Goal: Information Seeking & Learning: Compare options

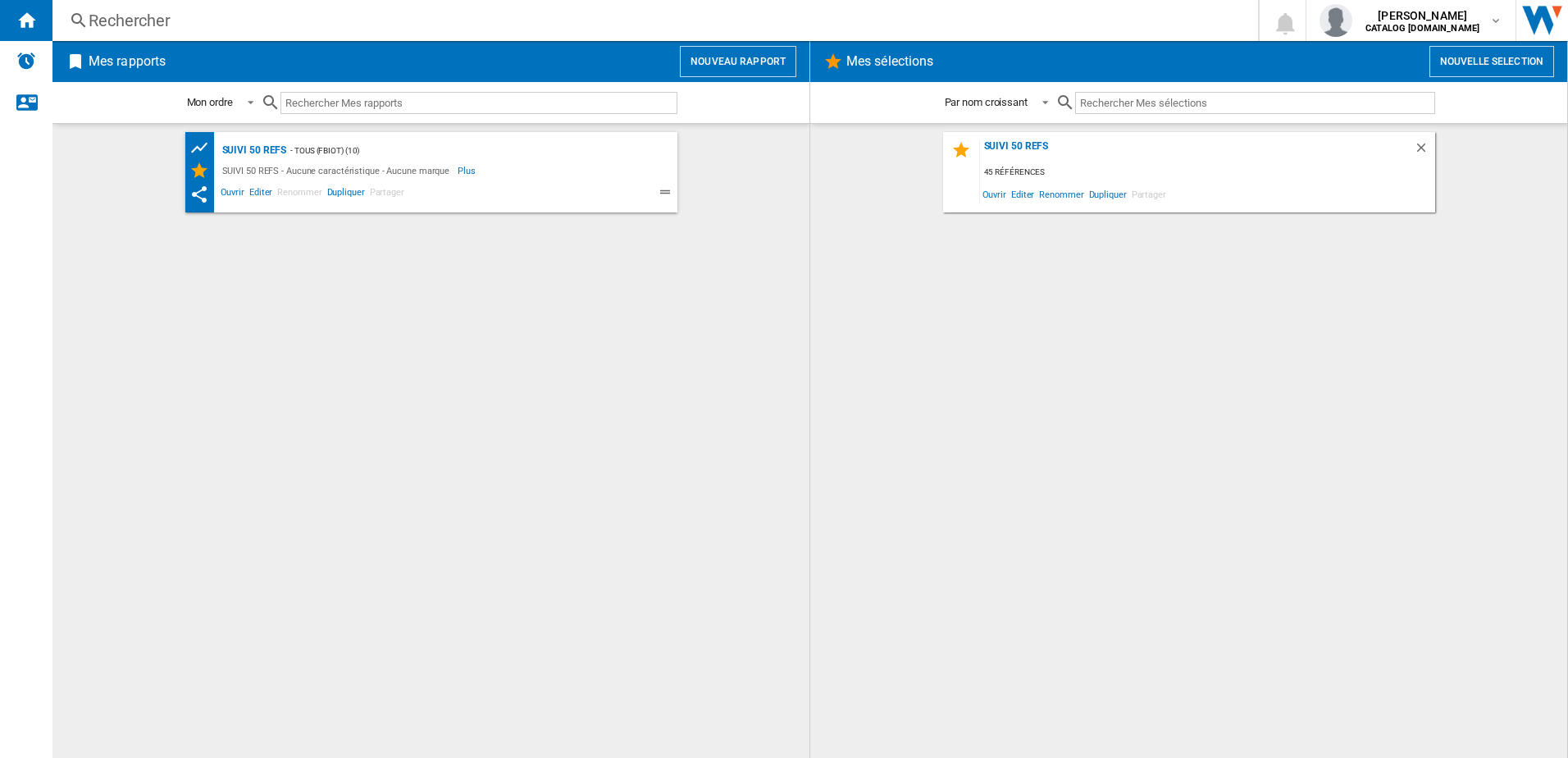
click at [393, 12] on div "Rechercher" at bounding box center [652, 20] width 1126 height 23
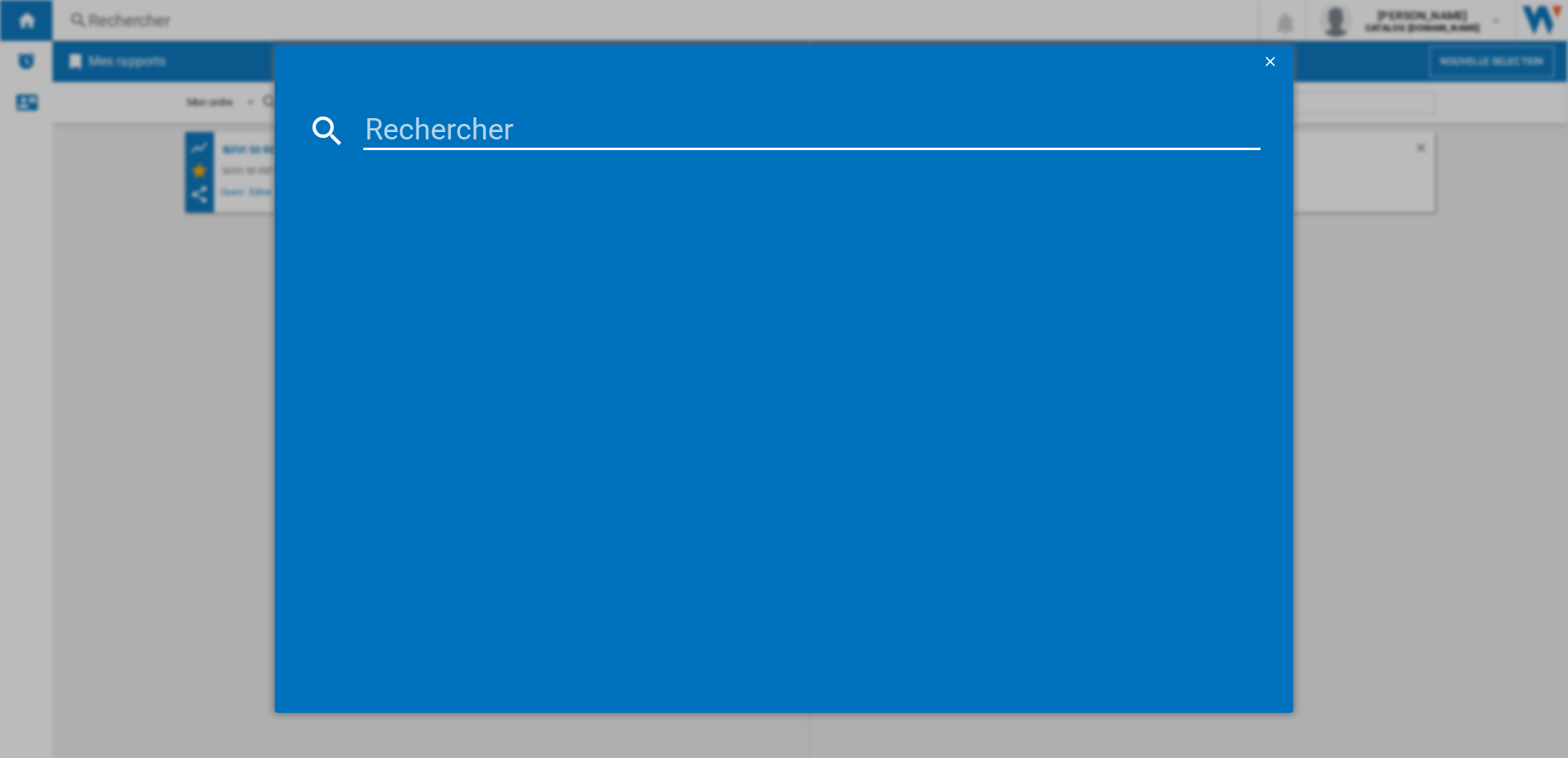
click at [434, 122] on input at bounding box center [812, 130] width 898 height 40
type input "GV9610"
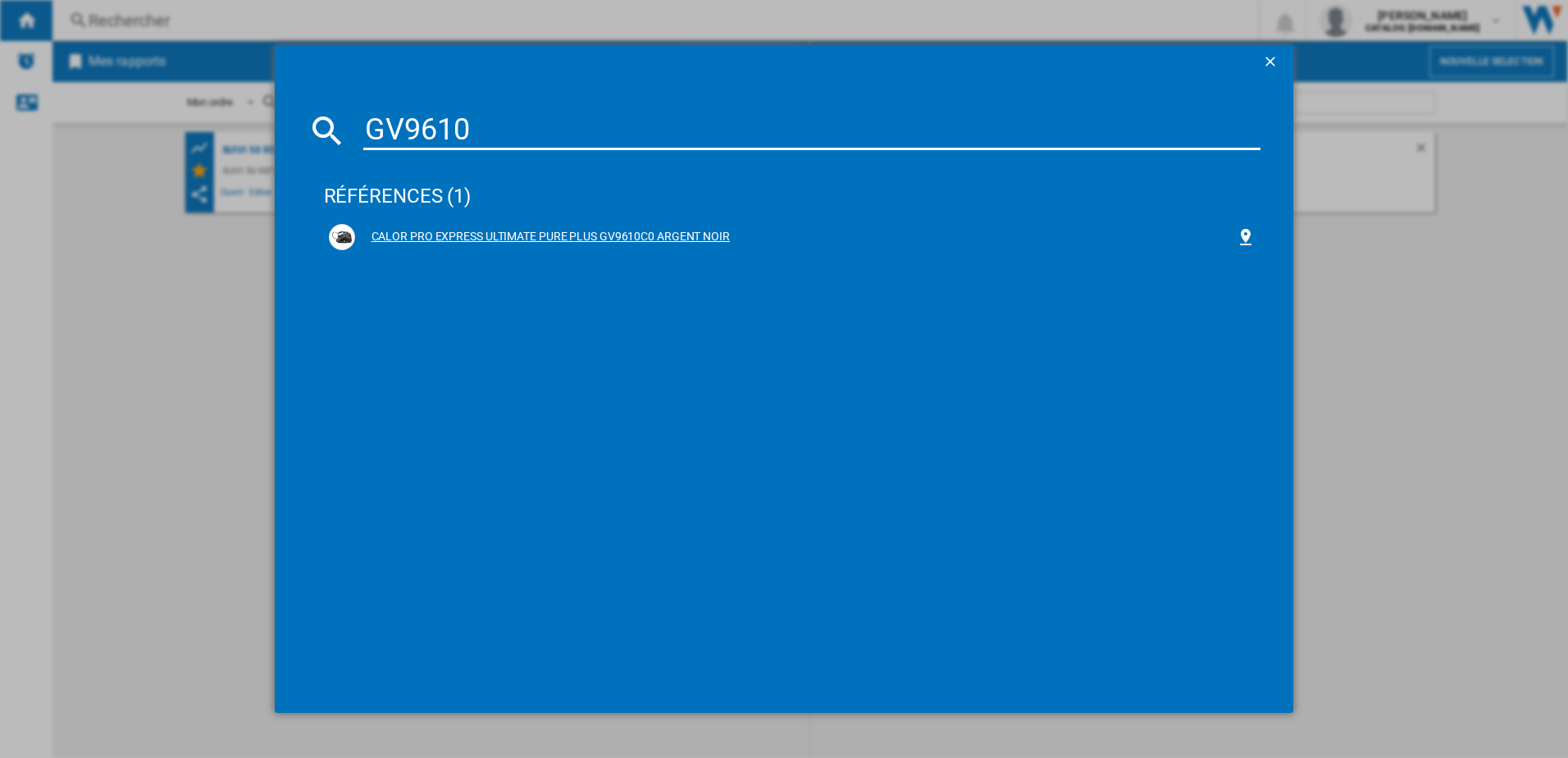
click at [454, 226] on div "CALOR PRO EXPRESS ULTIMATE PURE PLUS GV9610C0 ARGENT NOIR" at bounding box center [793, 237] width 927 height 26
click at [532, 235] on div "CALOR PRO EXPRESS ULTIMATE PURE PLUS GV9610C0 ARGENT NOIR" at bounding box center [796, 237] width 881 height 17
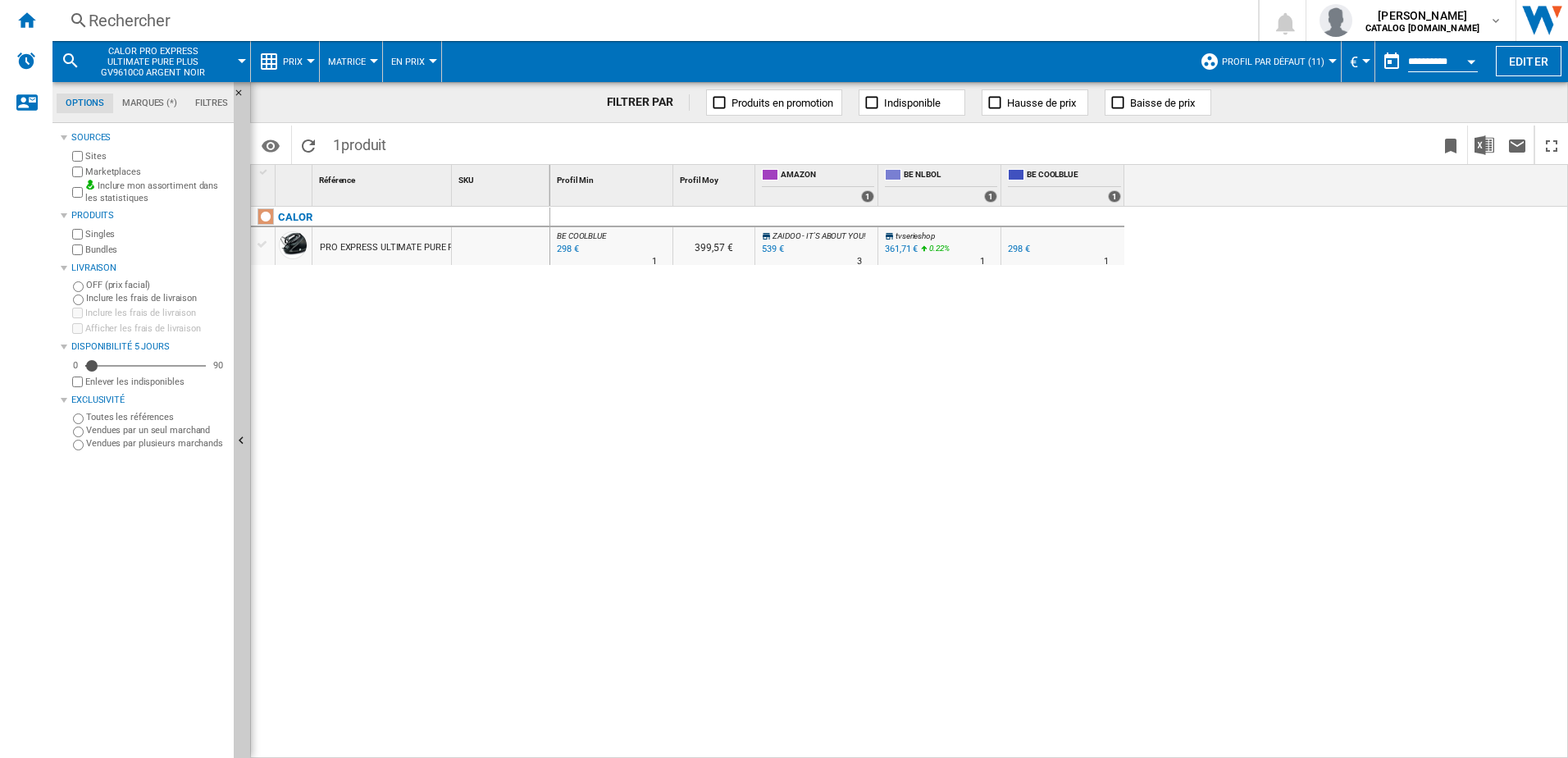
click at [88, 6] on div "Rechercher Rechercher 0 [PERSON_NAME] CATALOG [DOMAIN_NAME] CATALOG [DOMAIN_NAM…" at bounding box center [810, 20] width 1515 height 41
click at [88, 23] on ng-md-icon at bounding box center [78, 21] width 19 height 20
click at [163, 25] on div "Rechercher" at bounding box center [652, 20] width 1126 height 23
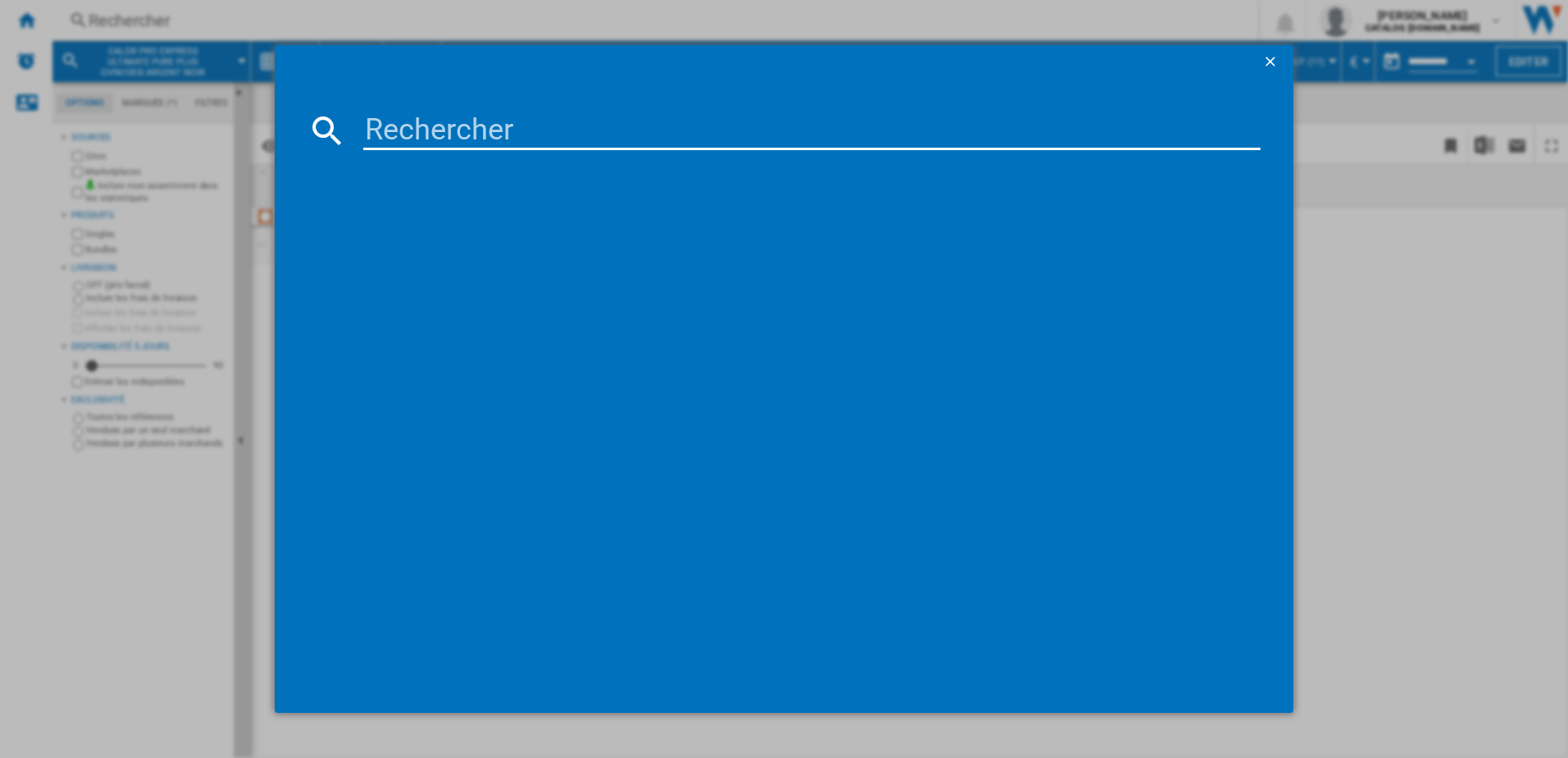
click at [395, 137] on input at bounding box center [812, 130] width 898 height 40
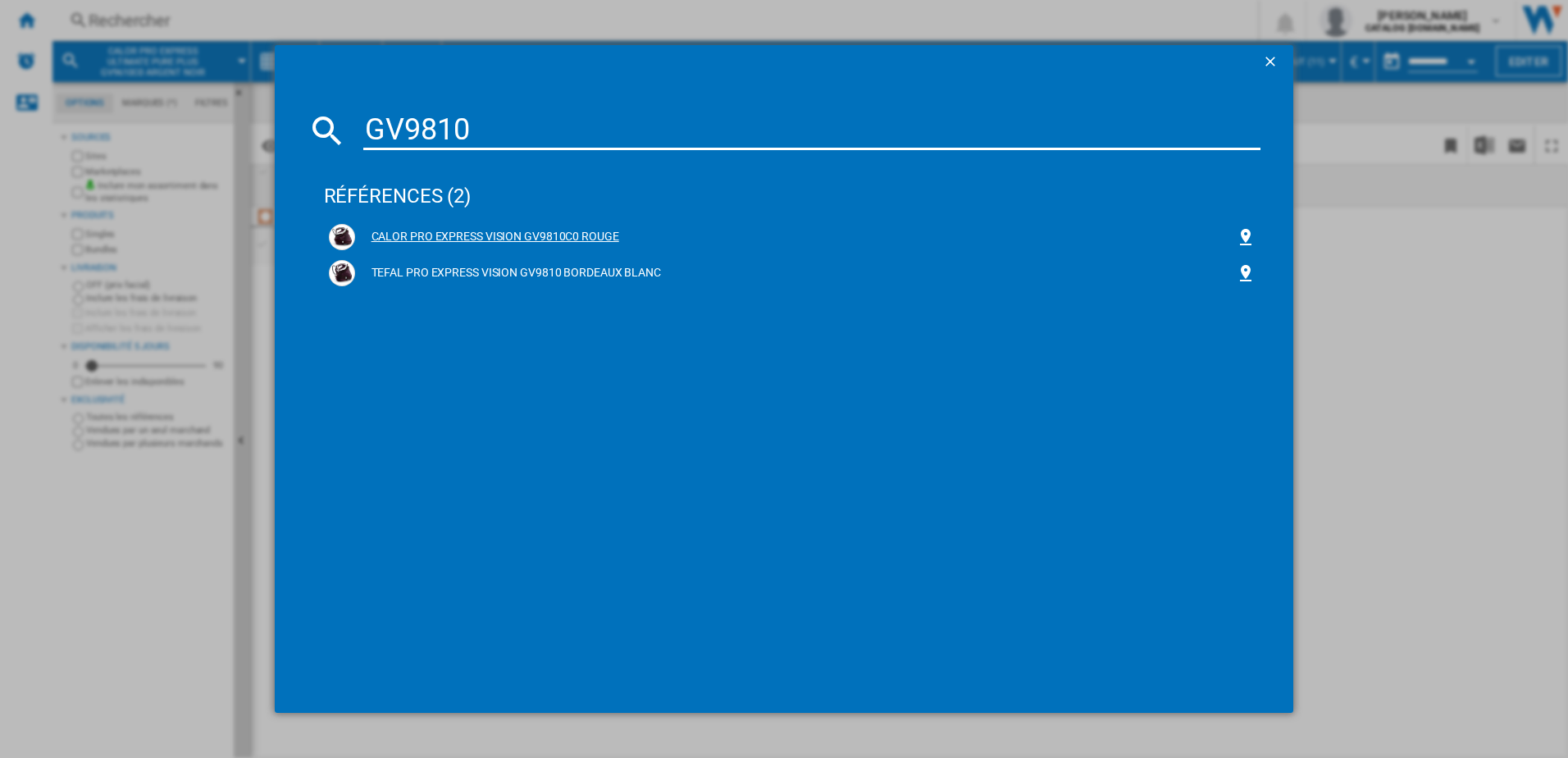
type input "GV9810"
click at [469, 233] on div "CALOR PRO EXPRESS VISION GV9810C0 ROUGE" at bounding box center [796, 237] width 881 height 17
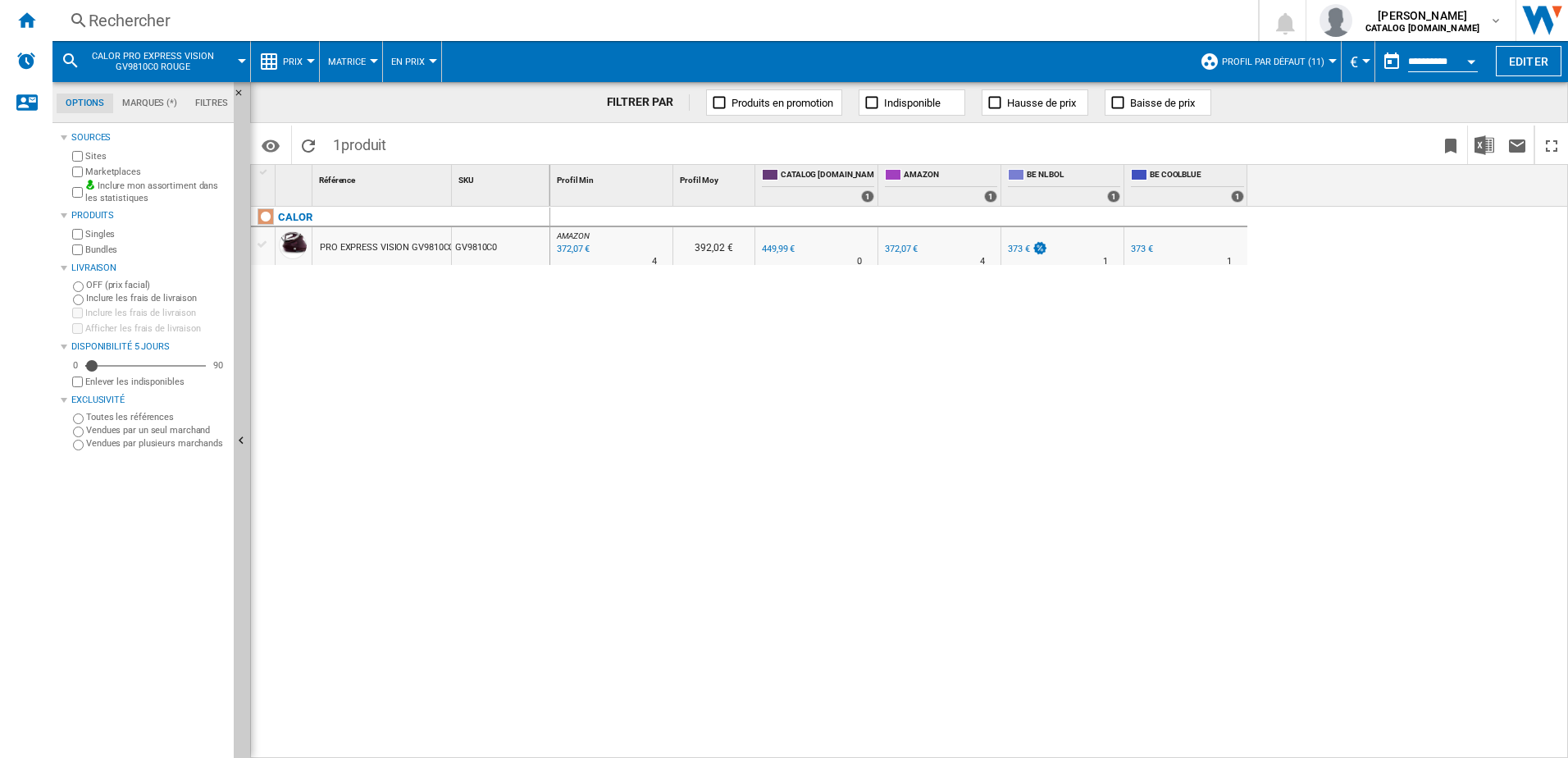
click at [1015, 245] on div "373 €" at bounding box center [1019, 249] width 22 height 11
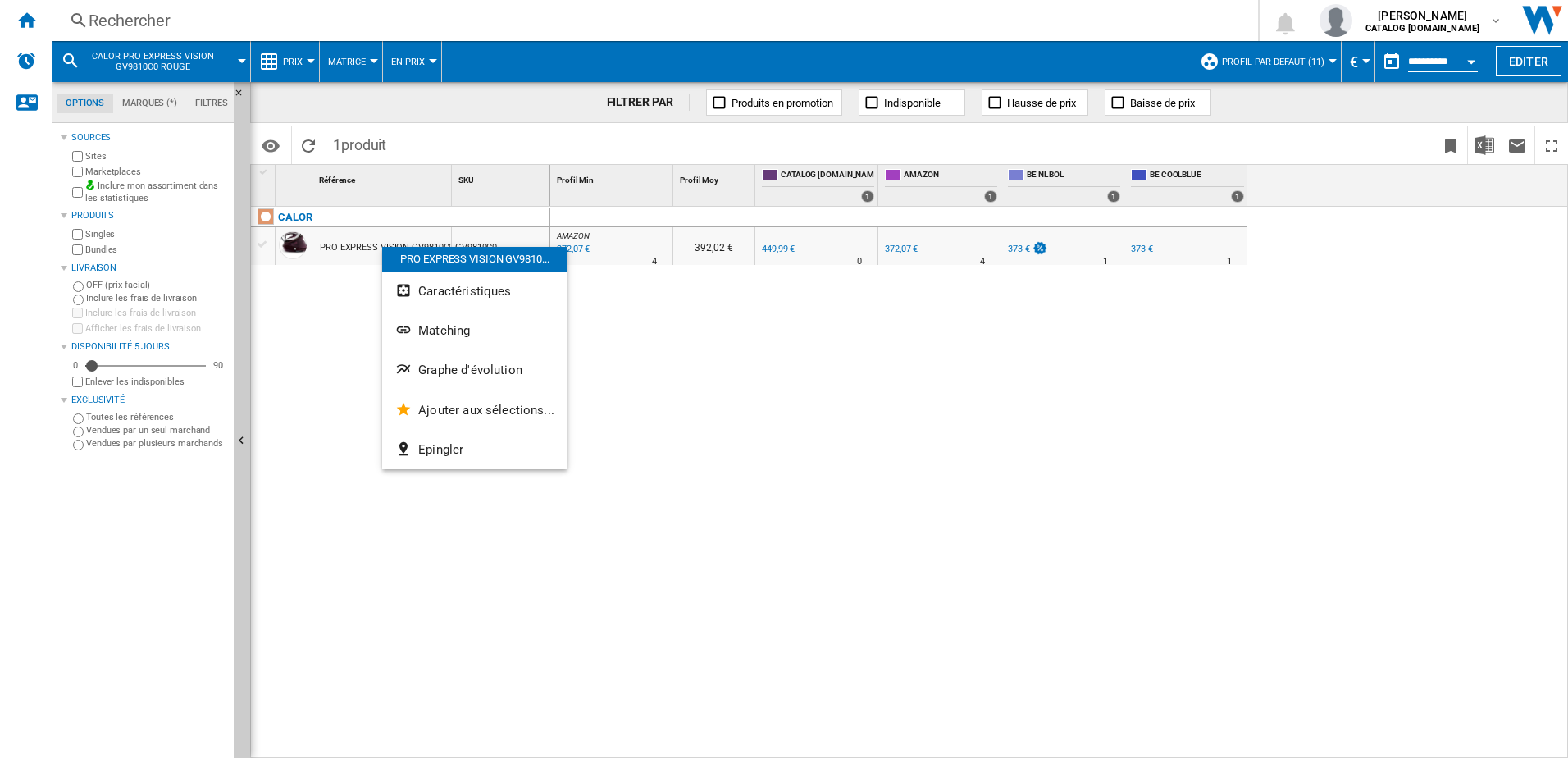
click at [686, 381] on div at bounding box center [784, 379] width 1568 height 758
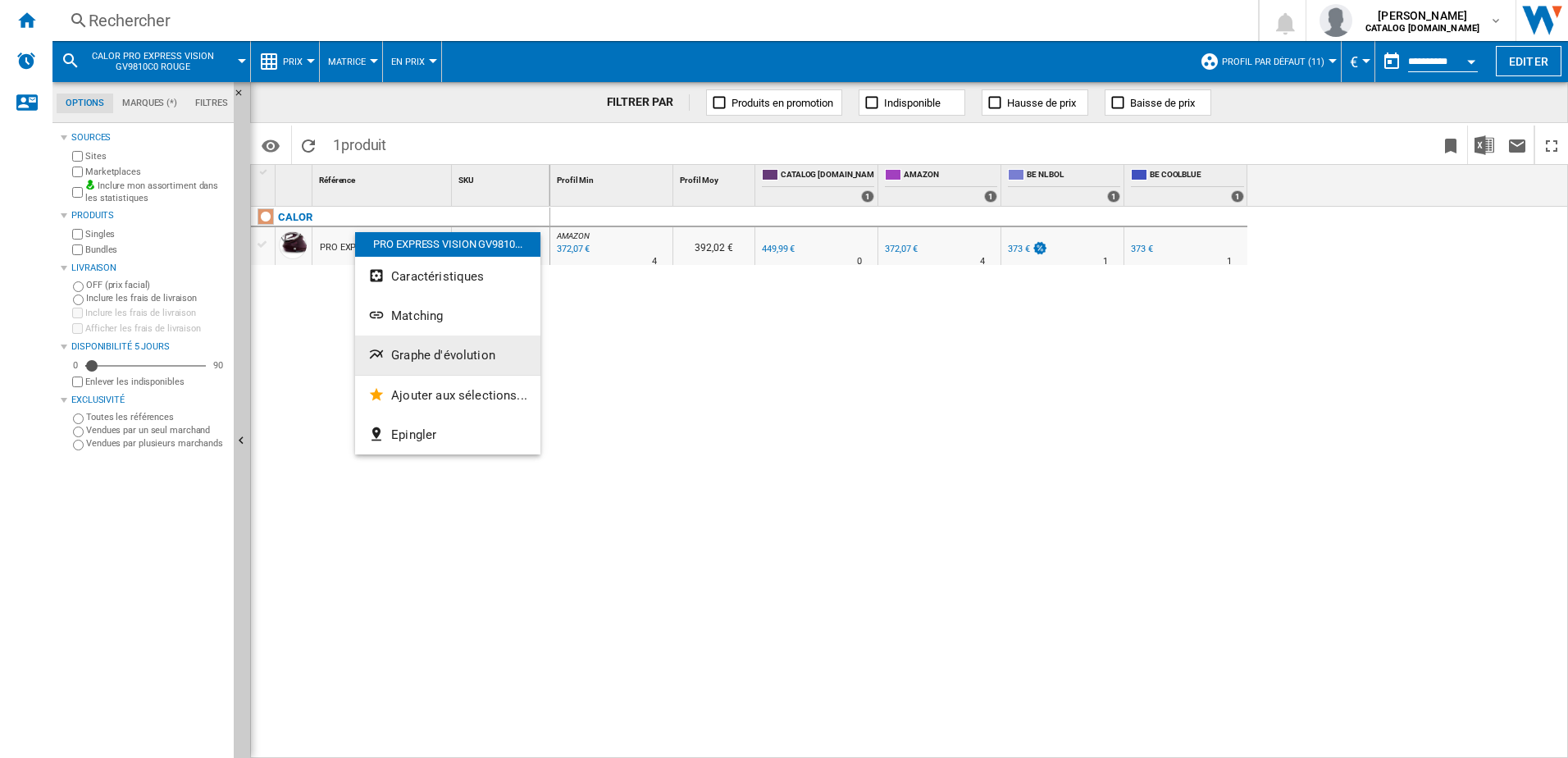
click at [424, 344] on button "Graphe d'évolution" at bounding box center [447, 355] width 185 height 40
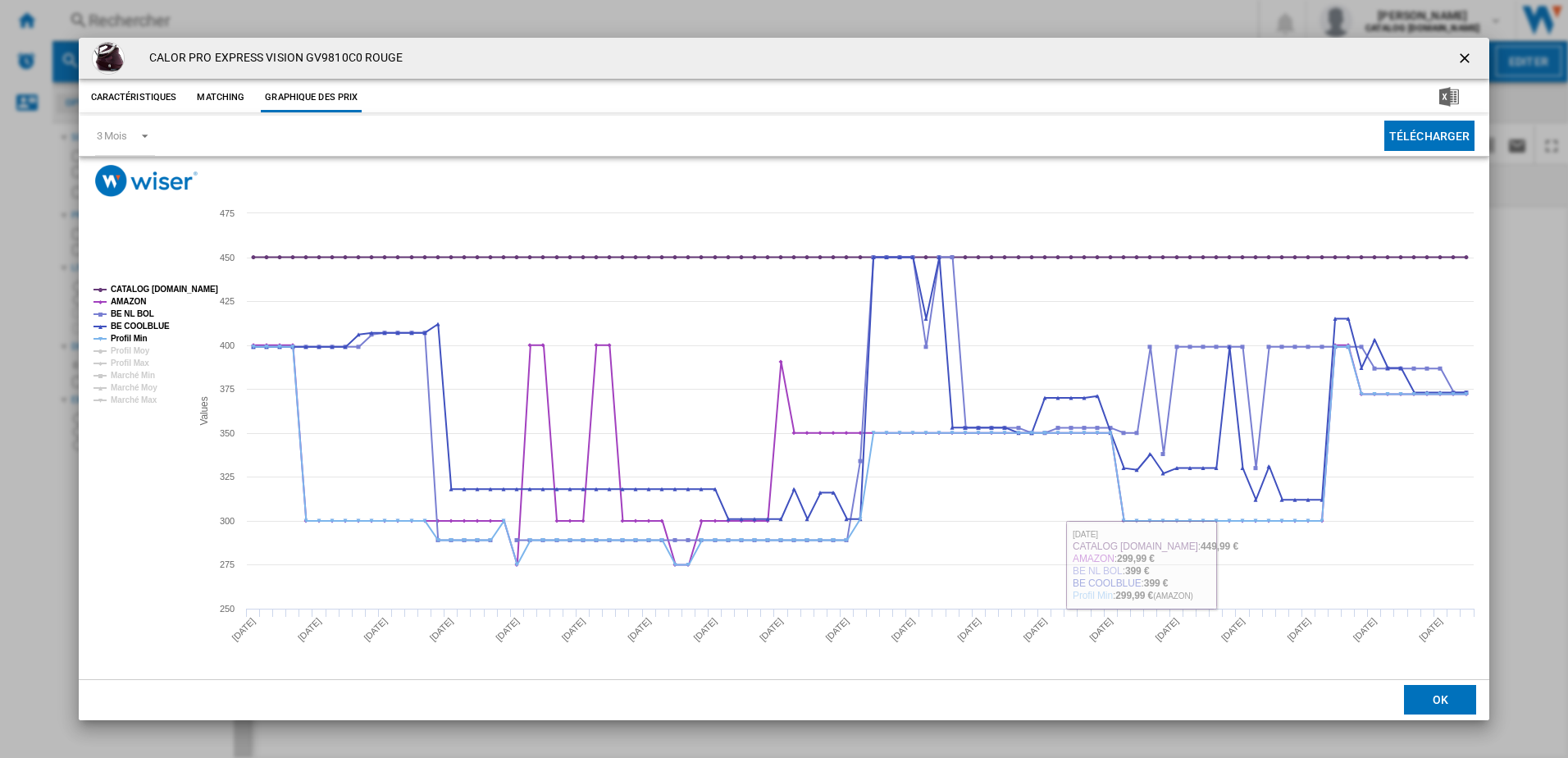
click at [1456, 692] on button "OK" at bounding box center [1440, 700] width 72 height 30
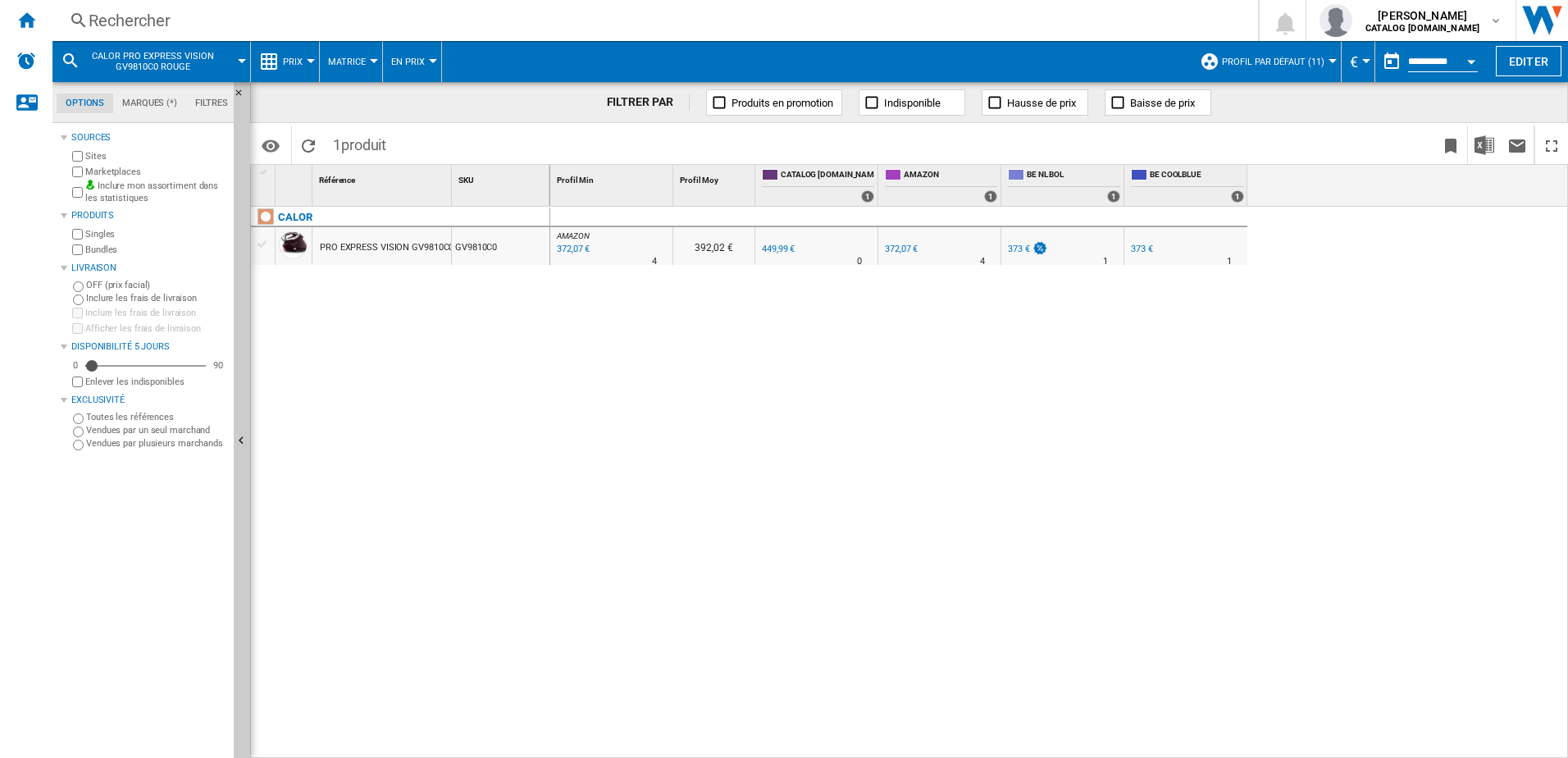
click at [215, 18] on div "Rechercher" at bounding box center [652, 20] width 1126 height 23
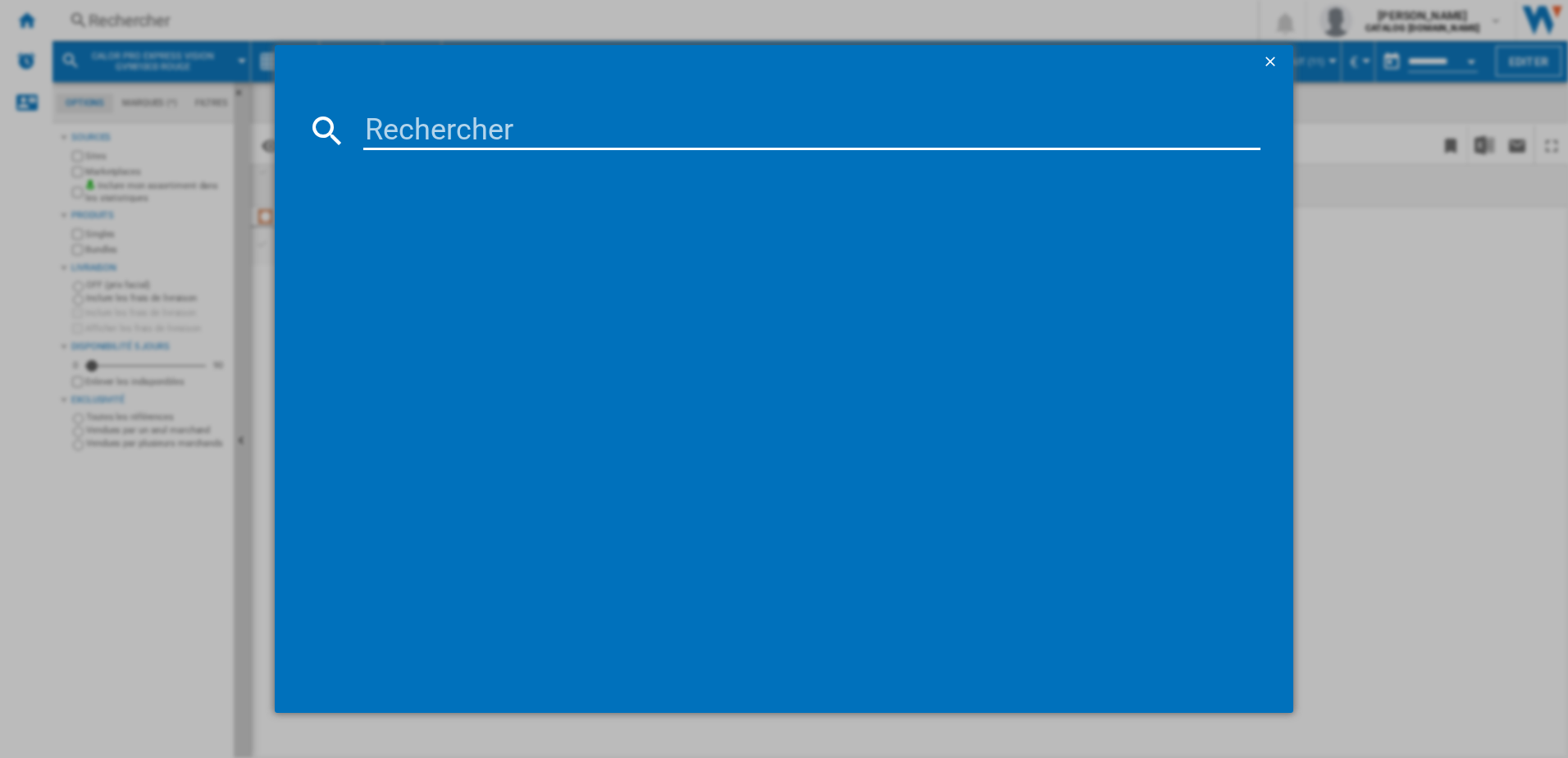
click at [405, 133] on input at bounding box center [812, 130] width 898 height 40
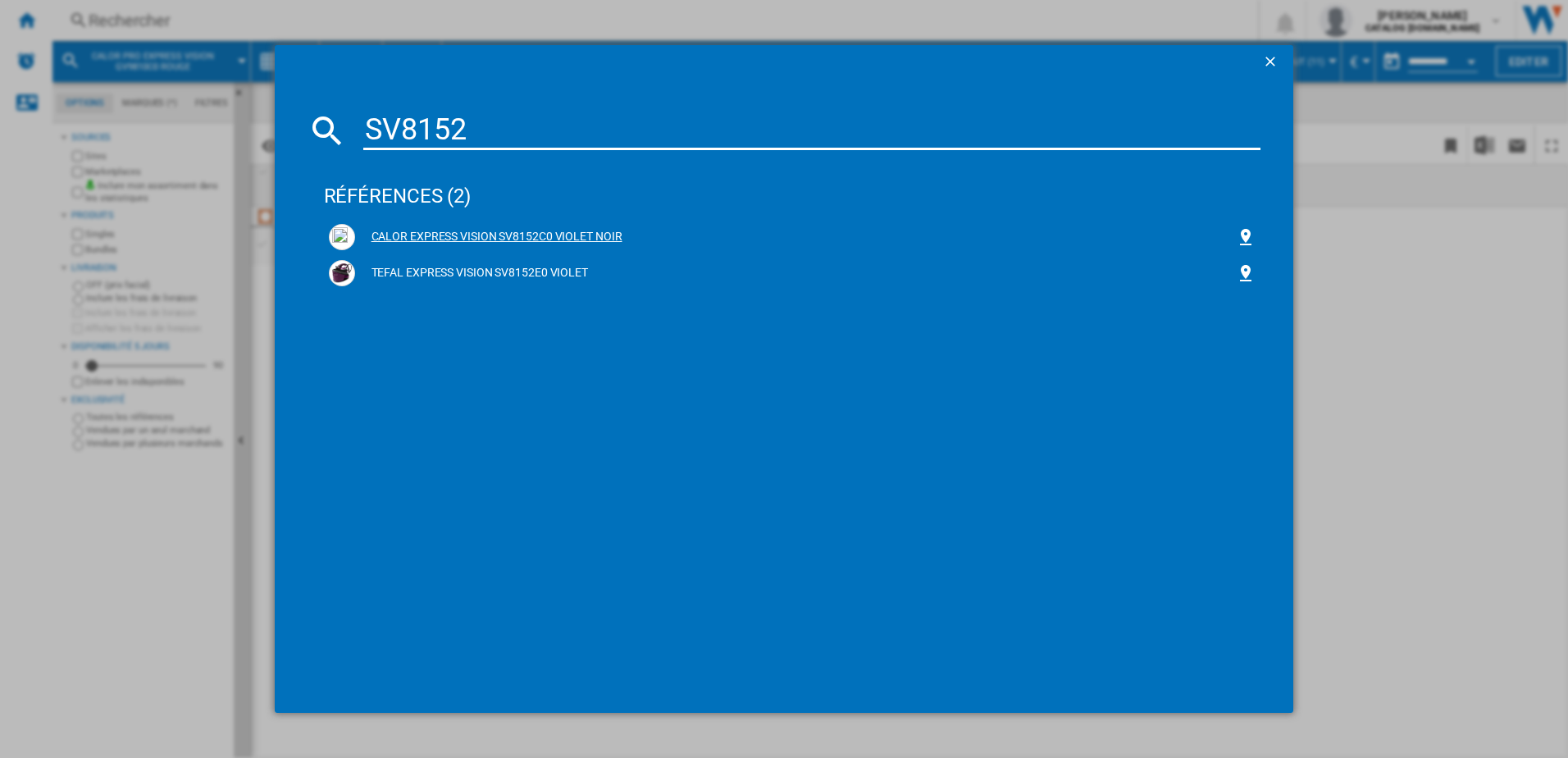
type input "SV8152"
click at [405, 234] on div "CALOR EXPRESS VISION SV8152C0 VIOLET NOIR" at bounding box center [796, 237] width 881 height 17
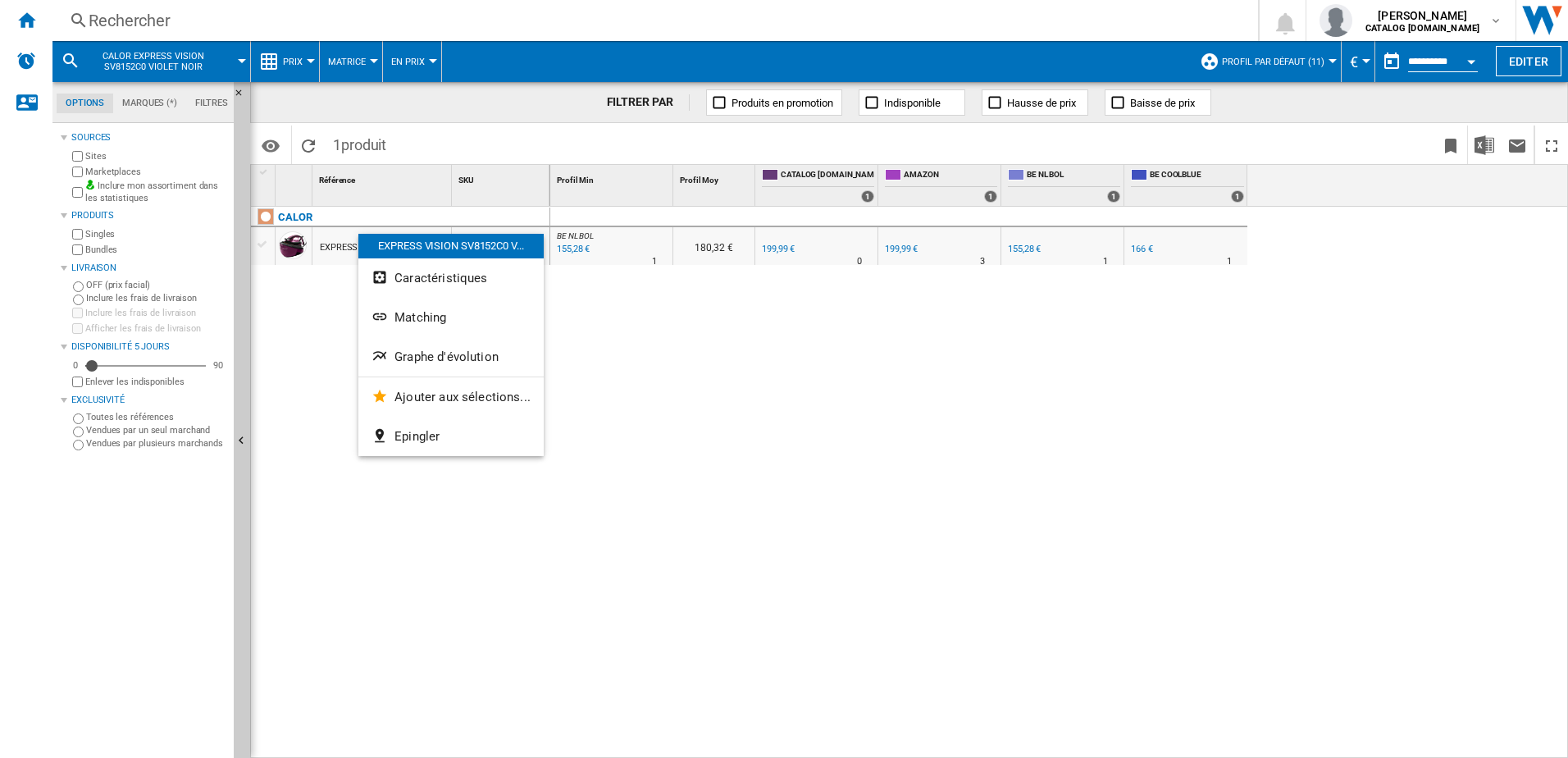
click at [579, 300] on div at bounding box center [784, 379] width 1568 height 758
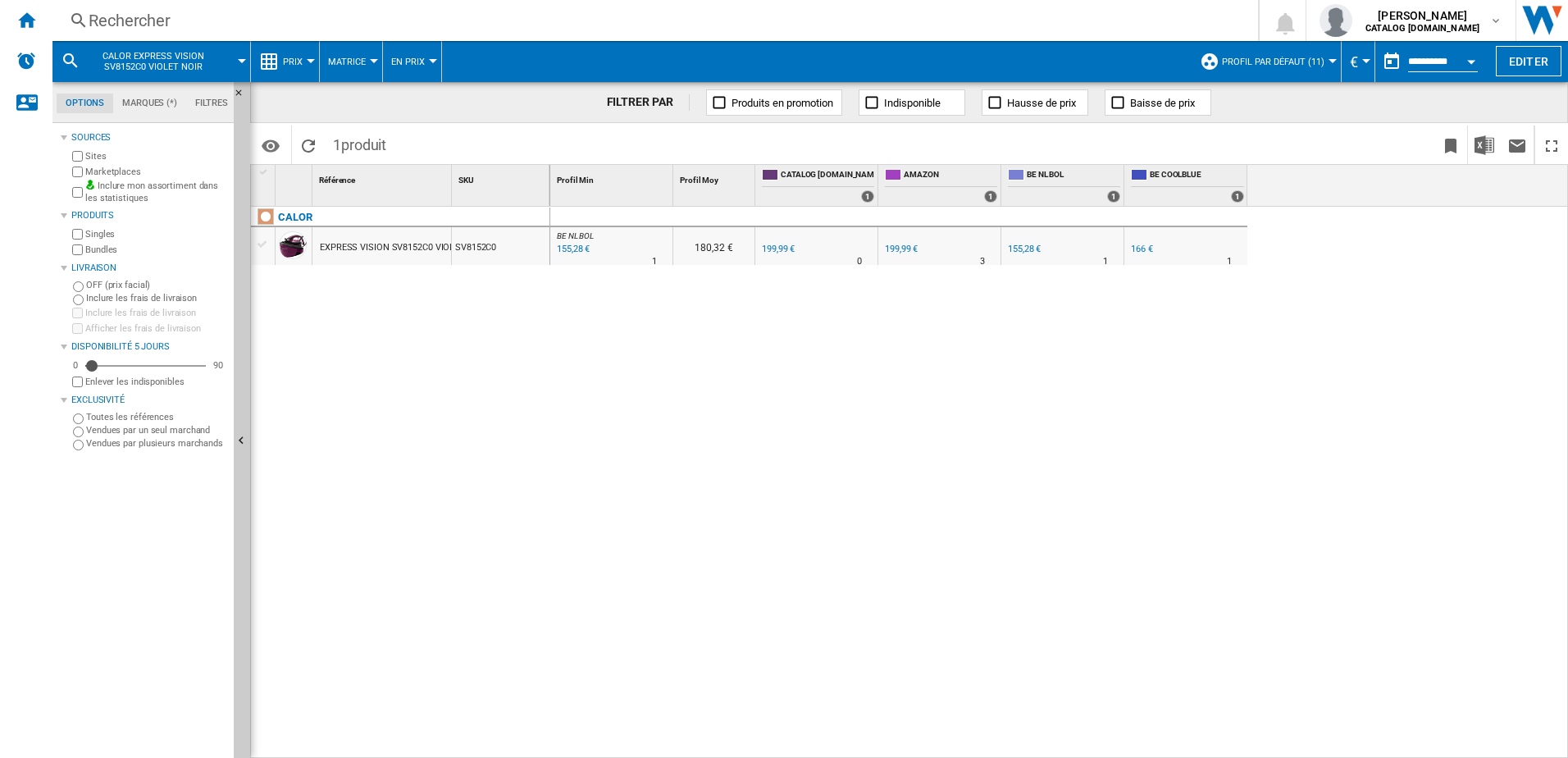
click at [570, 241] on div "155,28 €" at bounding box center [572, 249] width 35 height 17
click at [154, 25] on div "Rechercher" at bounding box center [652, 20] width 1126 height 23
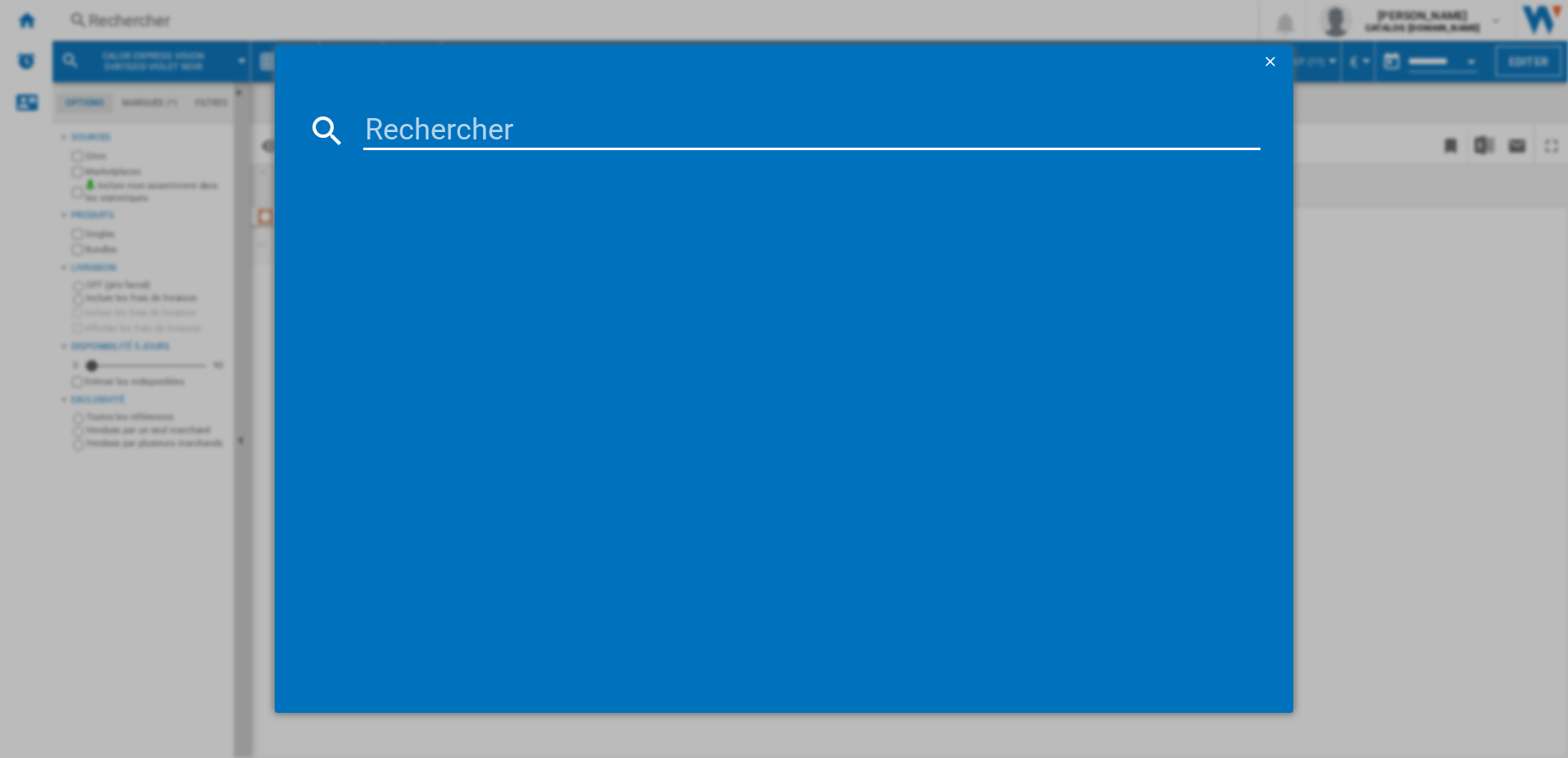
click at [451, 133] on input at bounding box center [812, 130] width 898 height 40
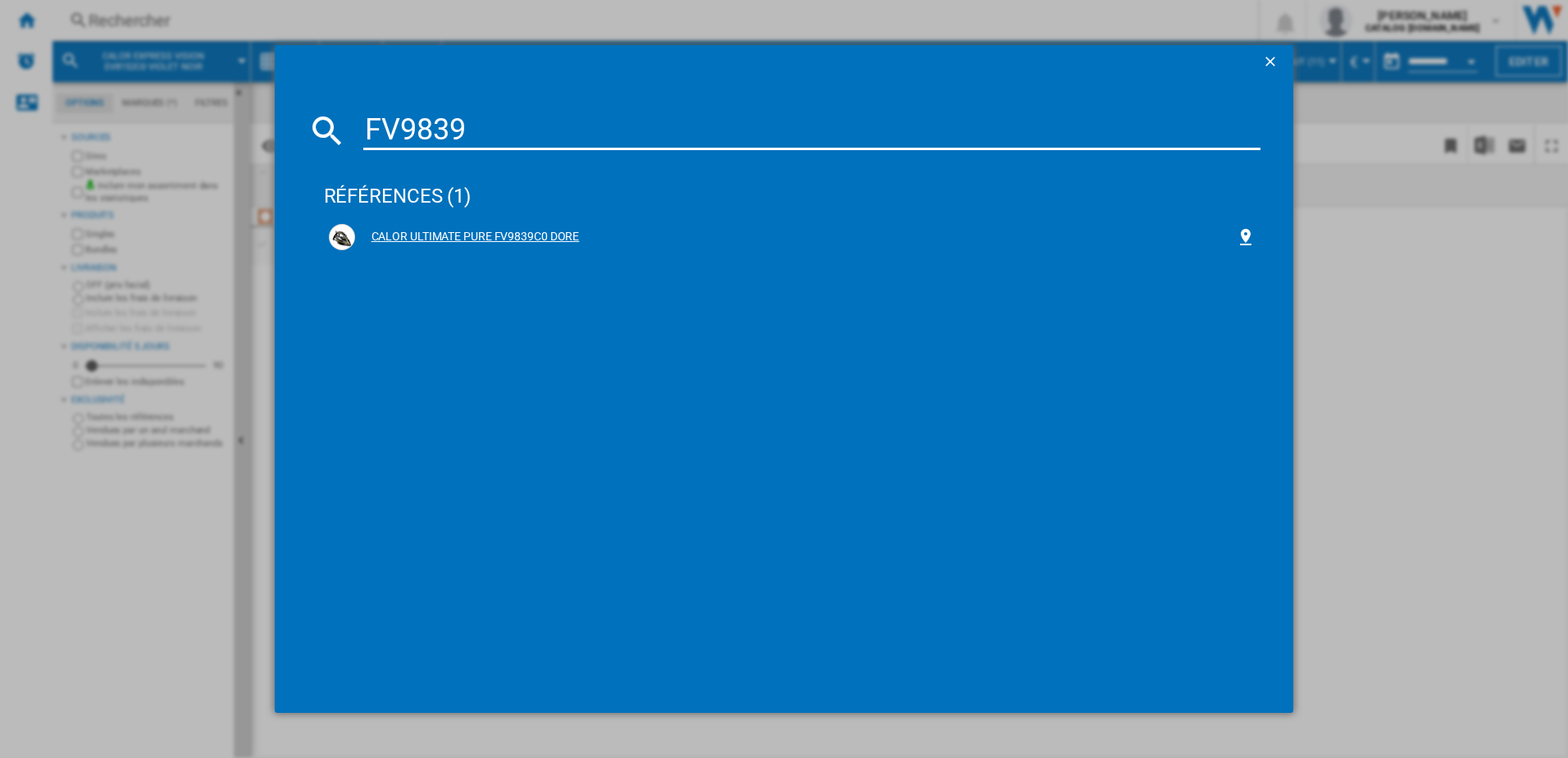
type input "FV9839"
click at [430, 227] on div "CALOR ULTIMATE PURE FV9839C0 DORE" at bounding box center [793, 237] width 927 height 26
click at [490, 242] on div "CALOR ULTIMATE PURE FV9839C0 DORE" at bounding box center [796, 237] width 881 height 17
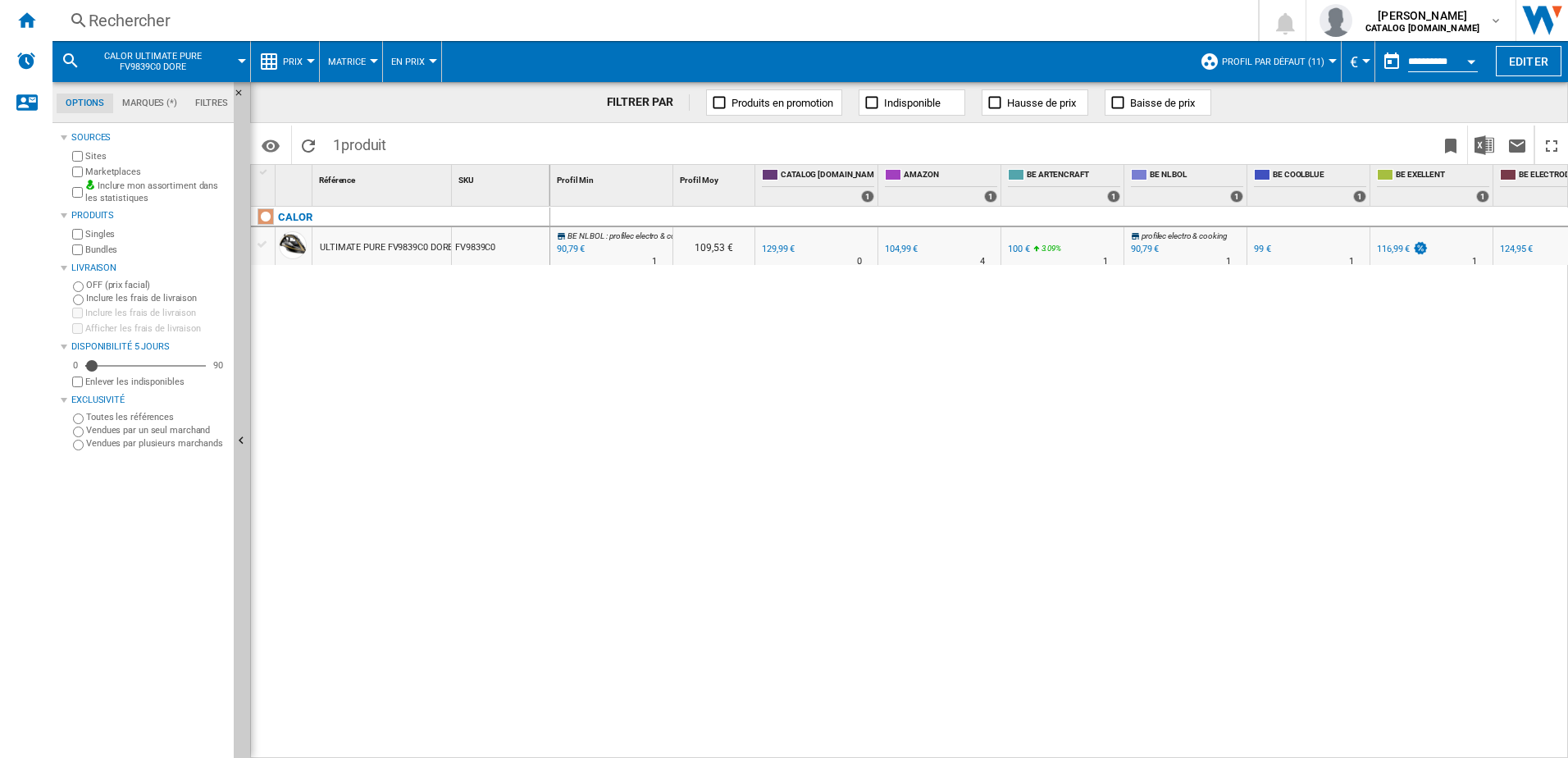
click at [324, 17] on div "Rechercher" at bounding box center [652, 20] width 1126 height 23
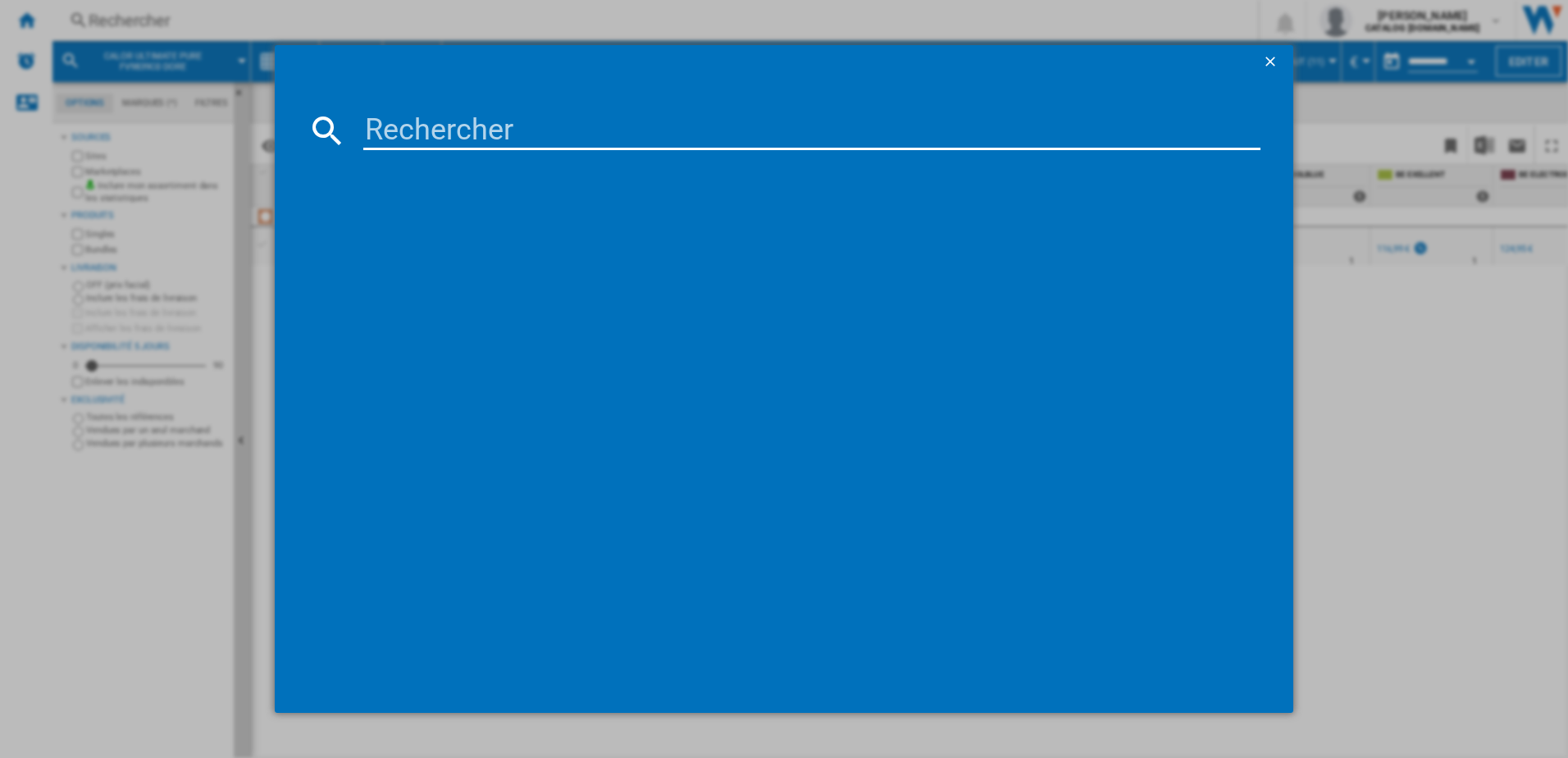
click at [427, 129] on input at bounding box center [812, 130] width 898 height 40
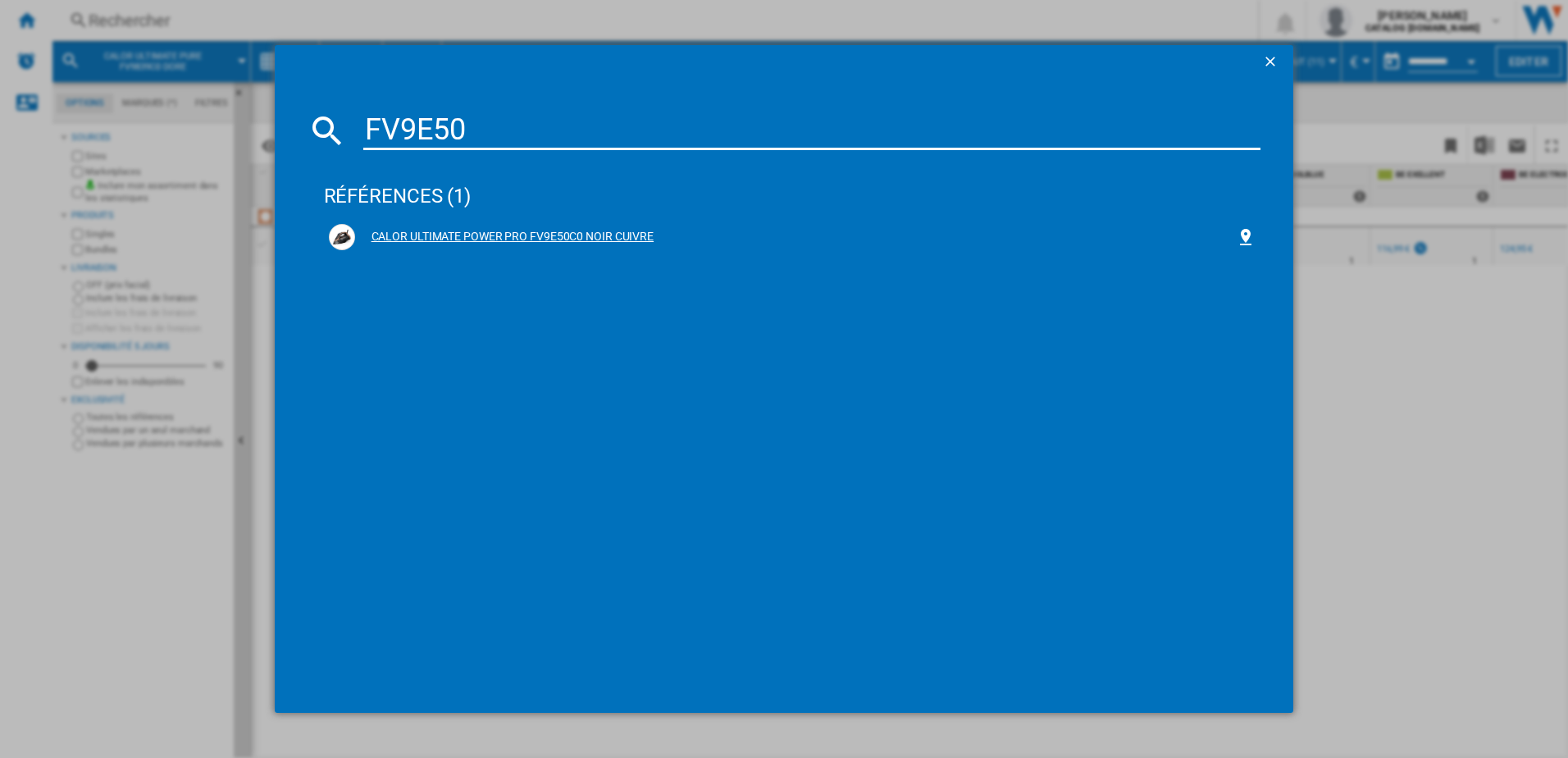
type input "FV9E50"
click at [511, 228] on div "CALOR ULTIMATE POWER PRO FV9E50C0 NOIR CUIVRE" at bounding box center [793, 237] width 927 height 26
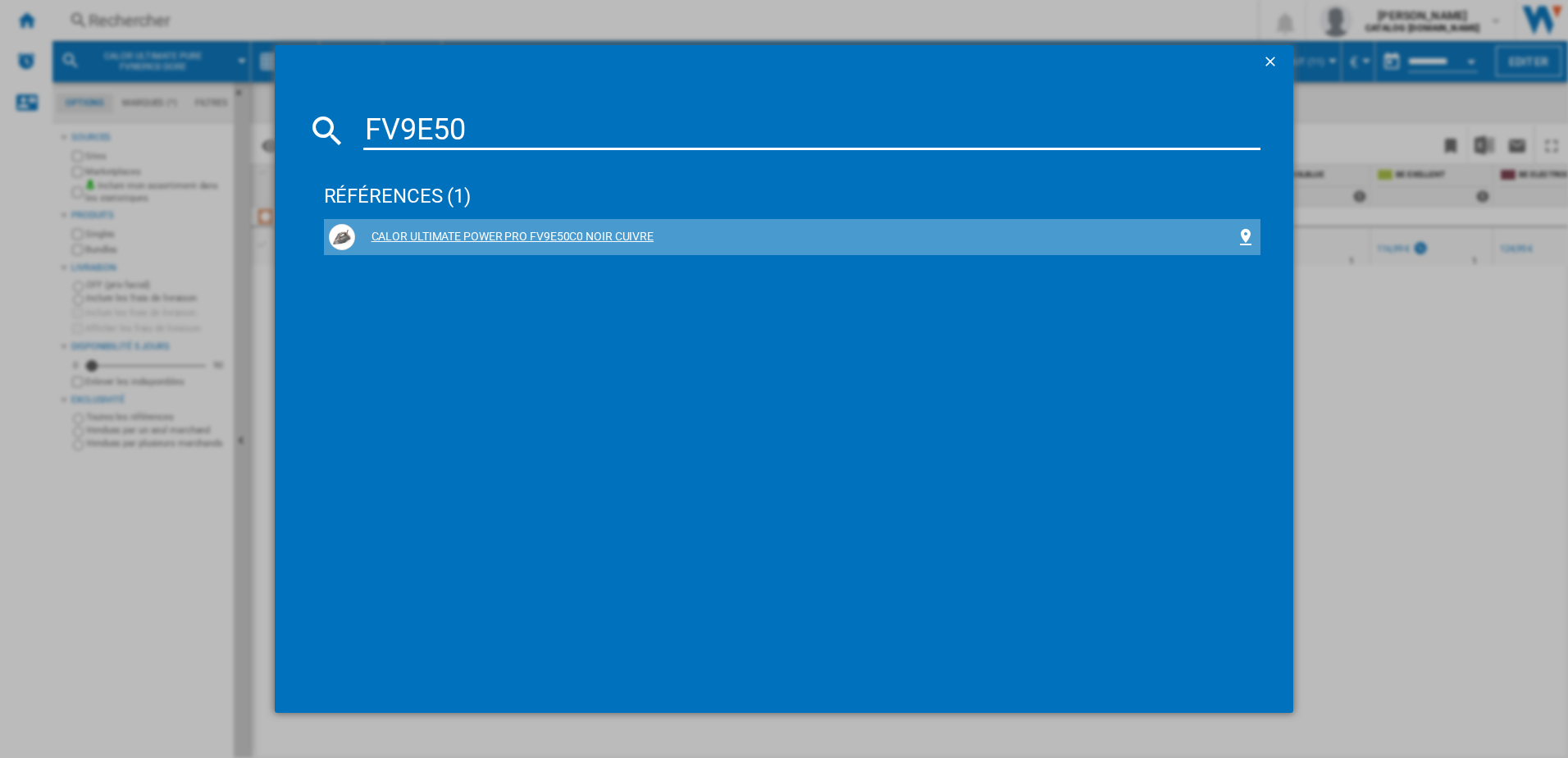
click at [478, 231] on div "CALOR ULTIMATE POWER PRO FV9E50C0 NOIR CUIVRE" at bounding box center [796, 237] width 881 height 17
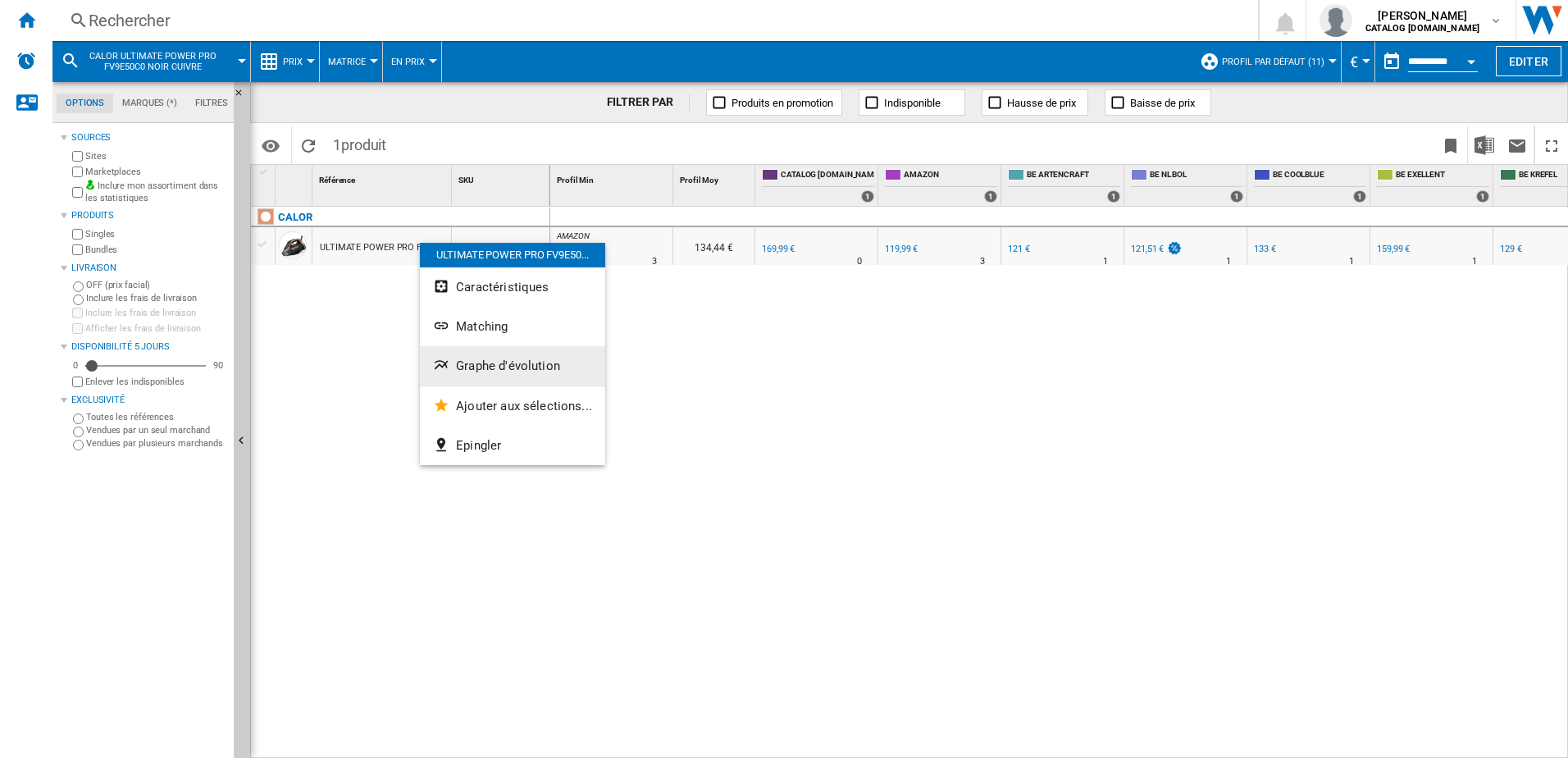
click at [481, 361] on span "Graphe d'évolution" at bounding box center [508, 366] width 104 height 15
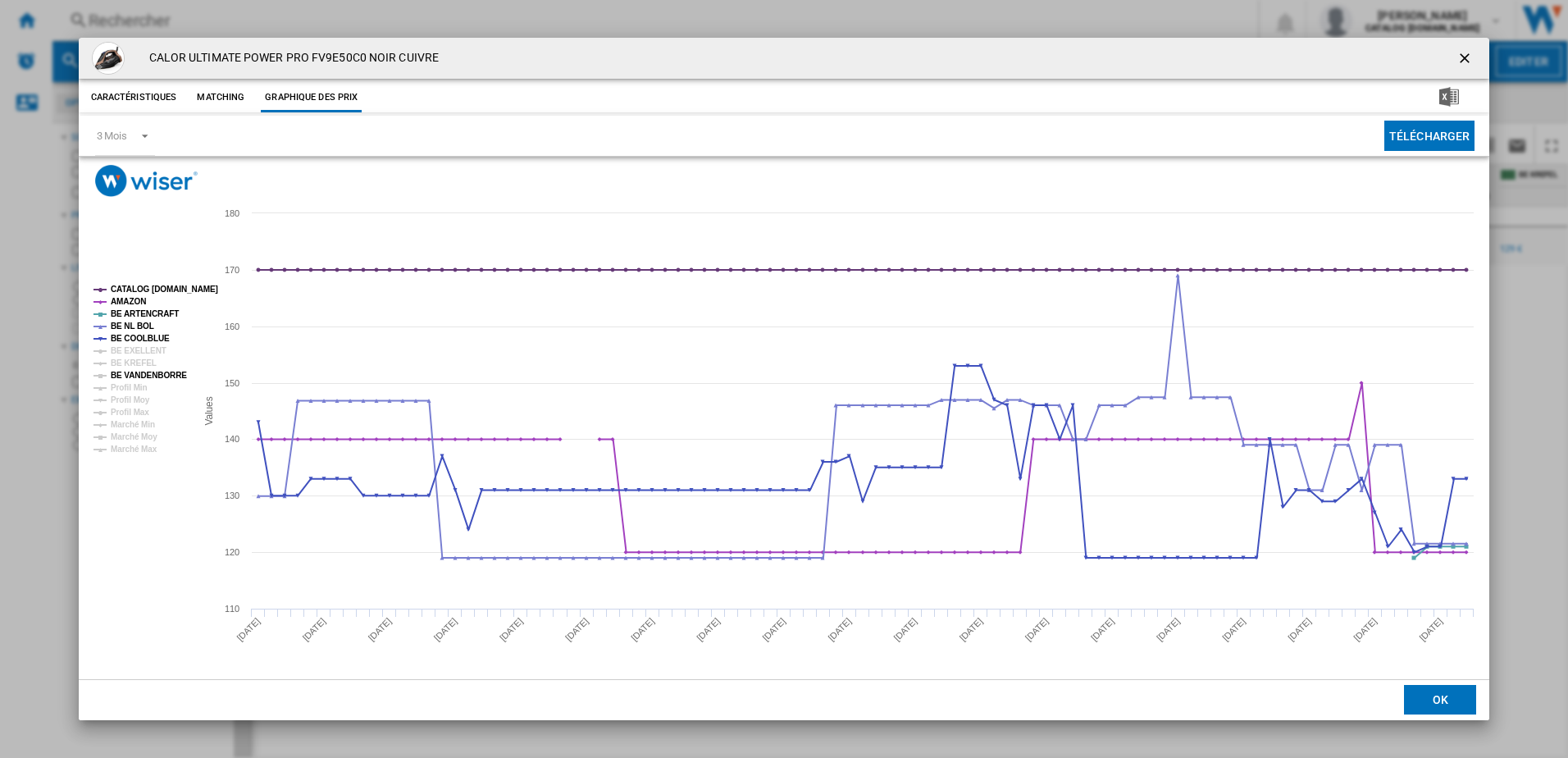
click at [152, 372] on tspan "BE VANDENBORRE" at bounding box center [148, 375] width 77 height 9
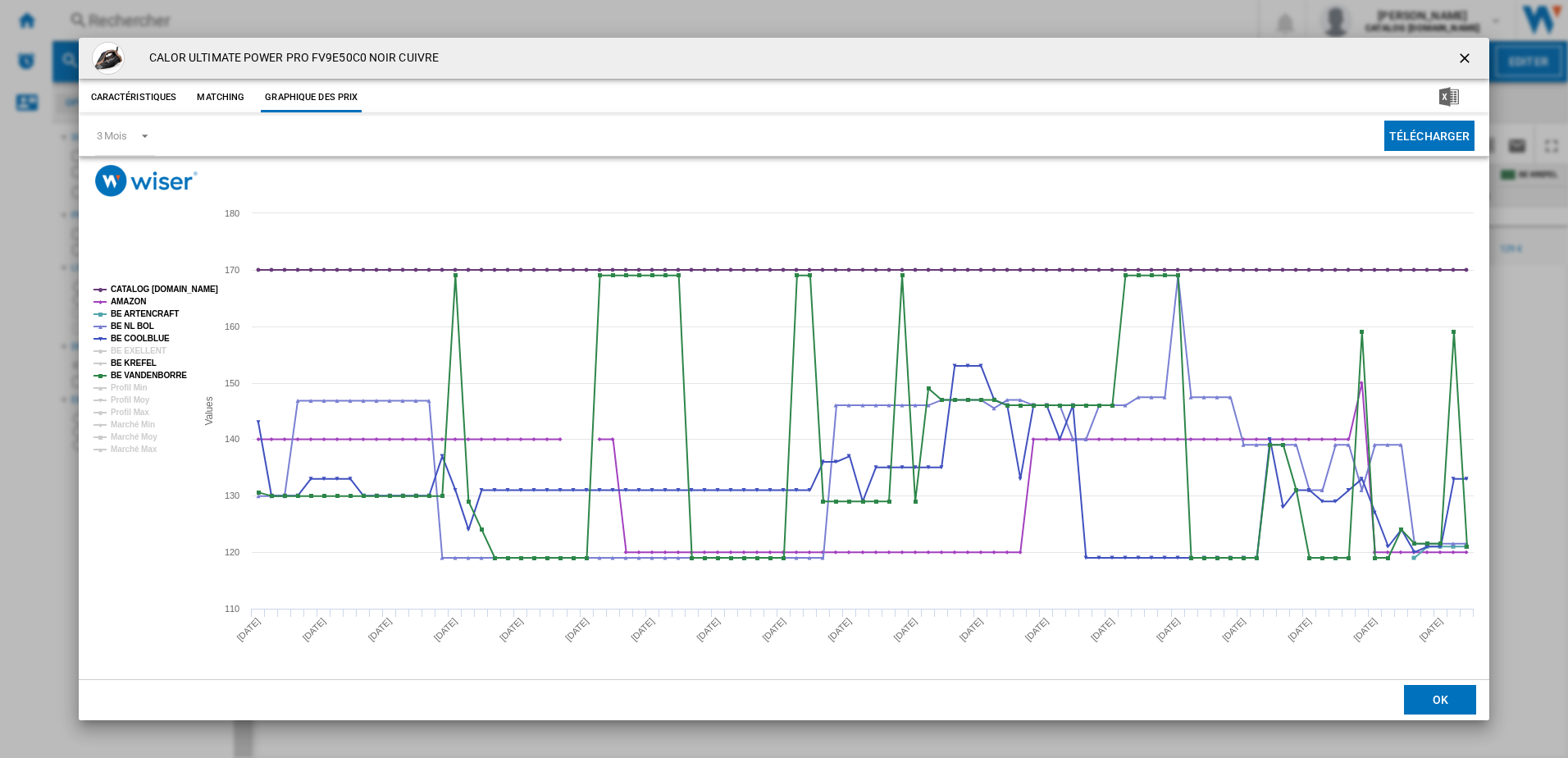
click at [137, 363] on tspan "BE KREFEL" at bounding box center [134, 363] width 46 height 9
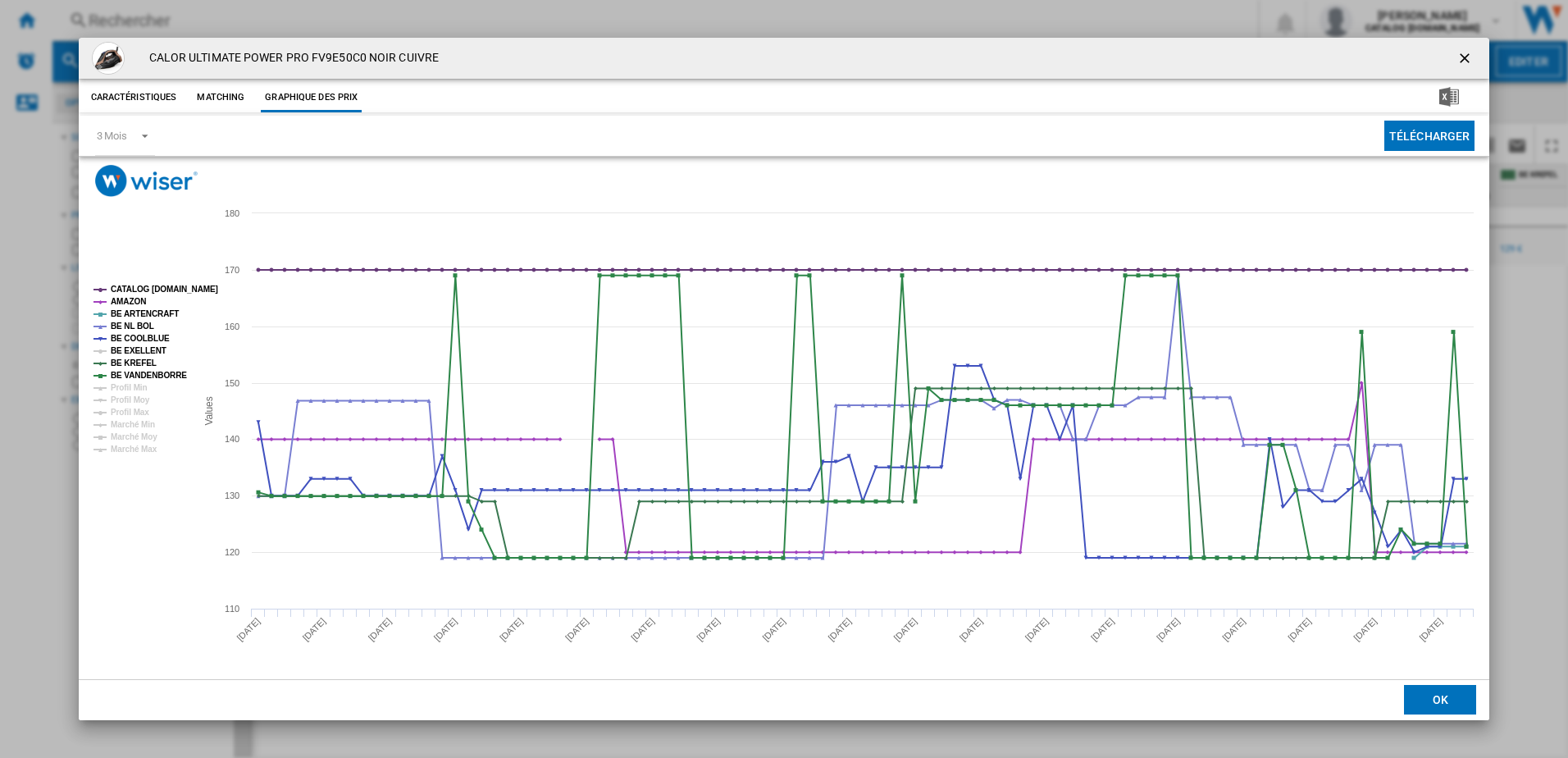
click at [137, 350] on tspan "BE EXELLENT" at bounding box center [138, 350] width 55 height 9
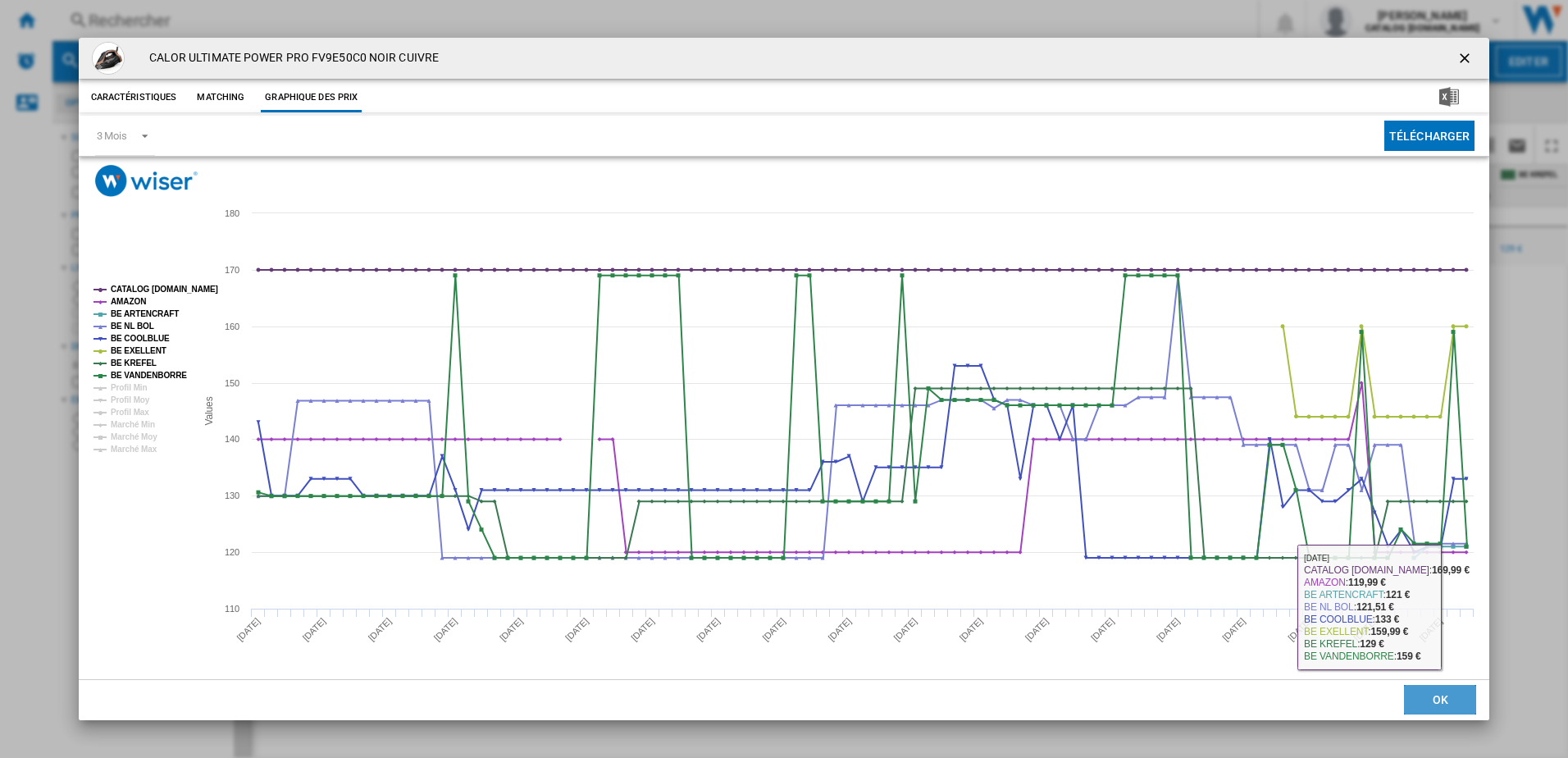
click at [1422, 699] on button "OK" at bounding box center [1440, 700] width 72 height 30
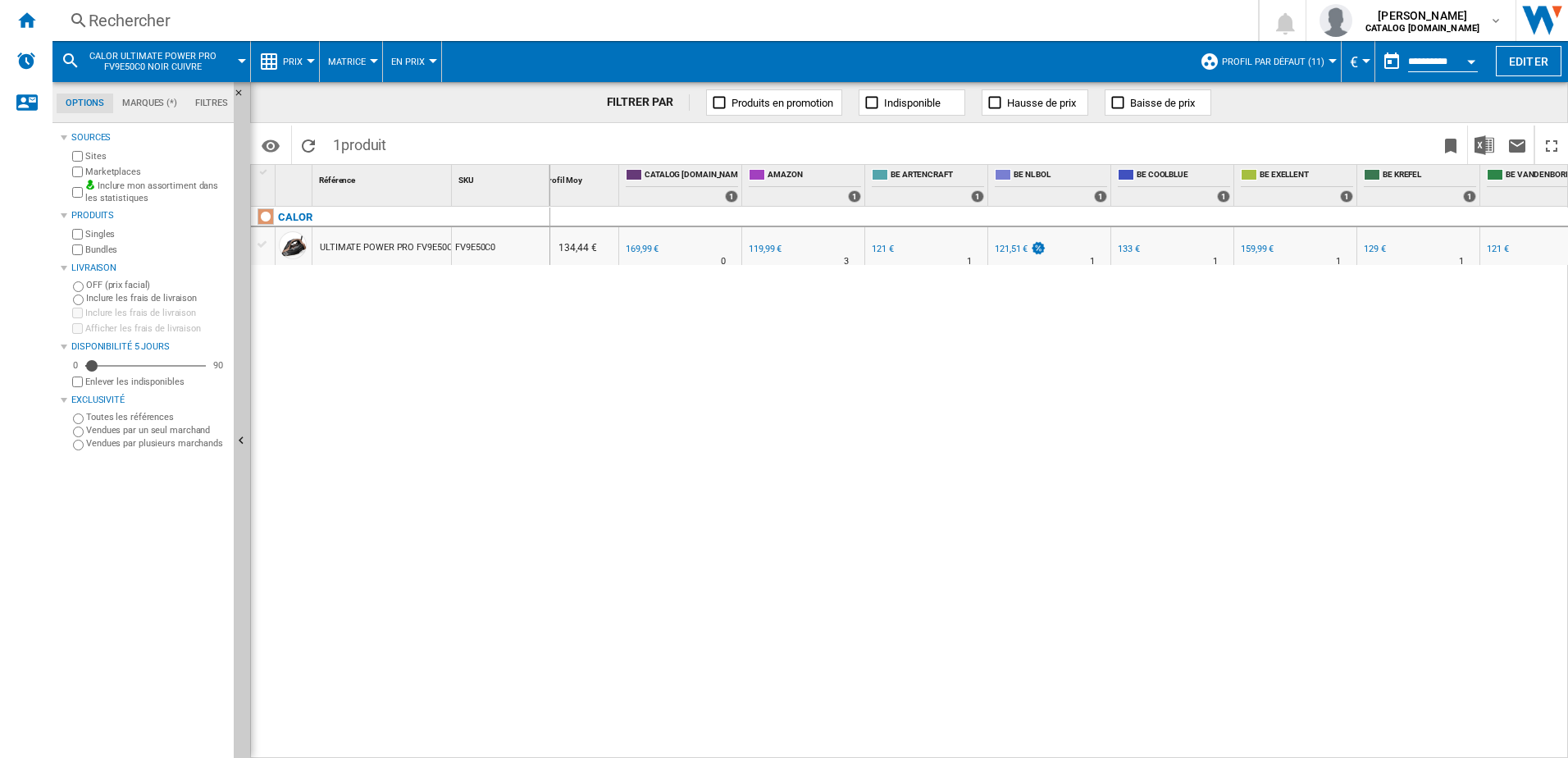
scroll to position [0, 171]
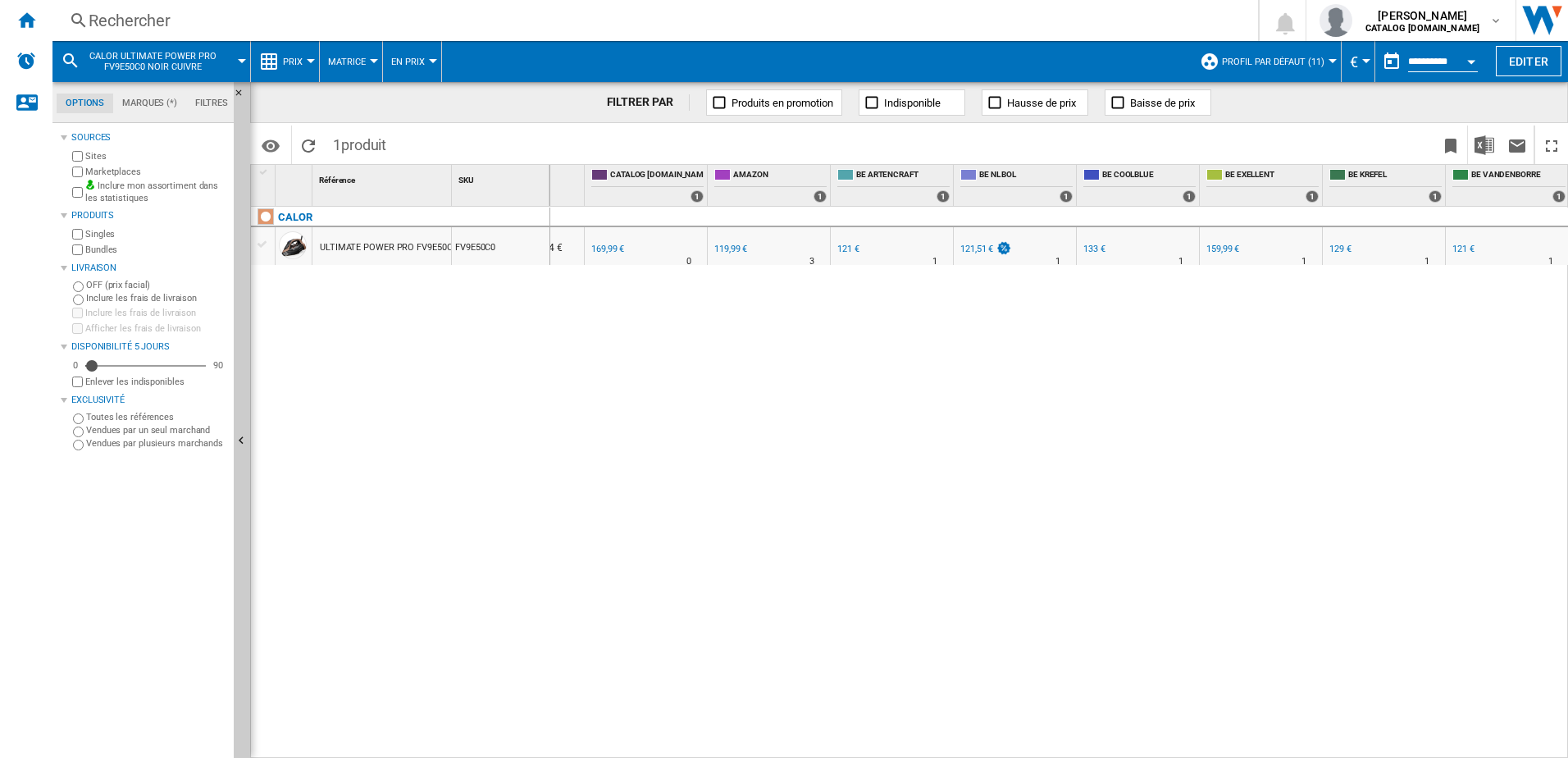
click at [1462, 245] on div "121 €" at bounding box center [1463, 249] width 22 height 11
click at [313, 11] on div "Rechercher" at bounding box center [652, 20] width 1126 height 23
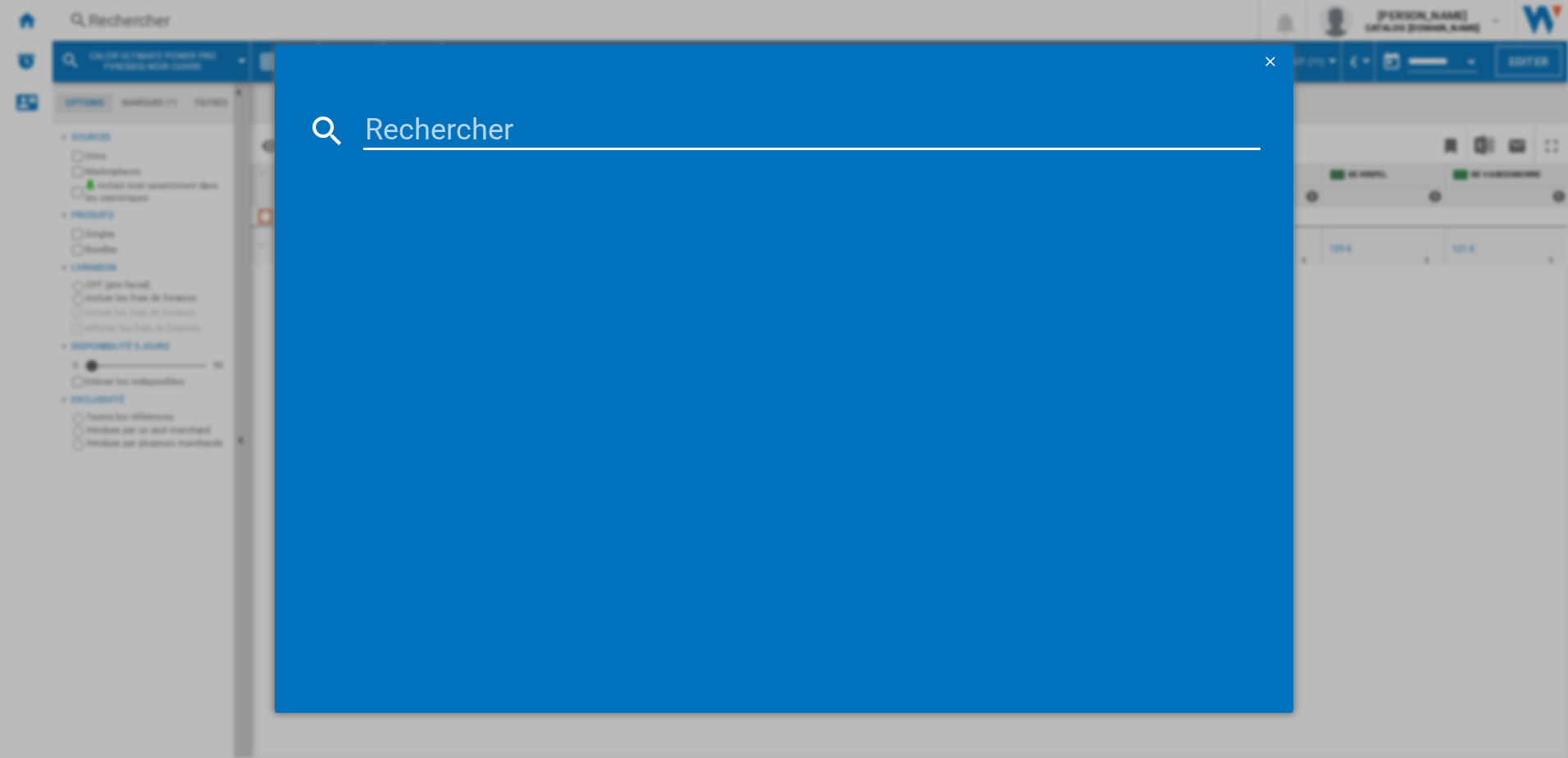
click at [506, 124] on input at bounding box center [812, 130] width 898 height 40
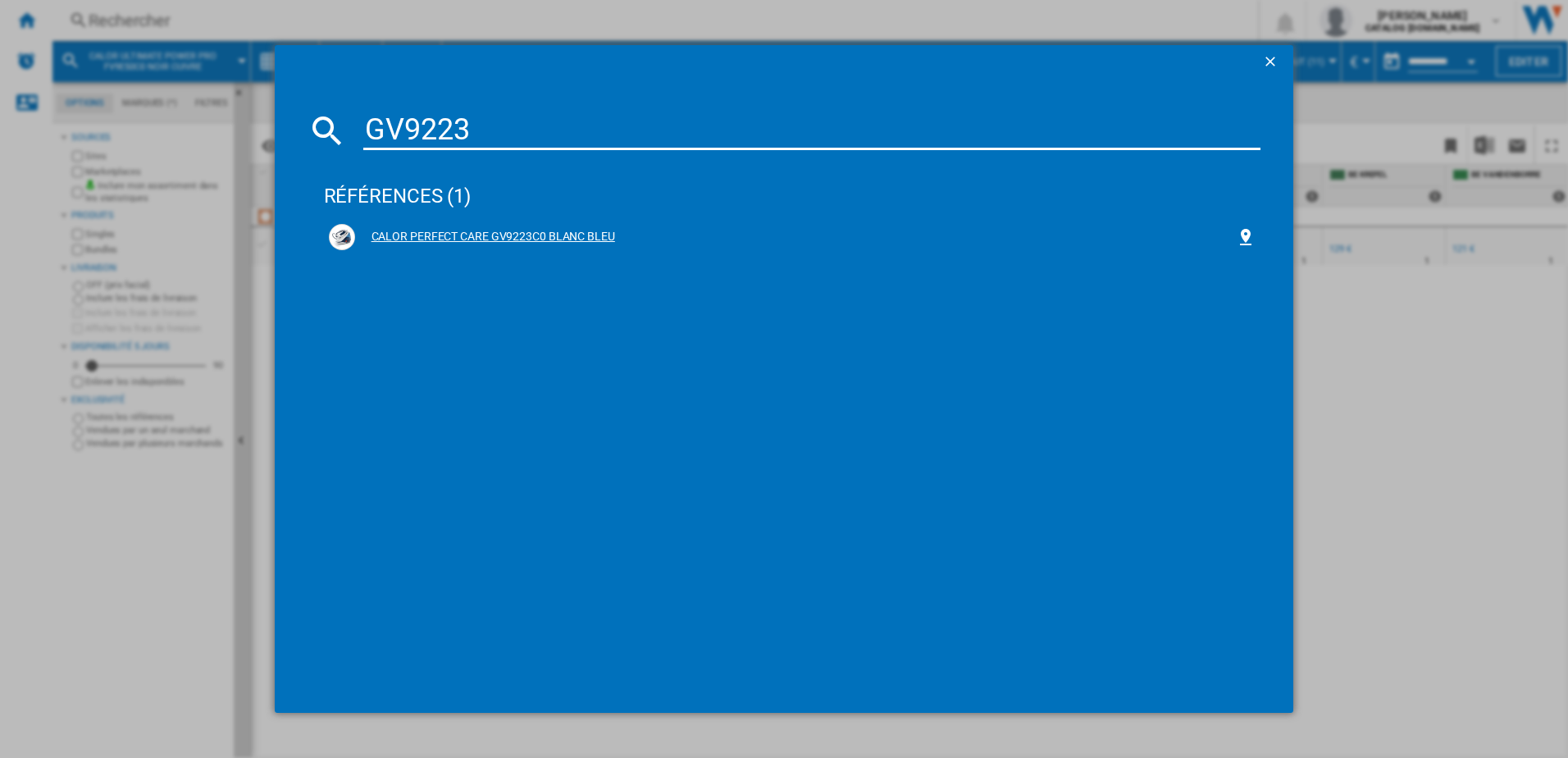
type input "GV9223"
click at [409, 230] on div "CALOR PERFECT CARE GV9223C0 BLANC BLEU" at bounding box center [796, 237] width 881 height 17
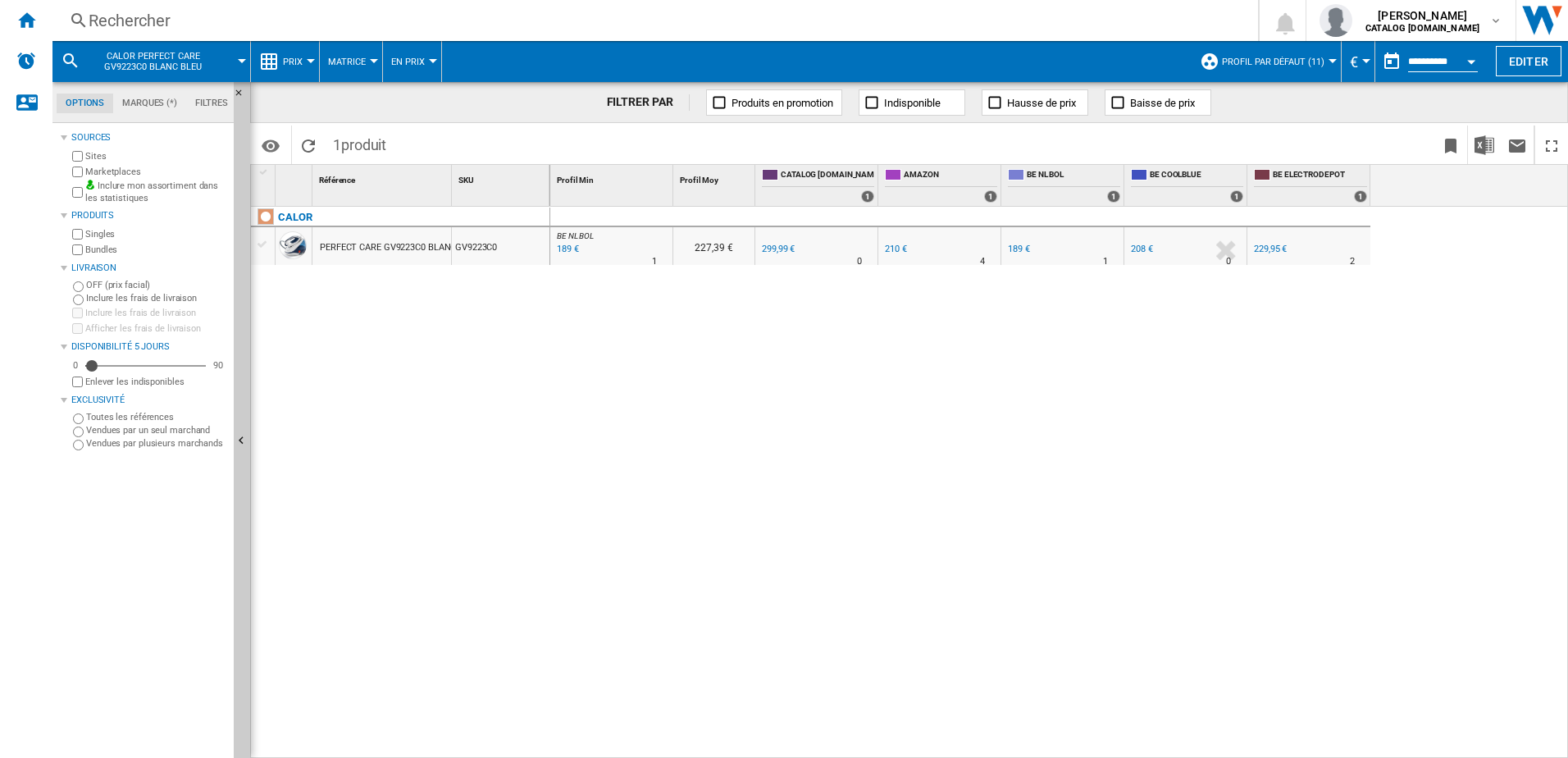
click at [560, 246] on div "189 €" at bounding box center [566, 249] width 25 height 17
click at [263, 35] on div "Rechercher Rechercher 0 [PERSON_NAME] CATALOG [DOMAIN_NAME] CATALOG [DOMAIN_NAM…" at bounding box center [810, 20] width 1515 height 41
click at [252, 16] on div "Rechercher" at bounding box center [652, 20] width 1126 height 23
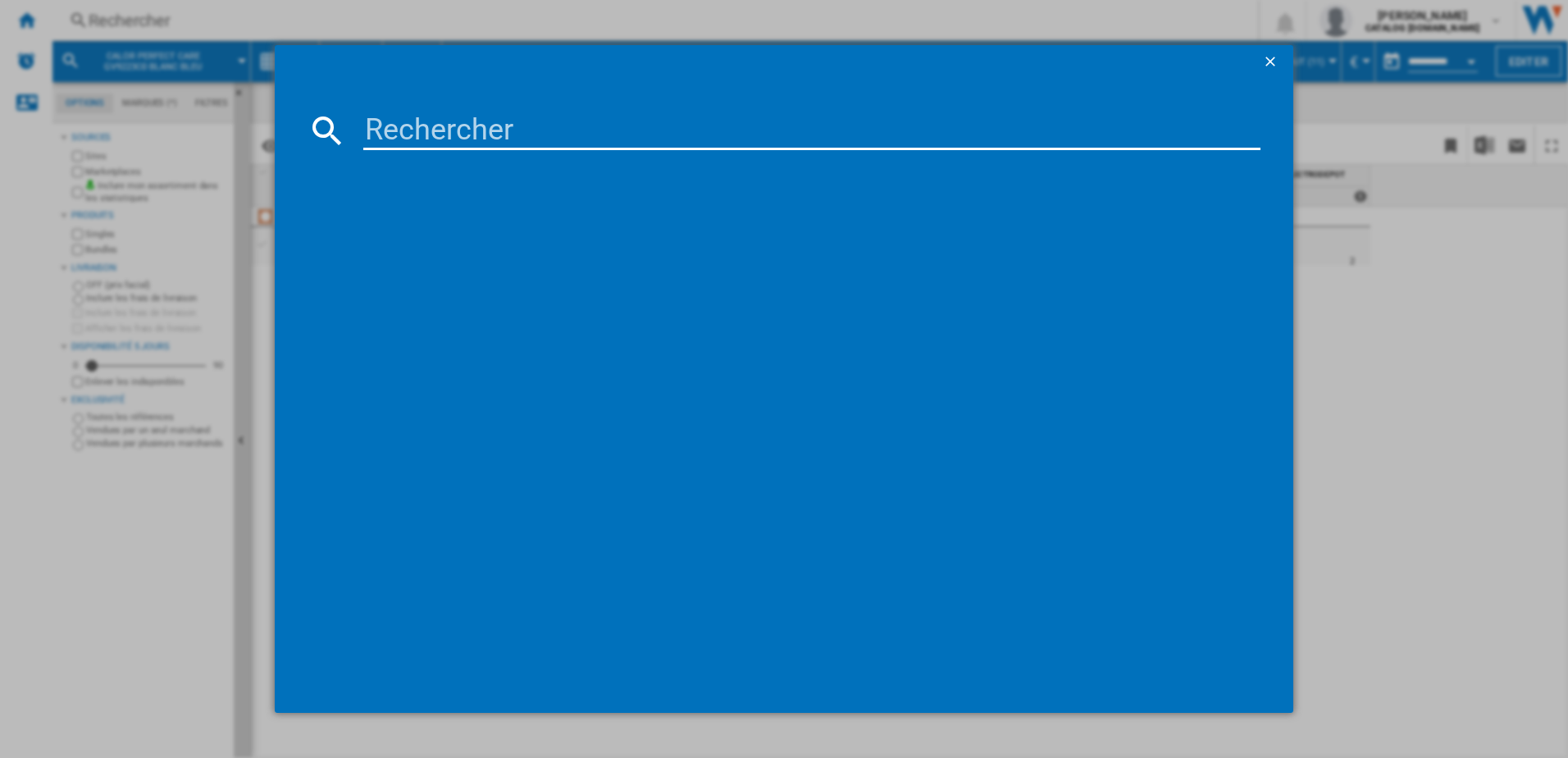
click at [474, 133] on input at bounding box center [812, 130] width 898 height 40
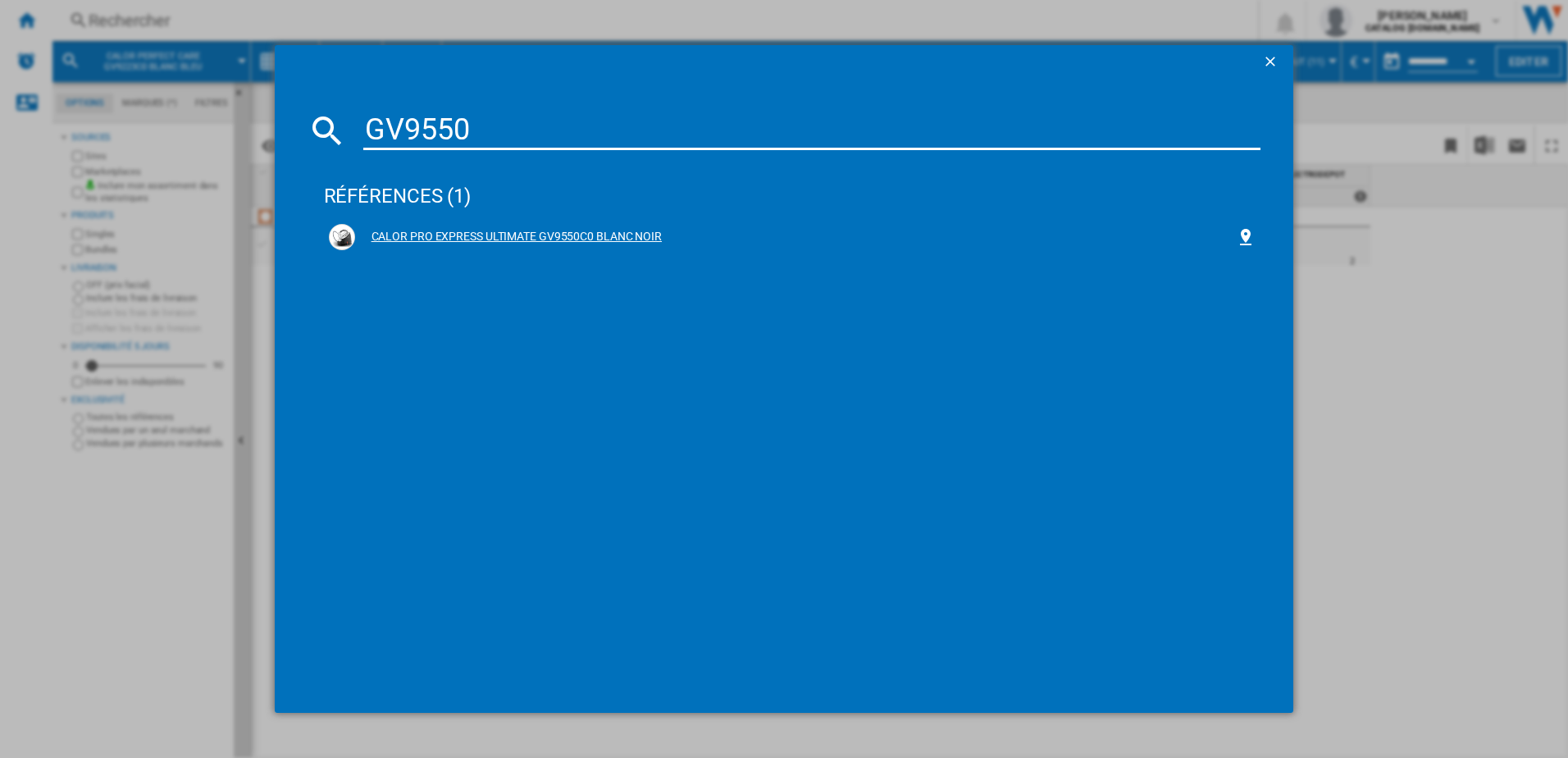
type input "GV9550"
click at [443, 231] on div "CALOR PRO EXPRESS ULTIMATE GV9550C0 BLANC NOIR" at bounding box center [796, 237] width 881 height 17
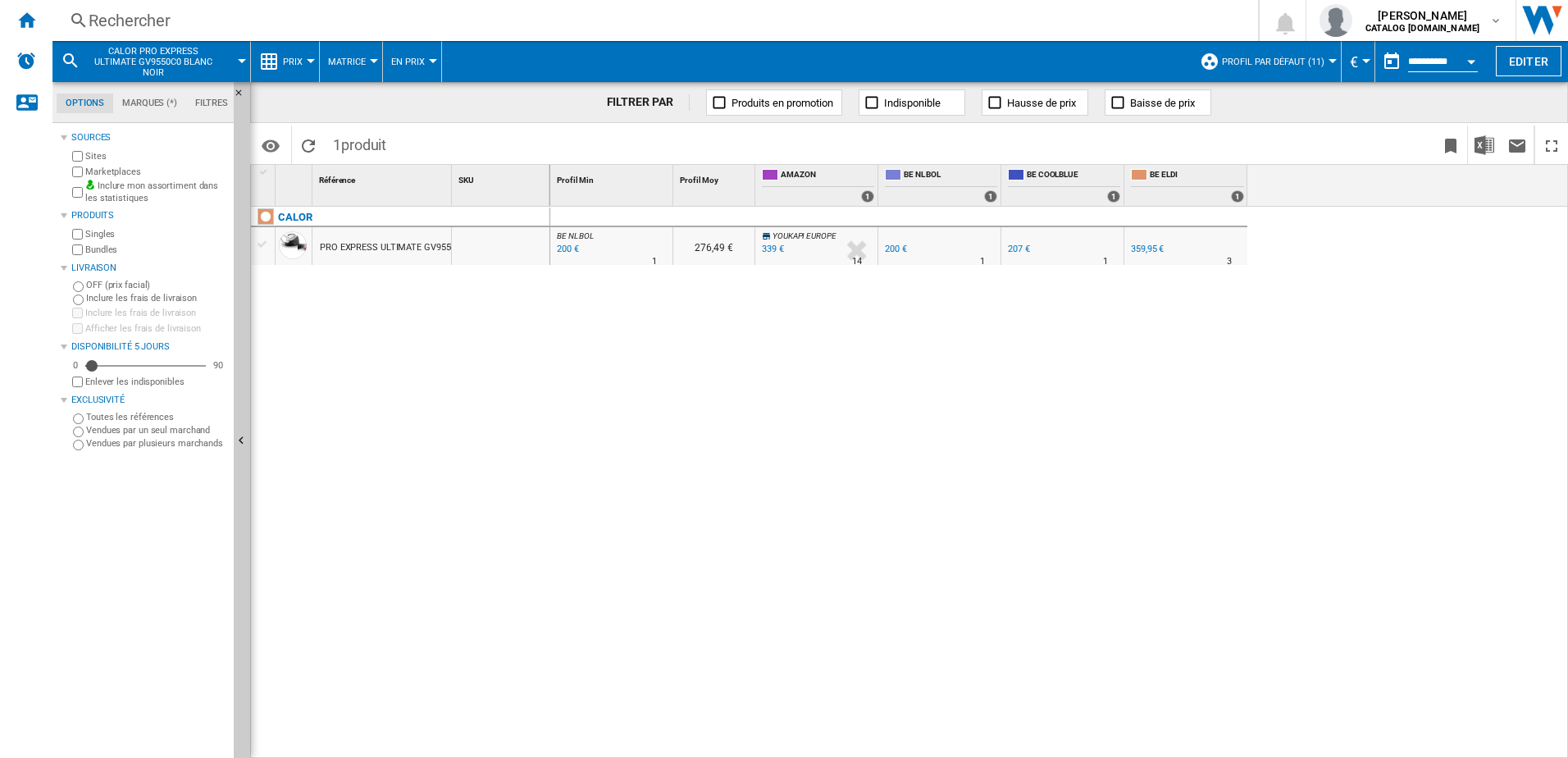
click at [563, 249] on div "200 €" at bounding box center [566, 249] width 25 height 17
click at [297, 20] on div "Rechercher" at bounding box center [652, 20] width 1126 height 23
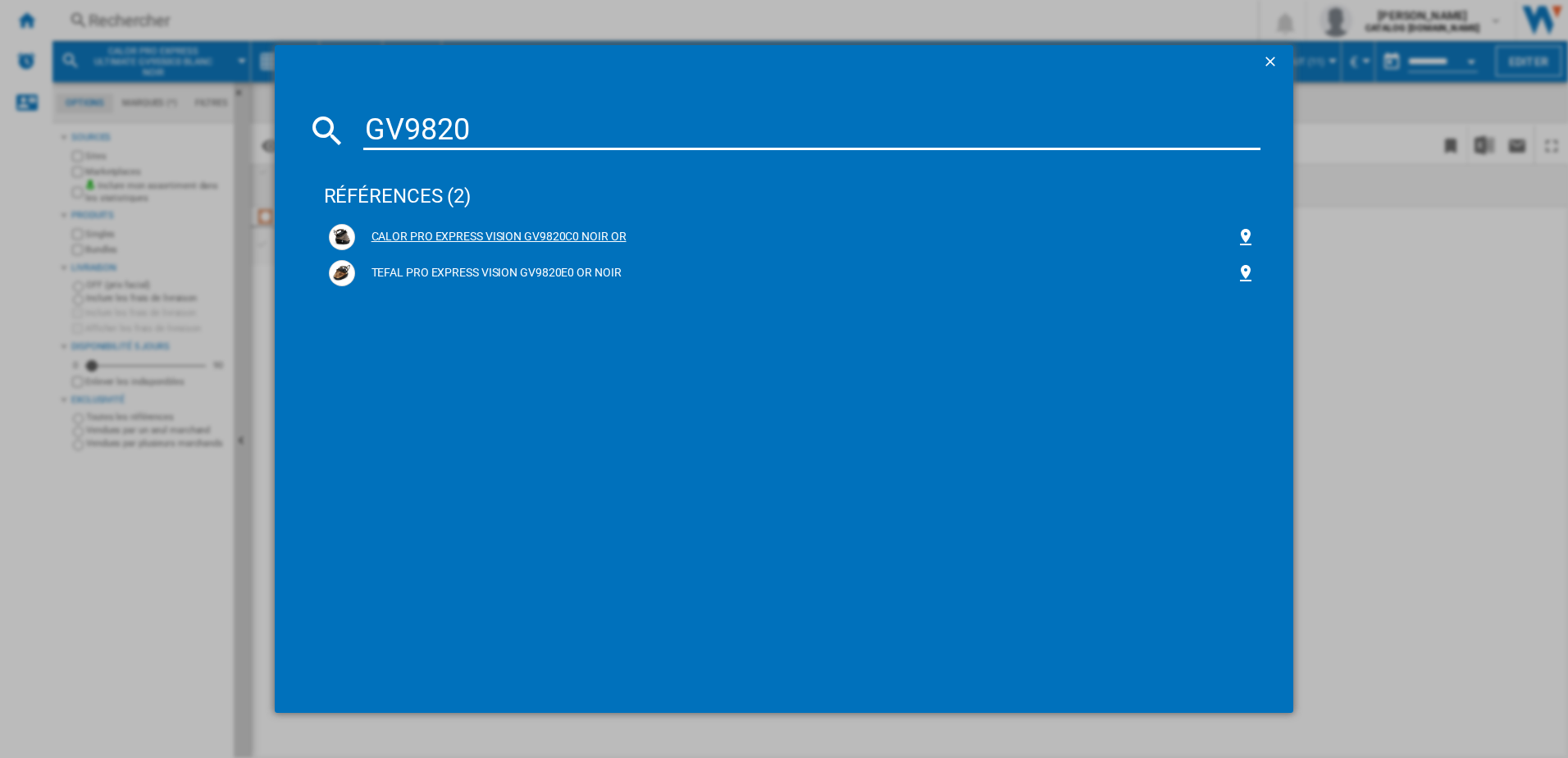
type input "GV9820"
click at [530, 230] on div "CALOR PRO EXPRESS VISION GV9820C0 NOIR OR" at bounding box center [796, 237] width 881 height 17
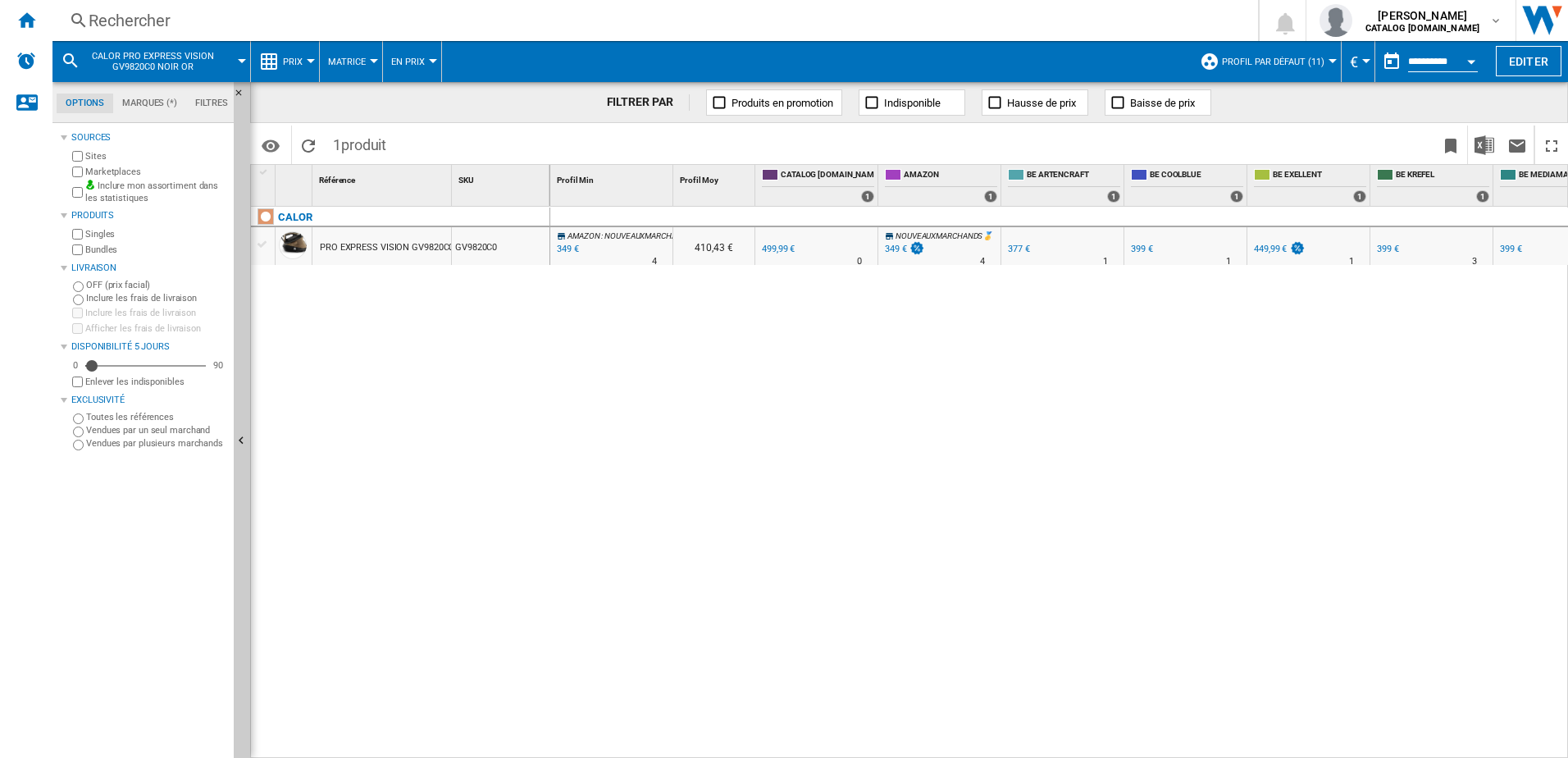
click at [1373, 246] on div "BE FR KREFEL -20.2 % 399 € % N/A 3 BE FR KREFEL" at bounding box center [1431, 245] width 123 height 38
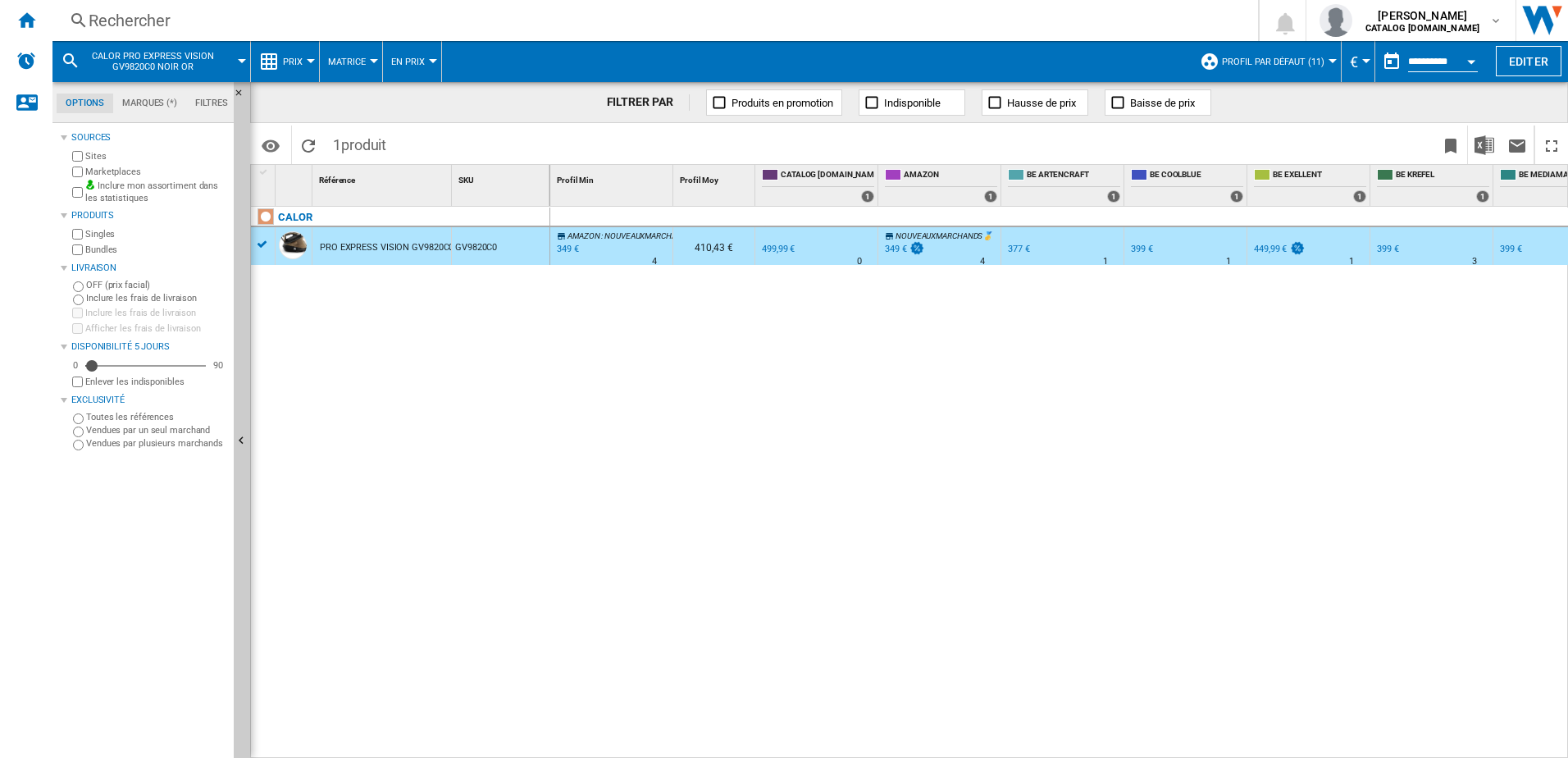
click at [1389, 247] on div "399 €" at bounding box center [1387, 249] width 22 height 11
click at [255, 30] on div "Rechercher" at bounding box center [652, 20] width 1126 height 23
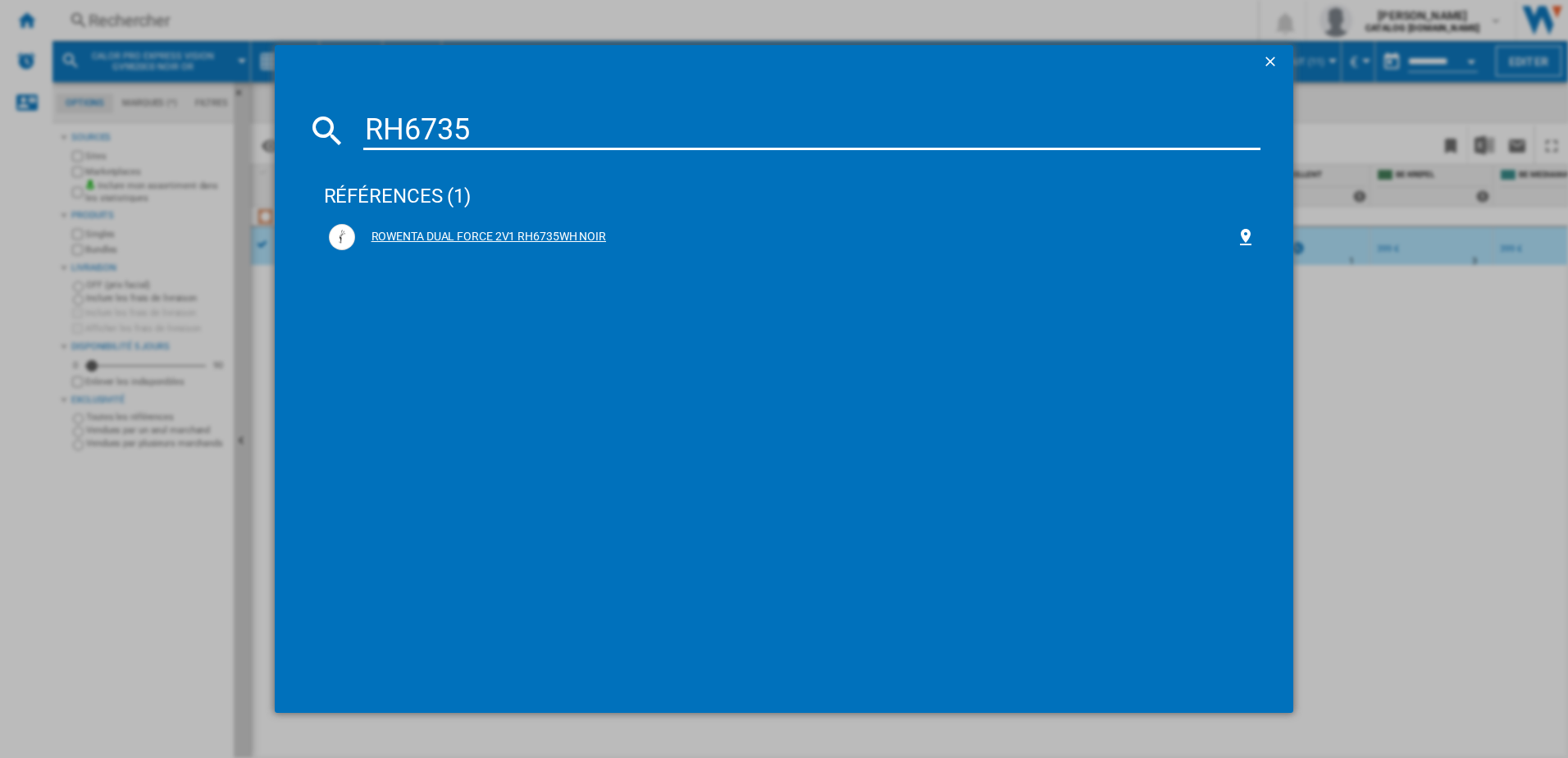
type input "RH6735"
click at [480, 227] on div "ROWENTA DUAL FORCE 2V1 RH6735WH NOIR" at bounding box center [793, 237] width 927 height 26
click at [481, 231] on div "ROWENTA DUAL FORCE 2V1 RH6735WH NOIR" at bounding box center [796, 237] width 881 height 17
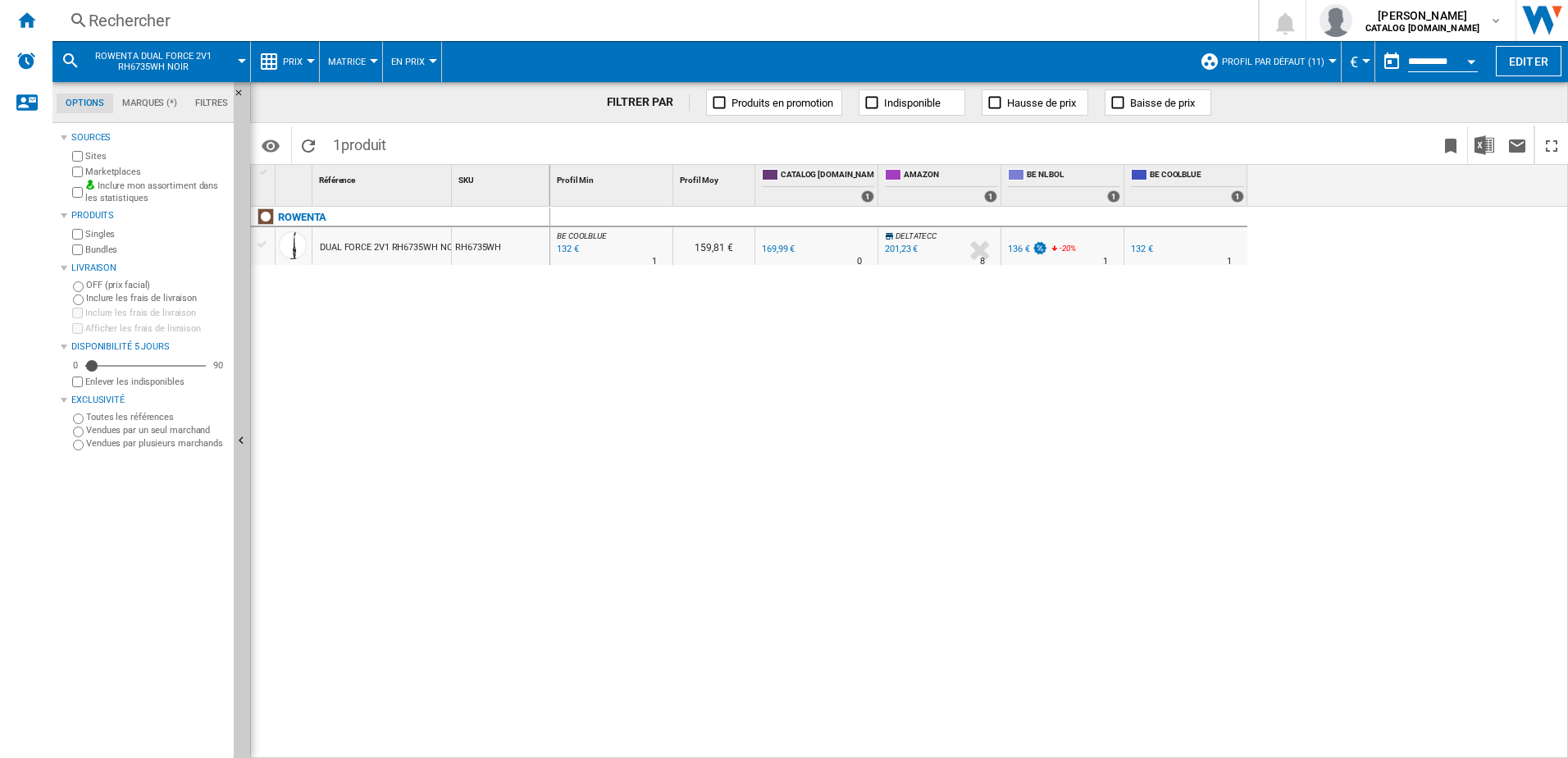
click at [1018, 248] on div "136 €" at bounding box center [1019, 249] width 22 height 11
click at [226, 10] on div "Rechercher" at bounding box center [652, 20] width 1126 height 23
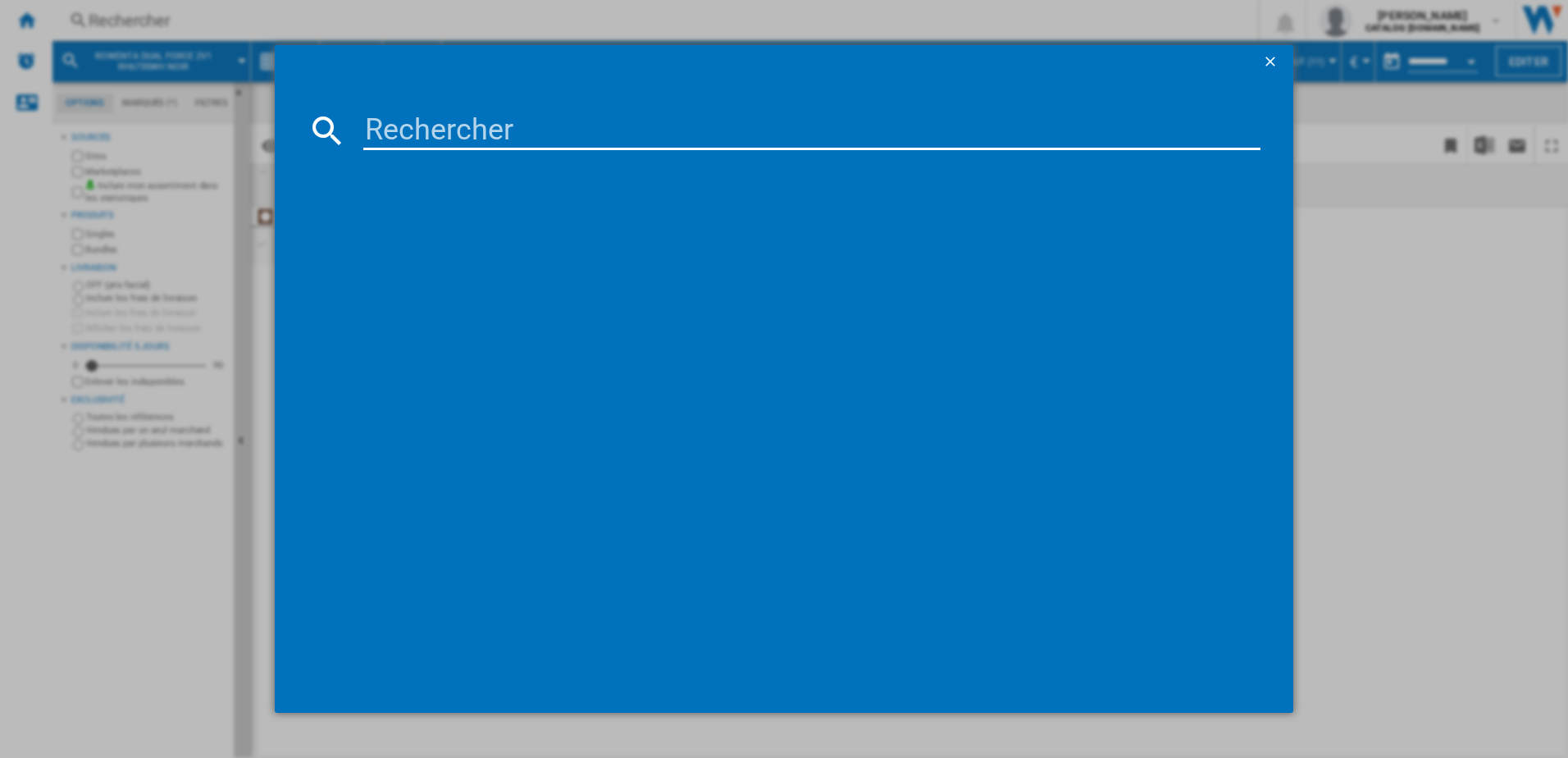
click at [389, 128] on input at bounding box center [812, 130] width 898 height 40
type input "RO3126"
click at [400, 219] on div "références (1)" at bounding box center [792, 189] width 937 height 61
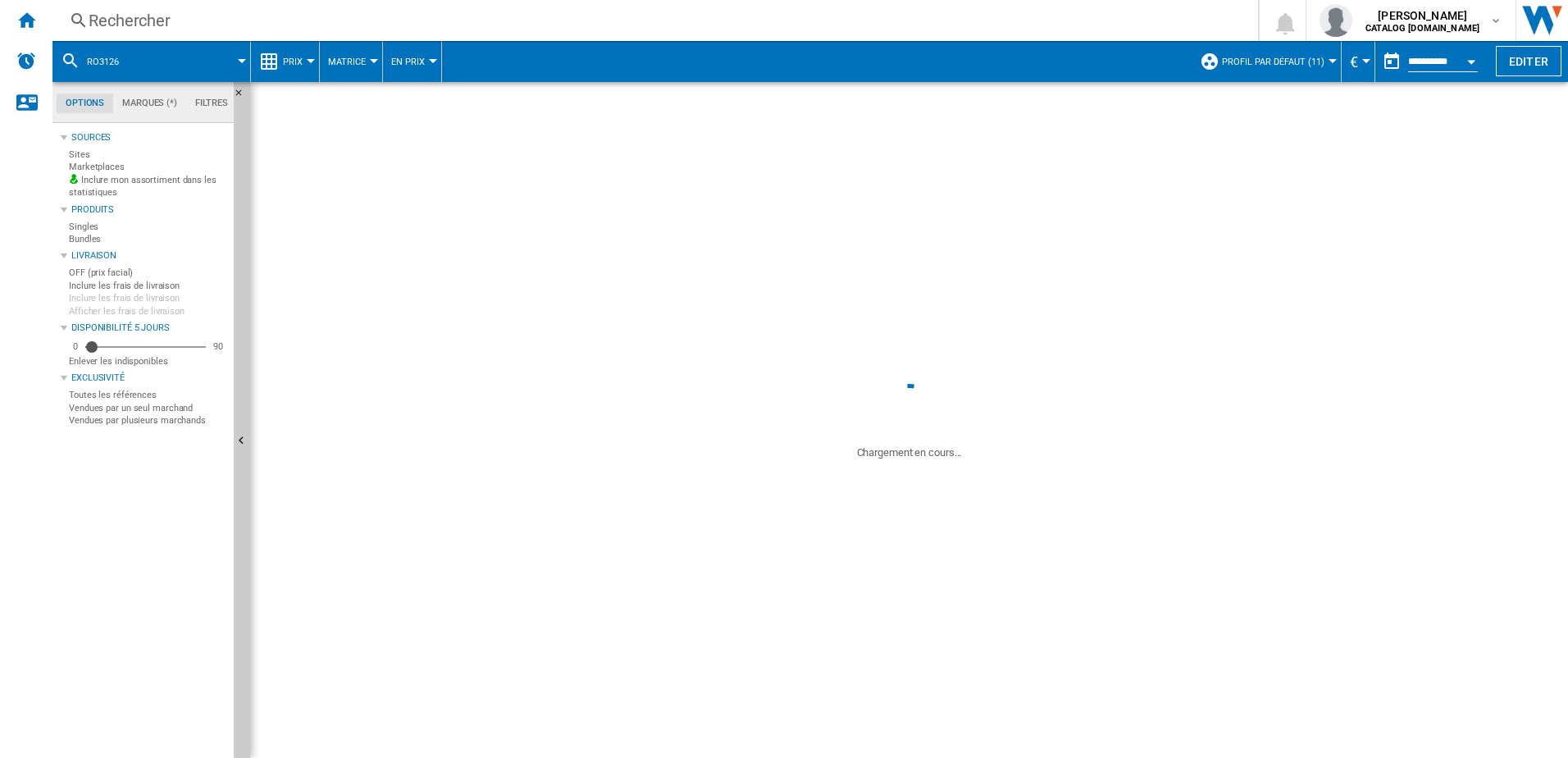
click at [394, 243] on div "DUAL FORCE 2V1 RH6735WH NOIR" at bounding box center [390, 247] width 141 height 38
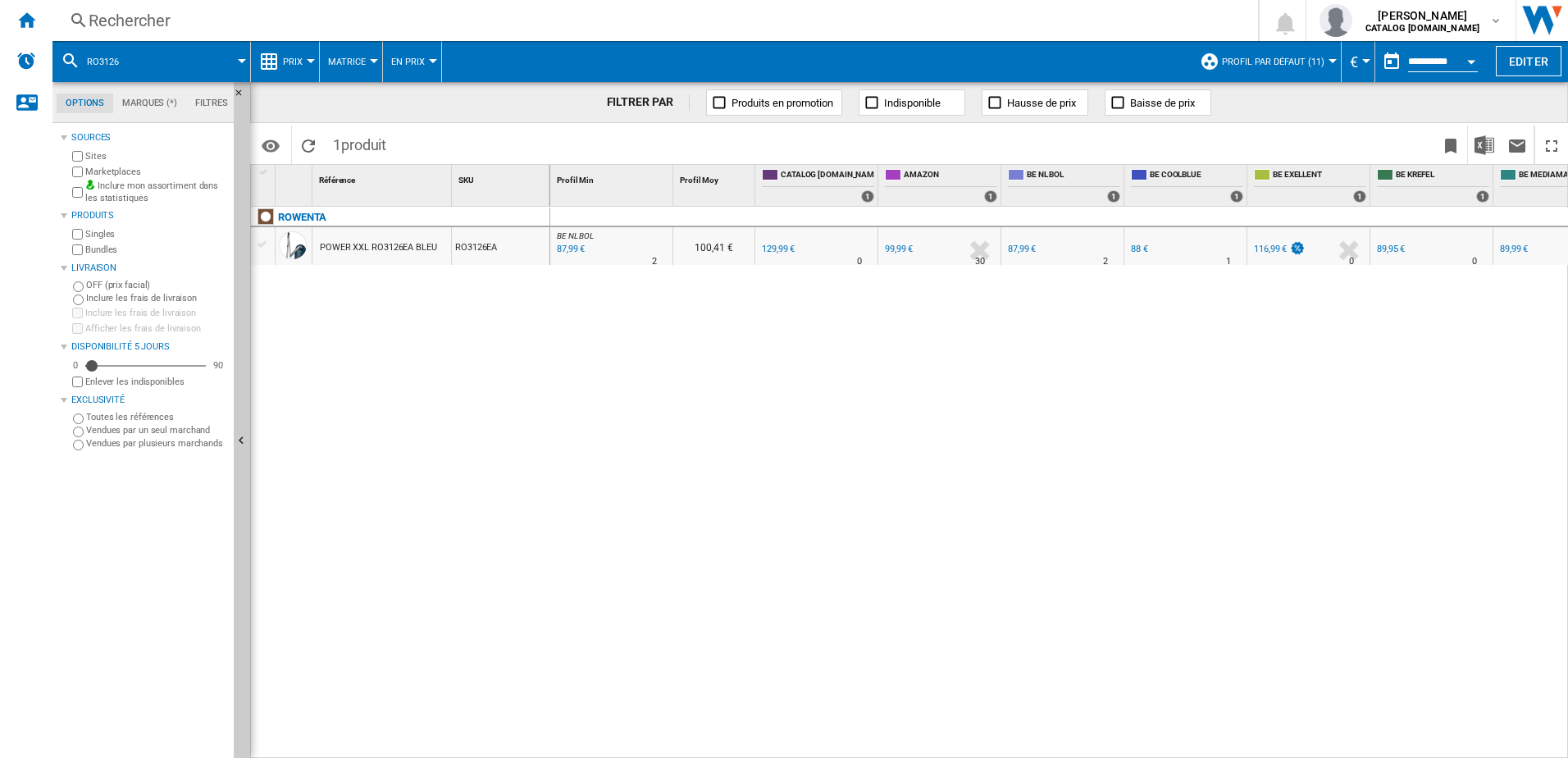
click at [567, 249] on div "87,99 €" at bounding box center [569, 249] width 30 height 17
click at [195, 29] on div "Rechercher" at bounding box center [652, 20] width 1126 height 23
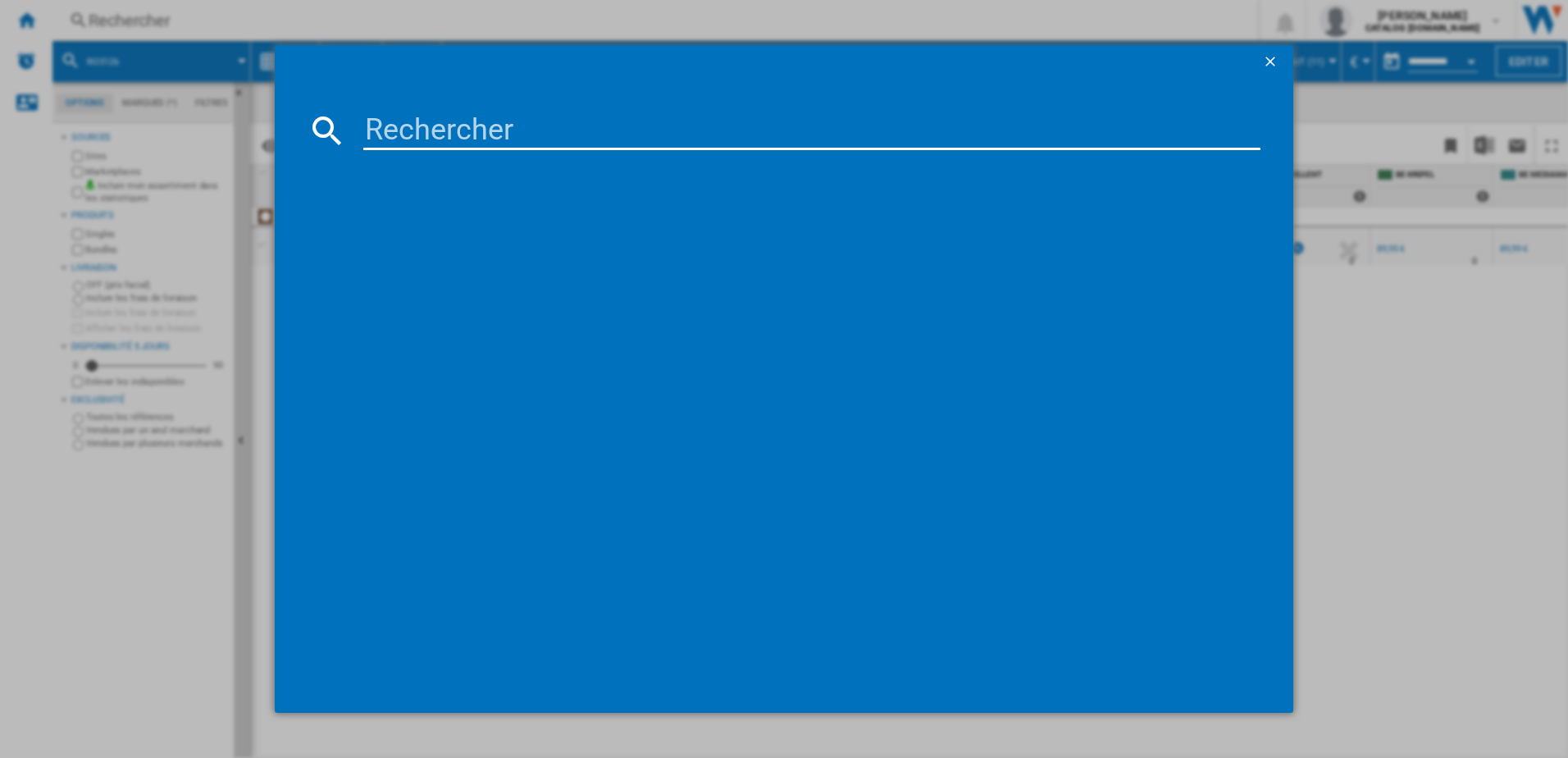
click at [383, 123] on input at bounding box center [812, 130] width 898 height 40
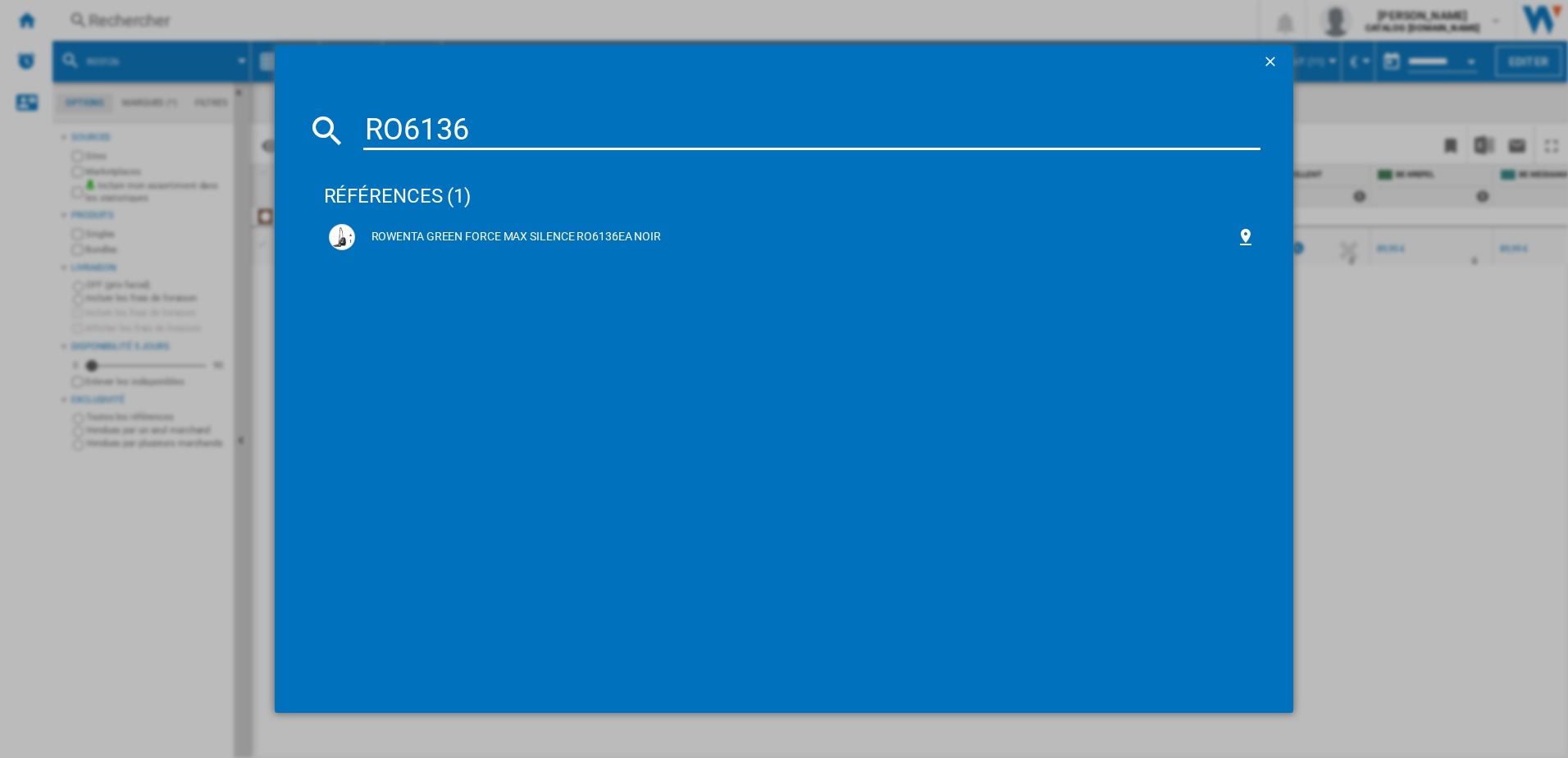
type input "RO6136"
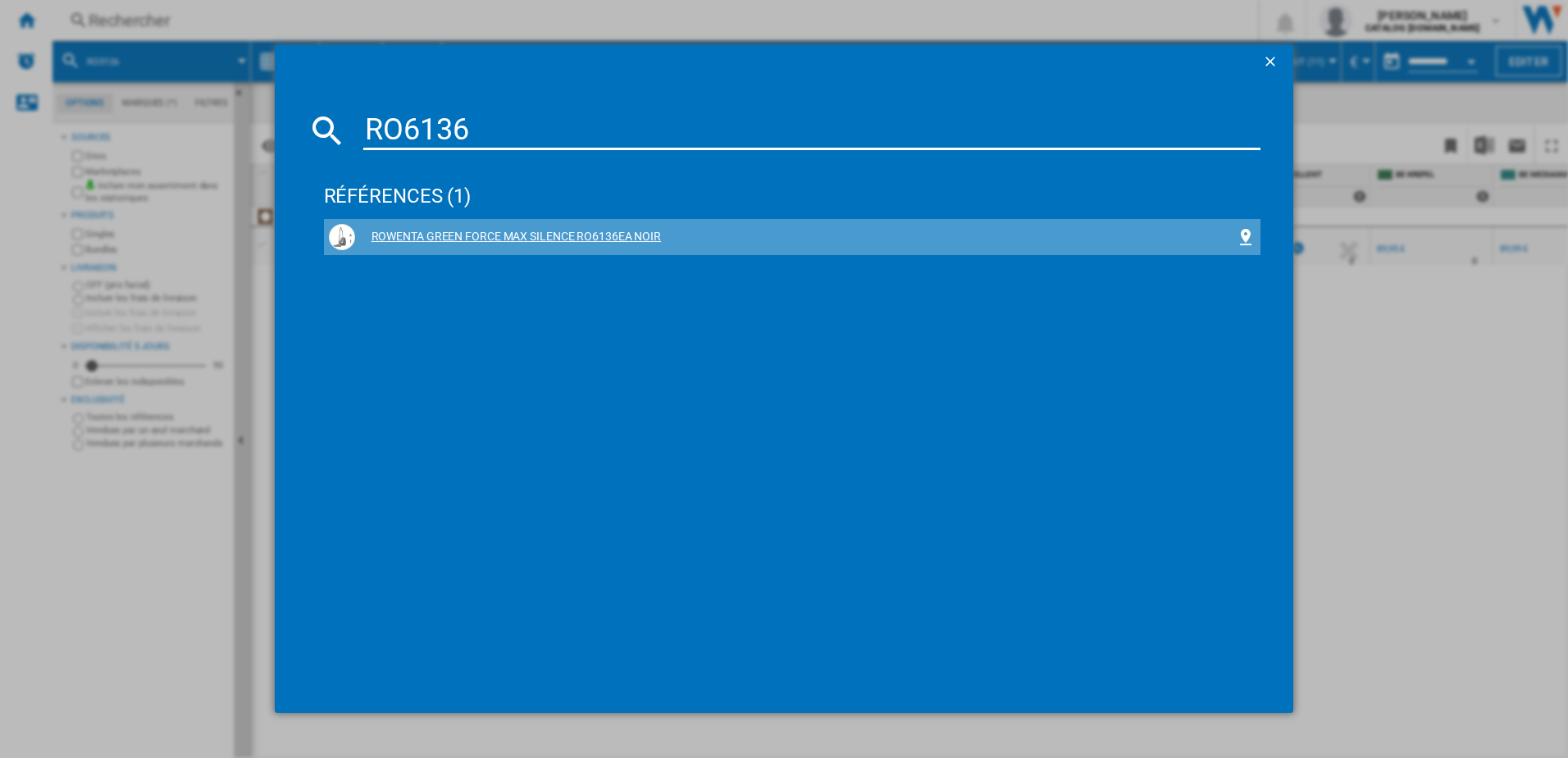
click at [527, 233] on div "ROWENTA GREEN FORCE MAX SILENCE RO6136EA NOIR" at bounding box center [796, 237] width 881 height 17
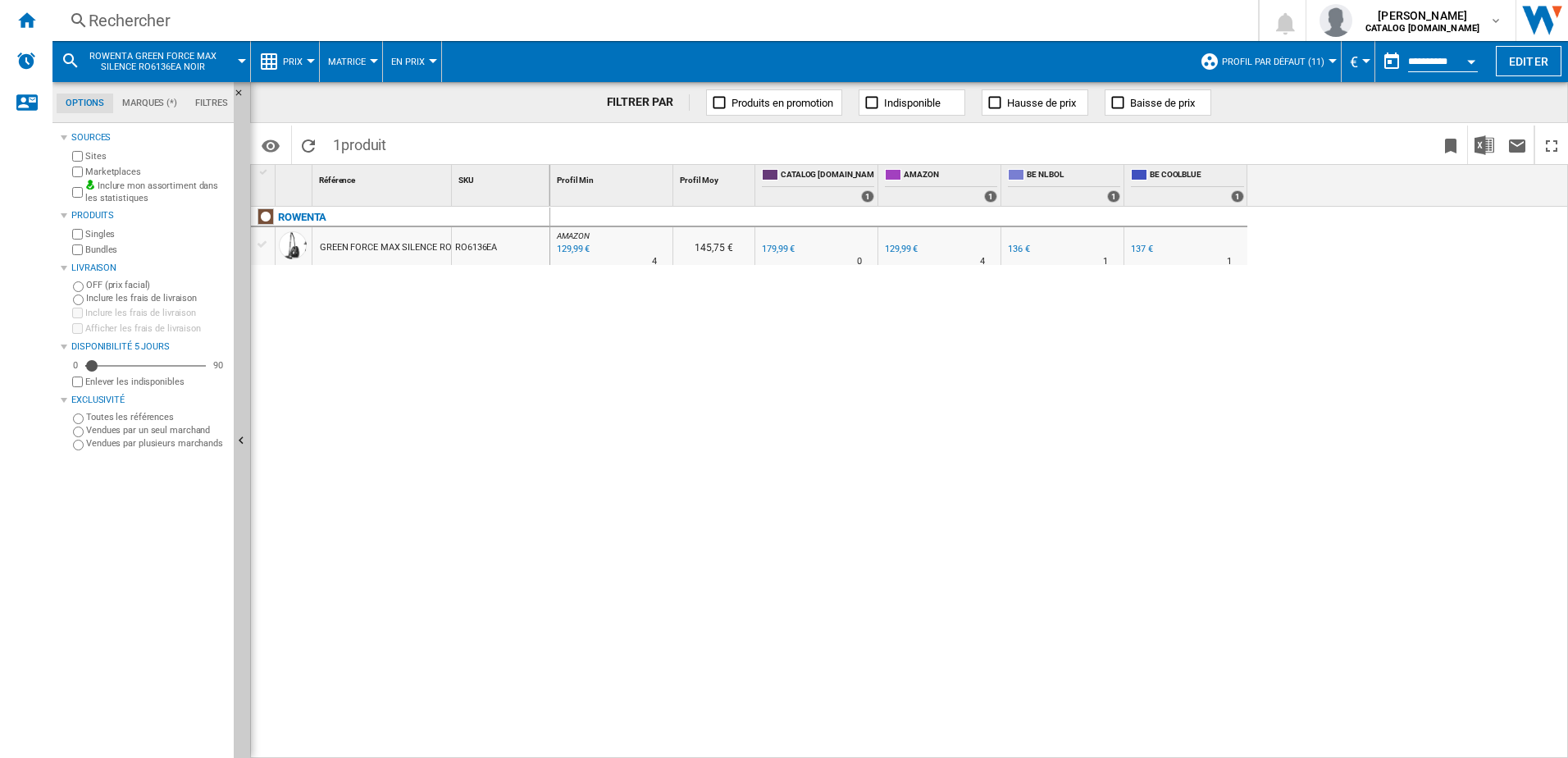
click at [316, 28] on div "Rechercher" at bounding box center [652, 20] width 1126 height 23
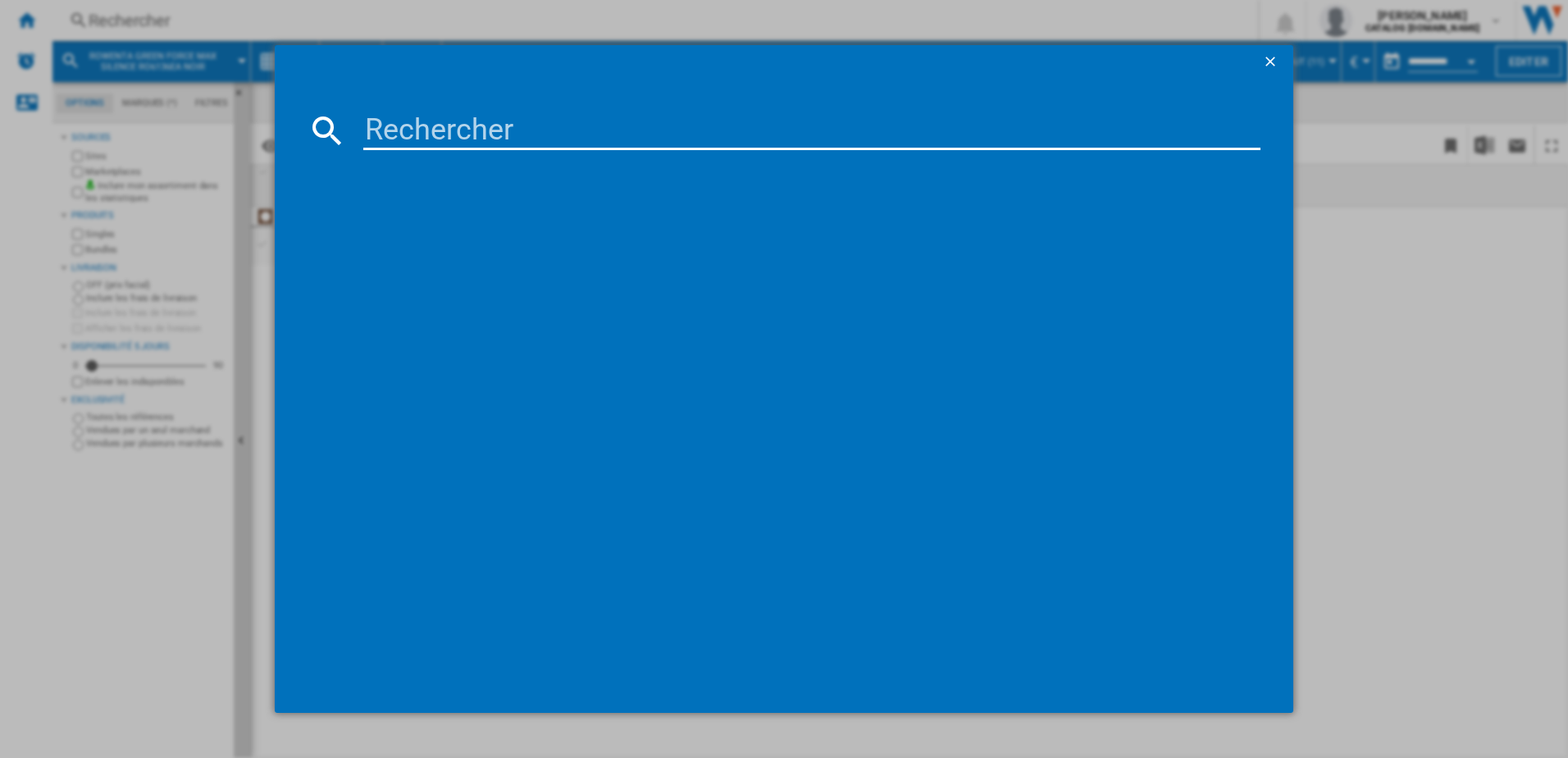
click at [418, 133] on input at bounding box center [812, 130] width 898 height 40
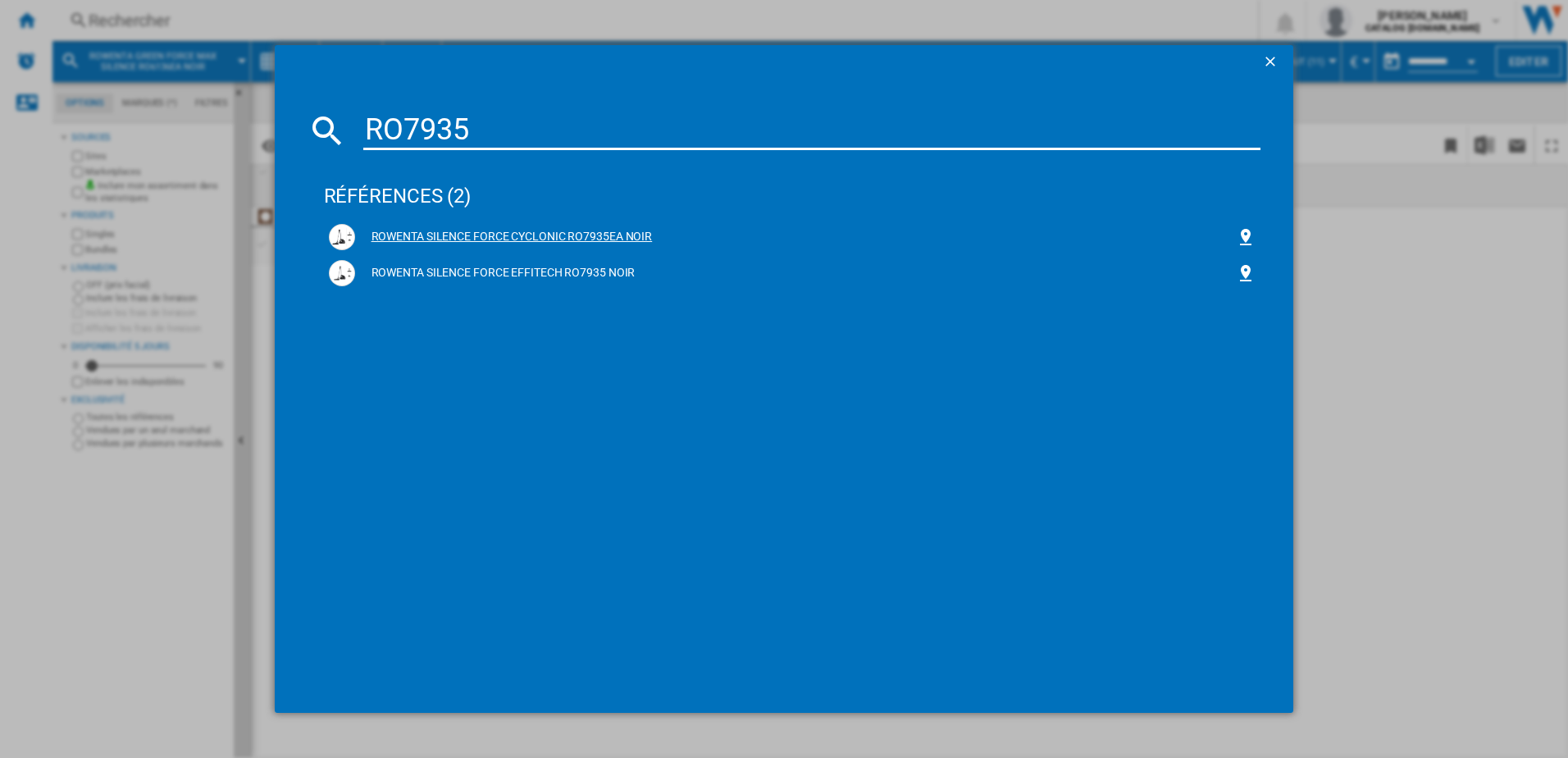
type input "RO7935"
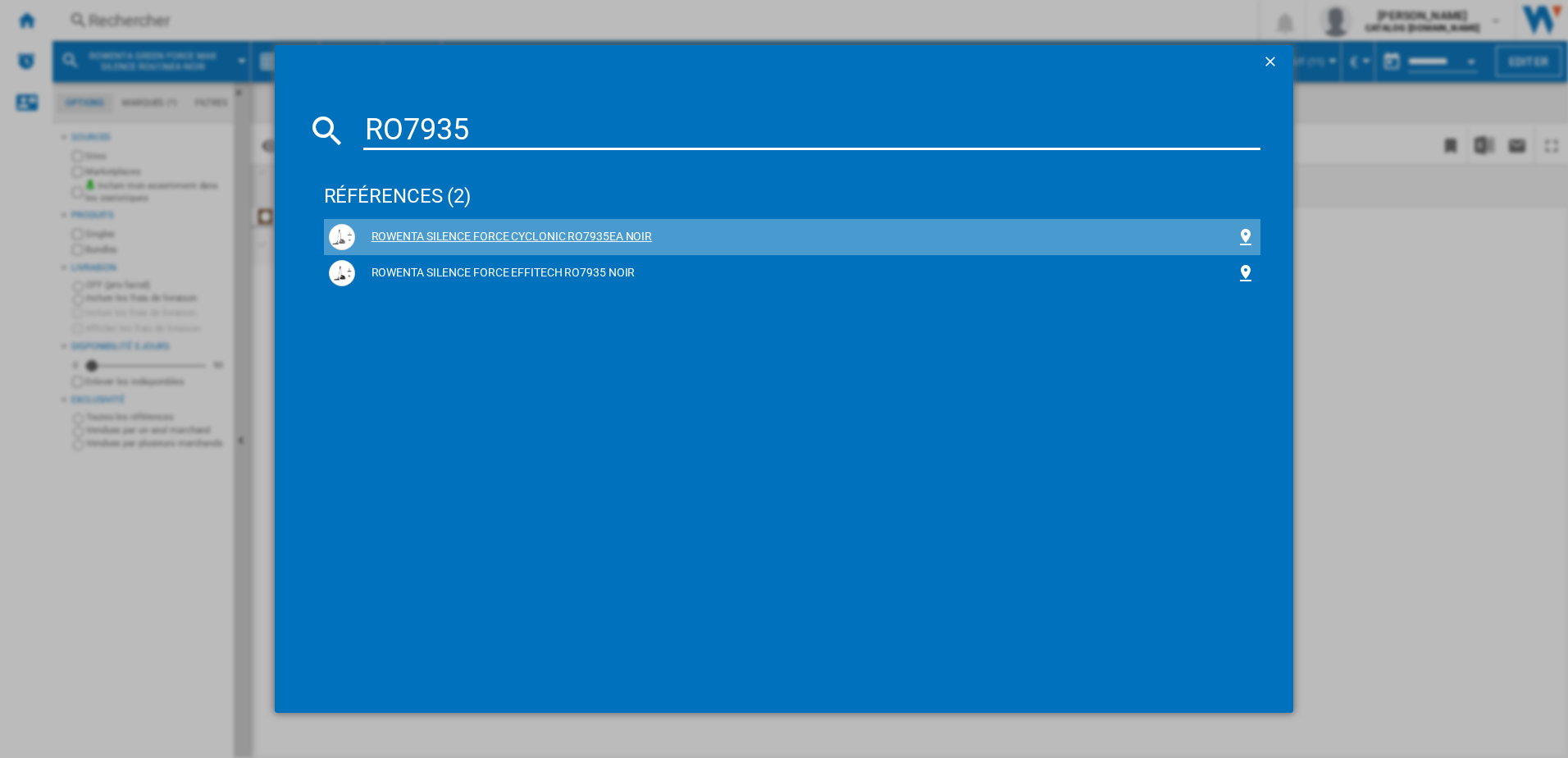
click at [452, 231] on div "ROWENTA SILENCE FORCE CYCLONIC RO7935EA NOIR" at bounding box center [796, 237] width 881 height 17
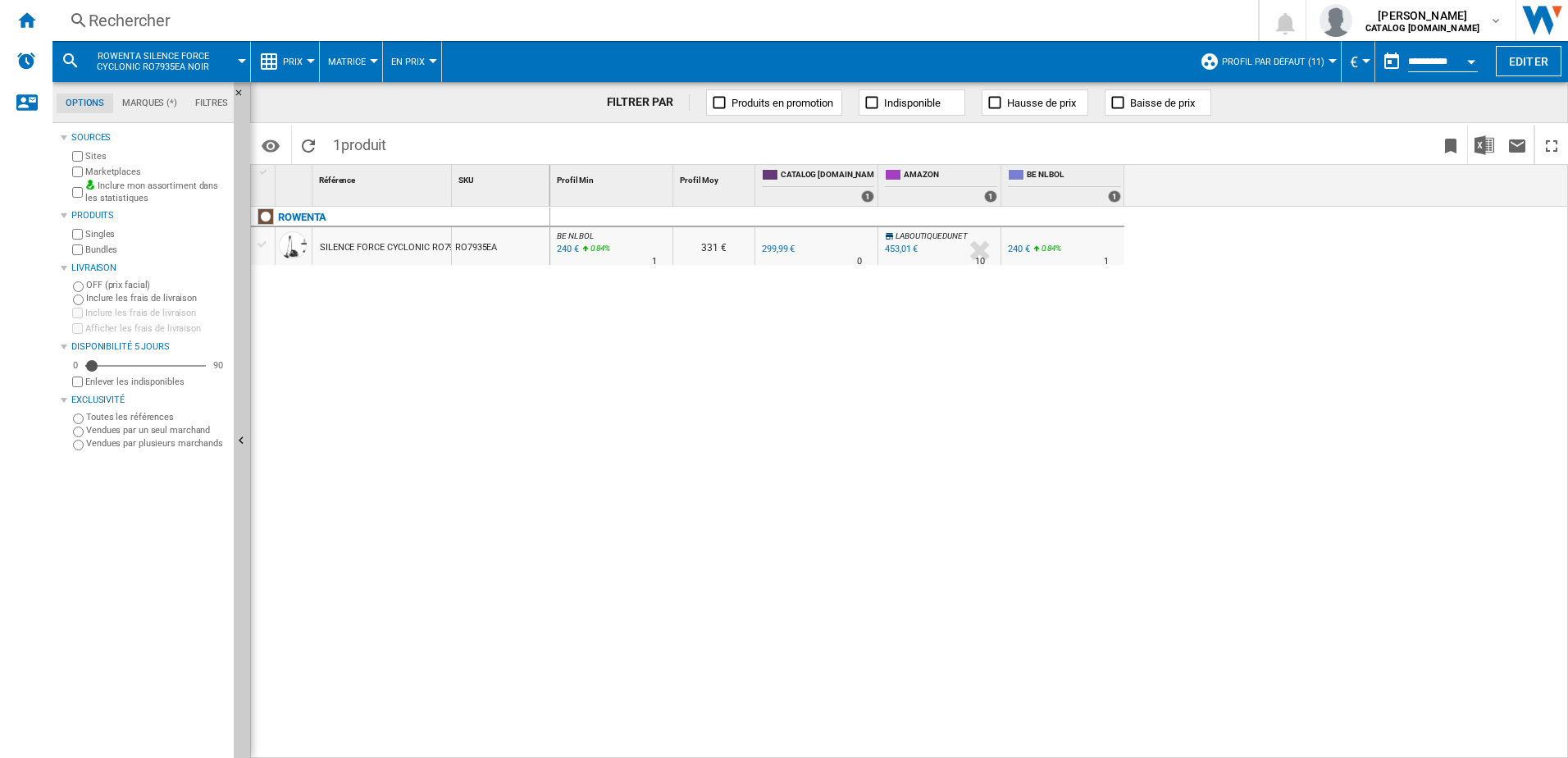
click at [567, 252] on div "240 €" at bounding box center [566, 249] width 25 height 17
click at [325, 21] on div "Rechercher" at bounding box center [652, 20] width 1126 height 23
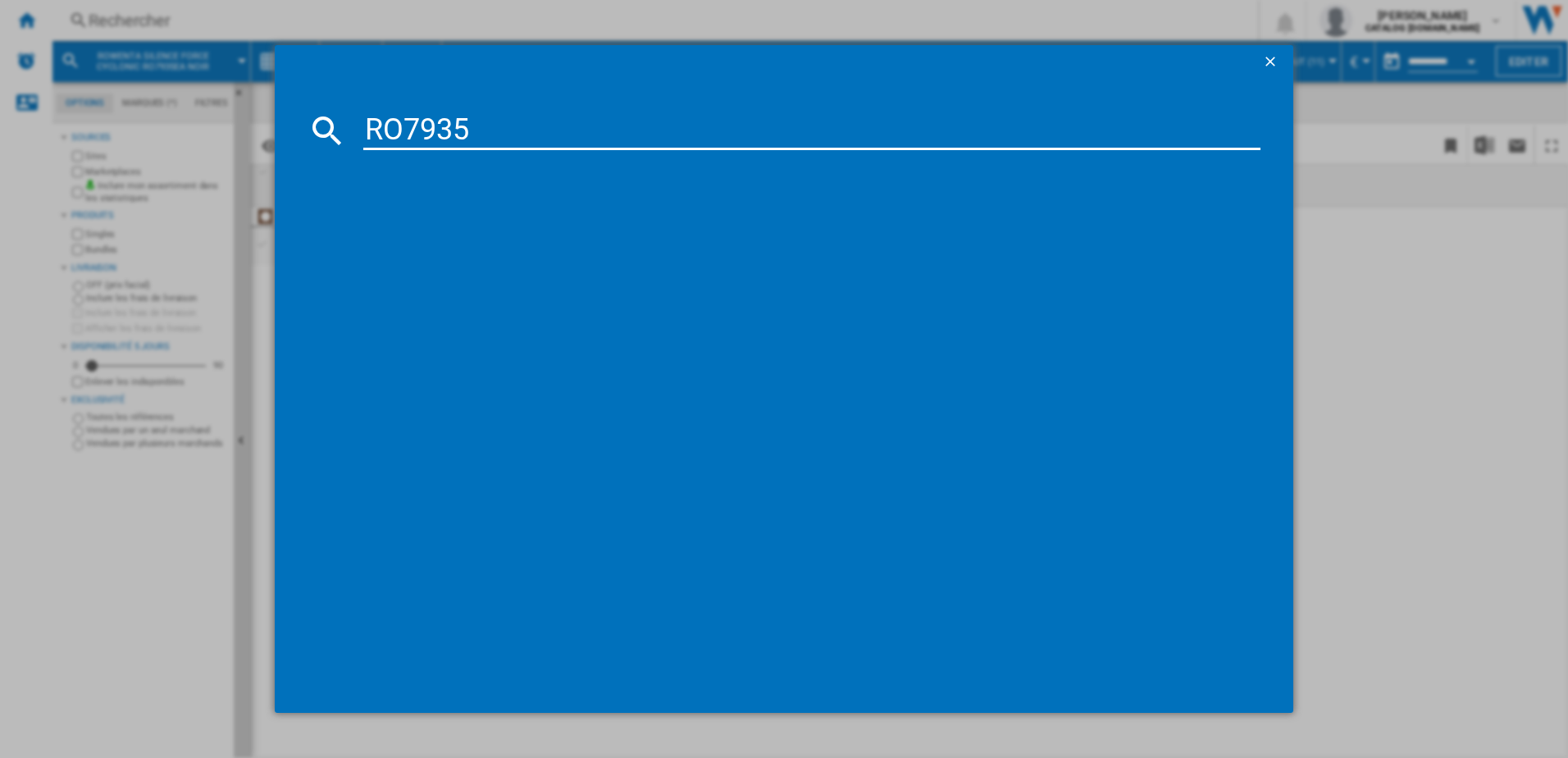
type input "RO7935"
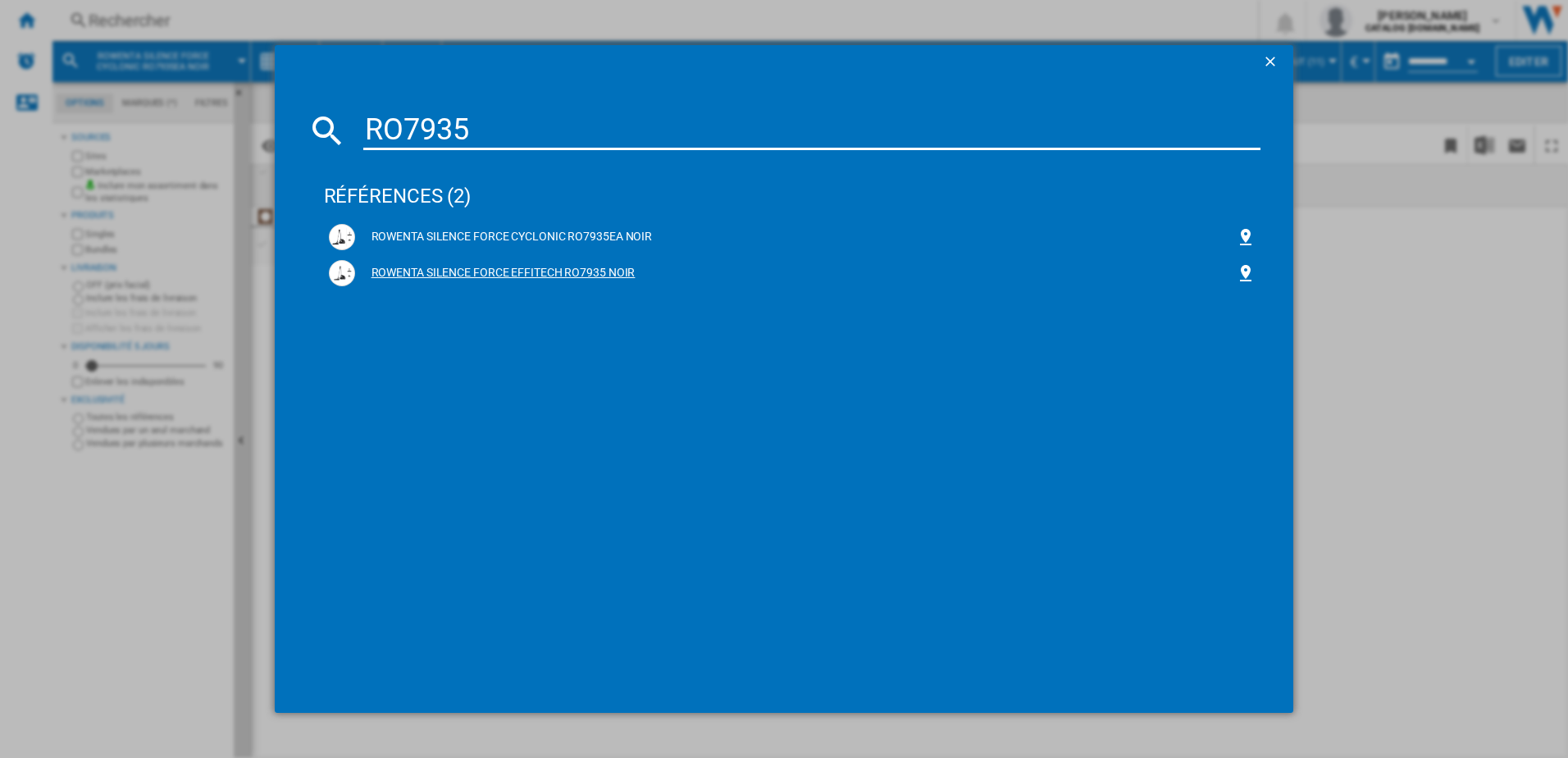
click at [436, 276] on div "ROWENTA SILENCE FORCE EFFITECH RO7935 NOIR" at bounding box center [796, 273] width 881 height 17
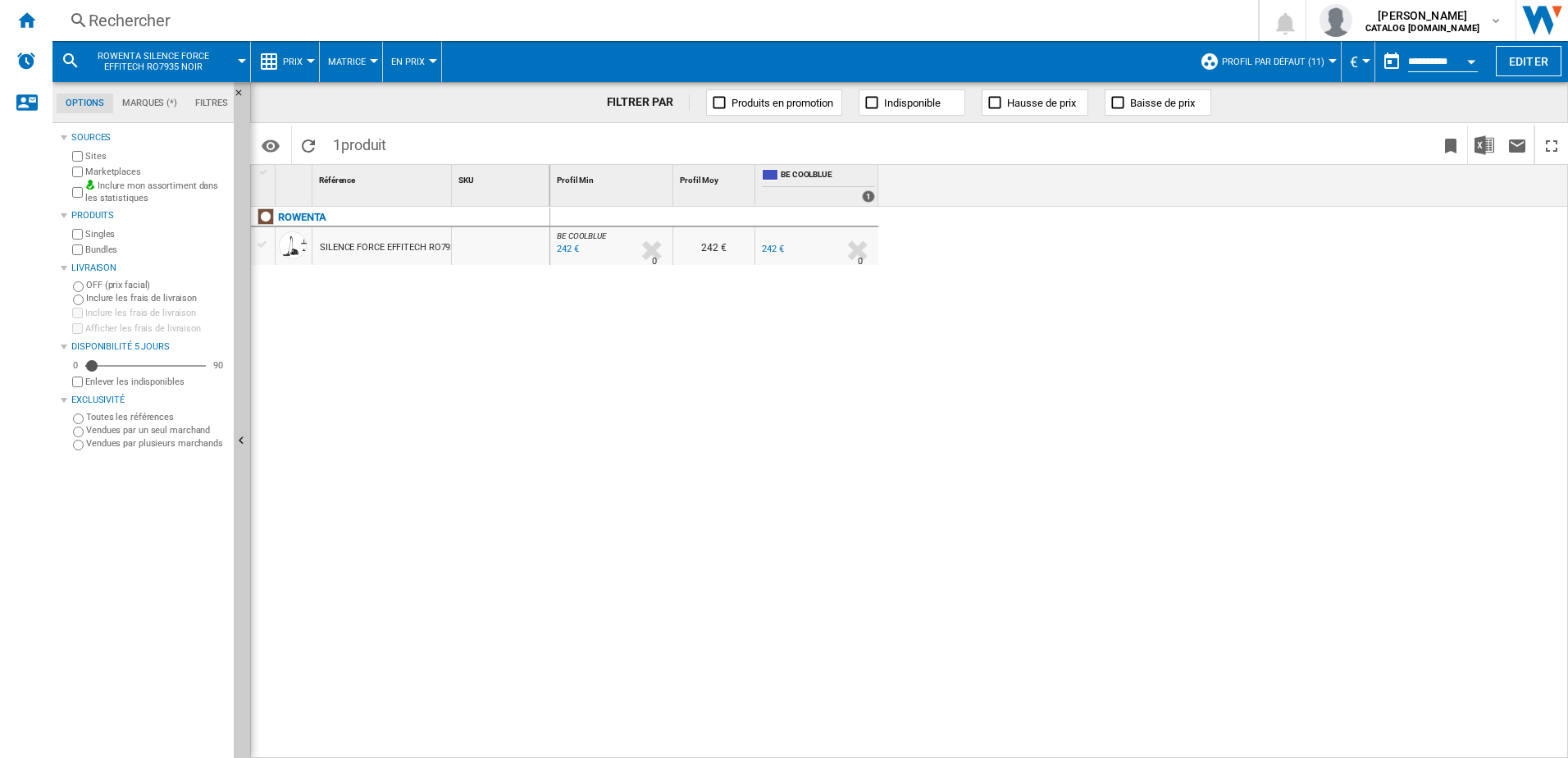
drag, startPoint x: 571, startPoint y: 390, endPoint x: 560, endPoint y: 366, distance: 26.4
click at [571, 390] on div "BE COOLBLUE : BE FR COOLBLUE -1.0 % 242 € % N/A 0 BE COOLBLUE : BE FR COOLBLUE …" at bounding box center [1059, 482] width 1019 height 552
click at [204, 8] on div "Rechercher Rechercher 0 [PERSON_NAME] CATALOG [DOMAIN_NAME] CATALOG [DOMAIN_NAM…" at bounding box center [810, 20] width 1515 height 41
click at [202, 15] on div "Rechercher" at bounding box center [652, 20] width 1126 height 23
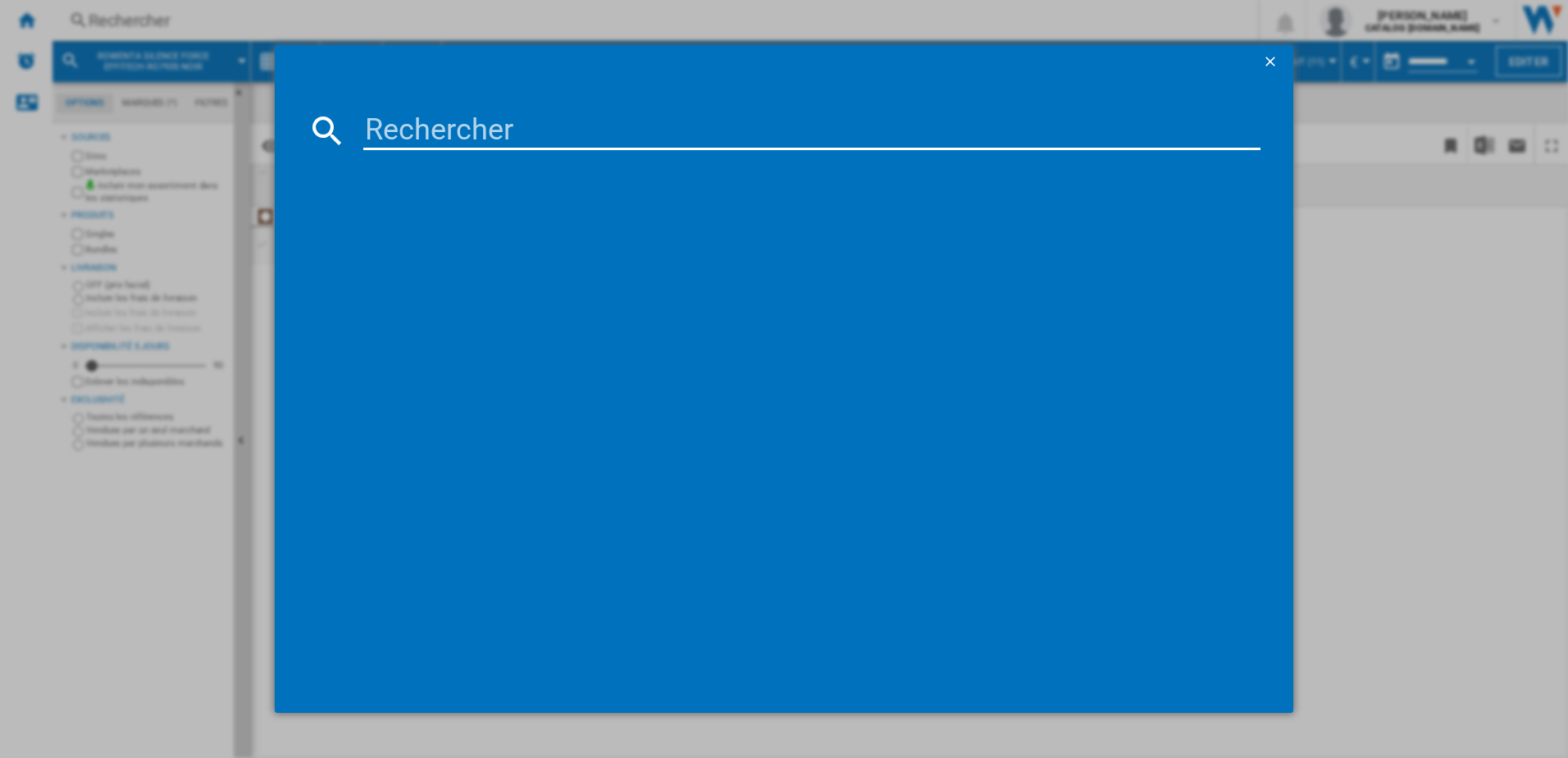
click at [395, 124] on input at bounding box center [812, 130] width 898 height 40
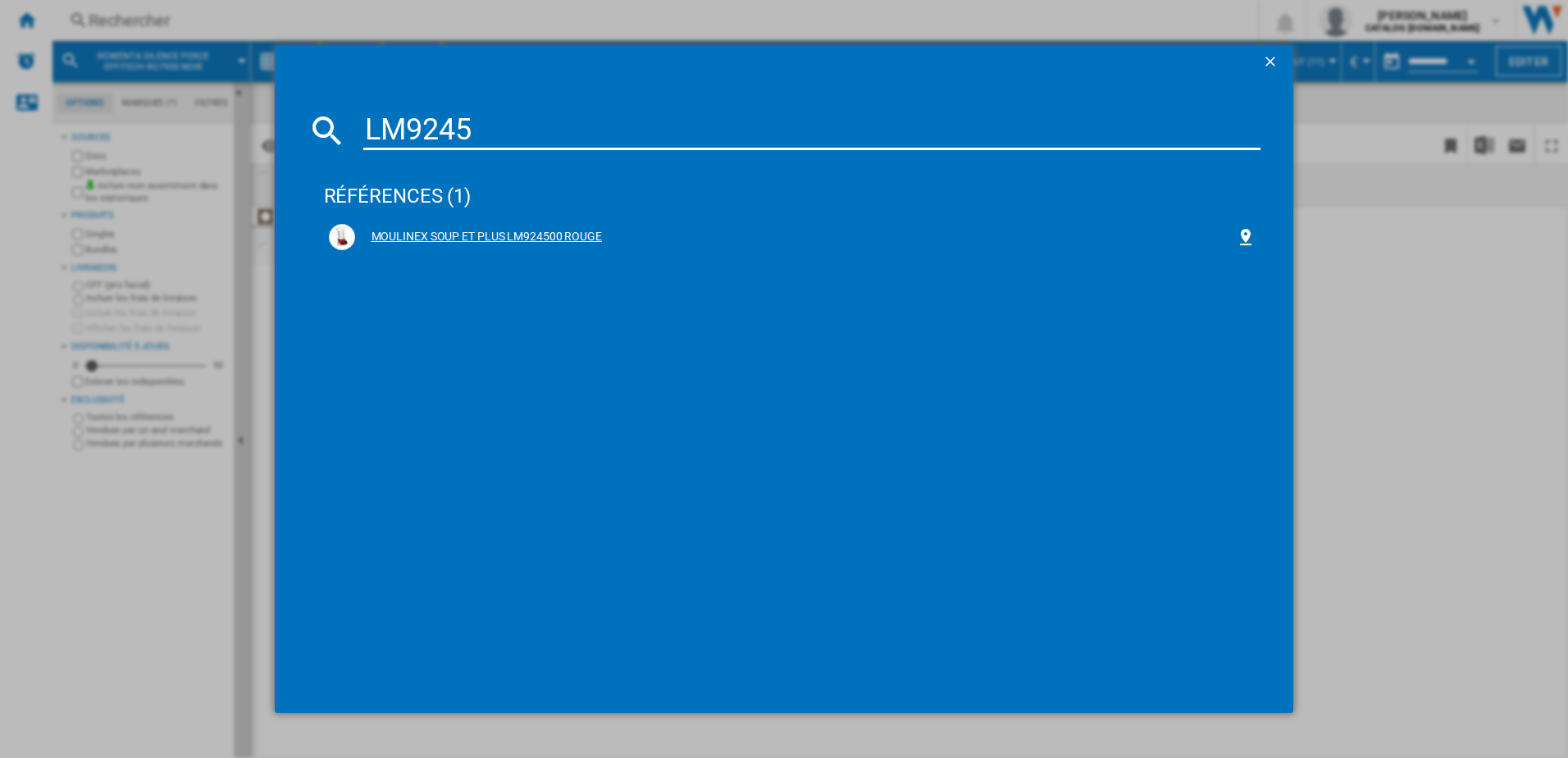
type input "LM9245"
click at [455, 224] on div "MOULINEX SOUP ET PLUS LM924500 ROUGE" at bounding box center [793, 237] width 927 height 26
click at [445, 231] on div "MOULINEX SOUP ET PLUS LM924500 ROUGE" at bounding box center [796, 237] width 881 height 17
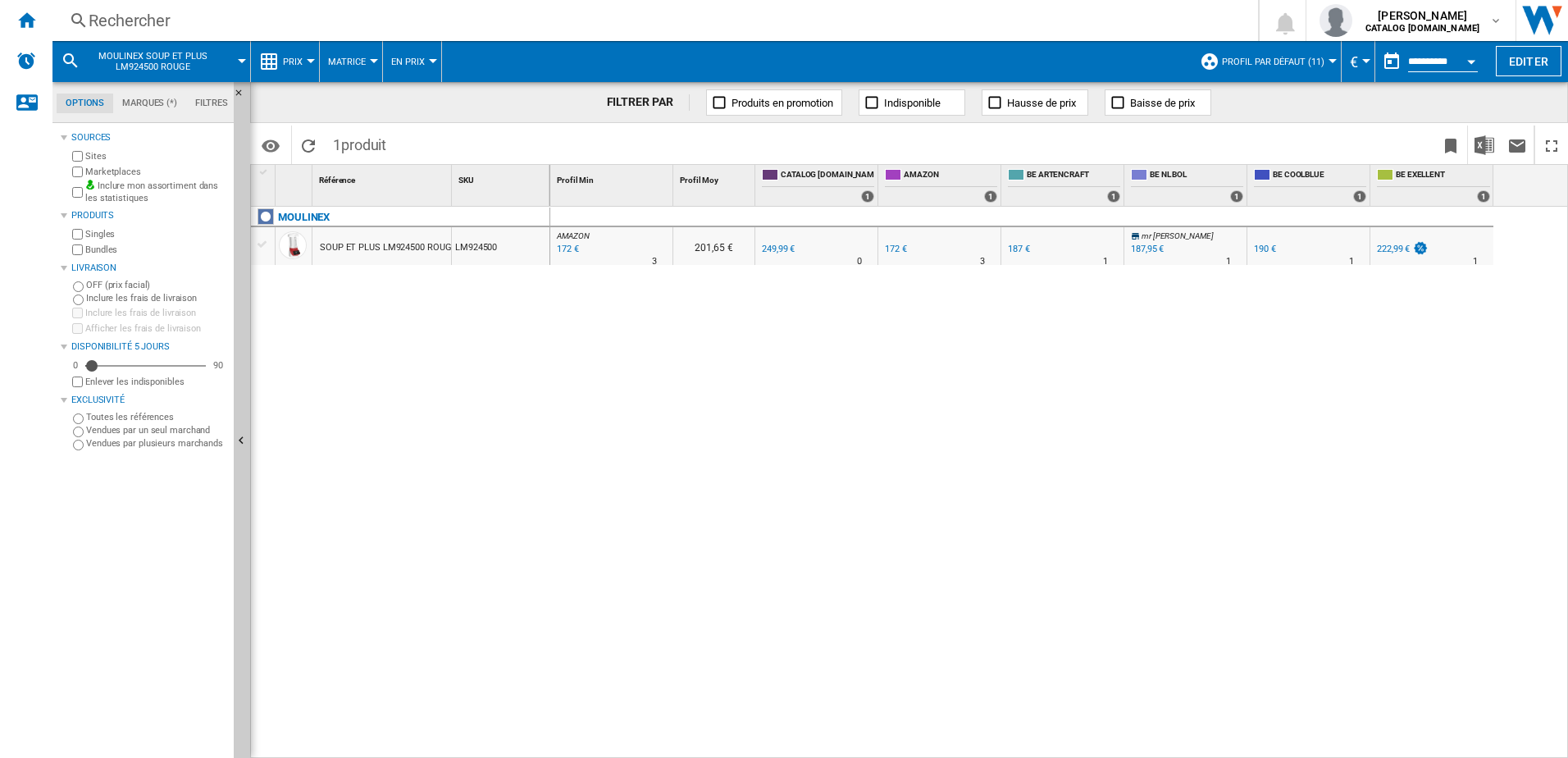
click at [394, 30] on div "Rechercher" at bounding box center [652, 20] width 1126 height 23
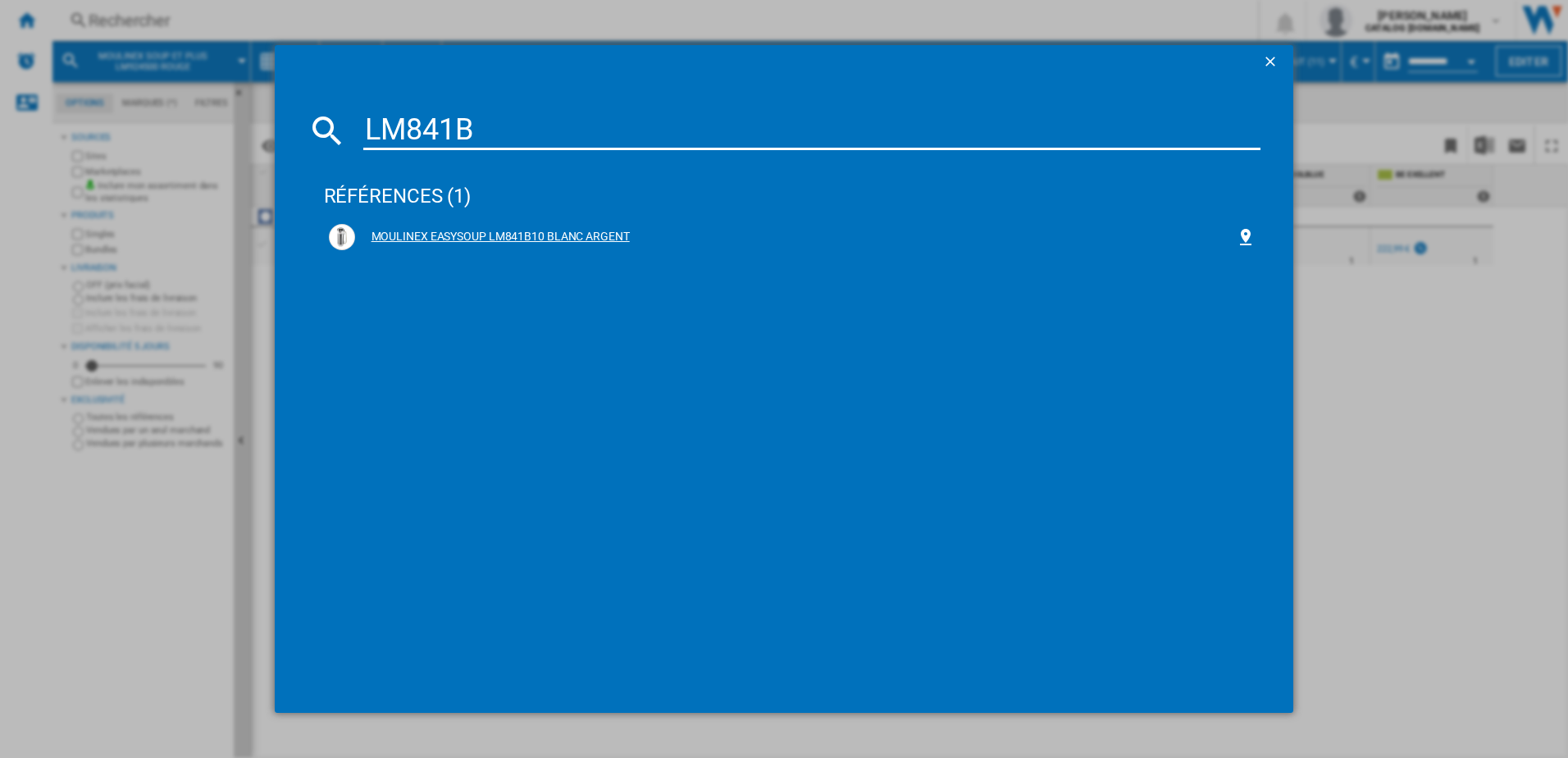
type input "LM841B"
click at [485, 231] on div "MOULINEX EASYSOUP LM841B10 BLANC ARGENT" at bounding box center [796, 237] width 881 height 17
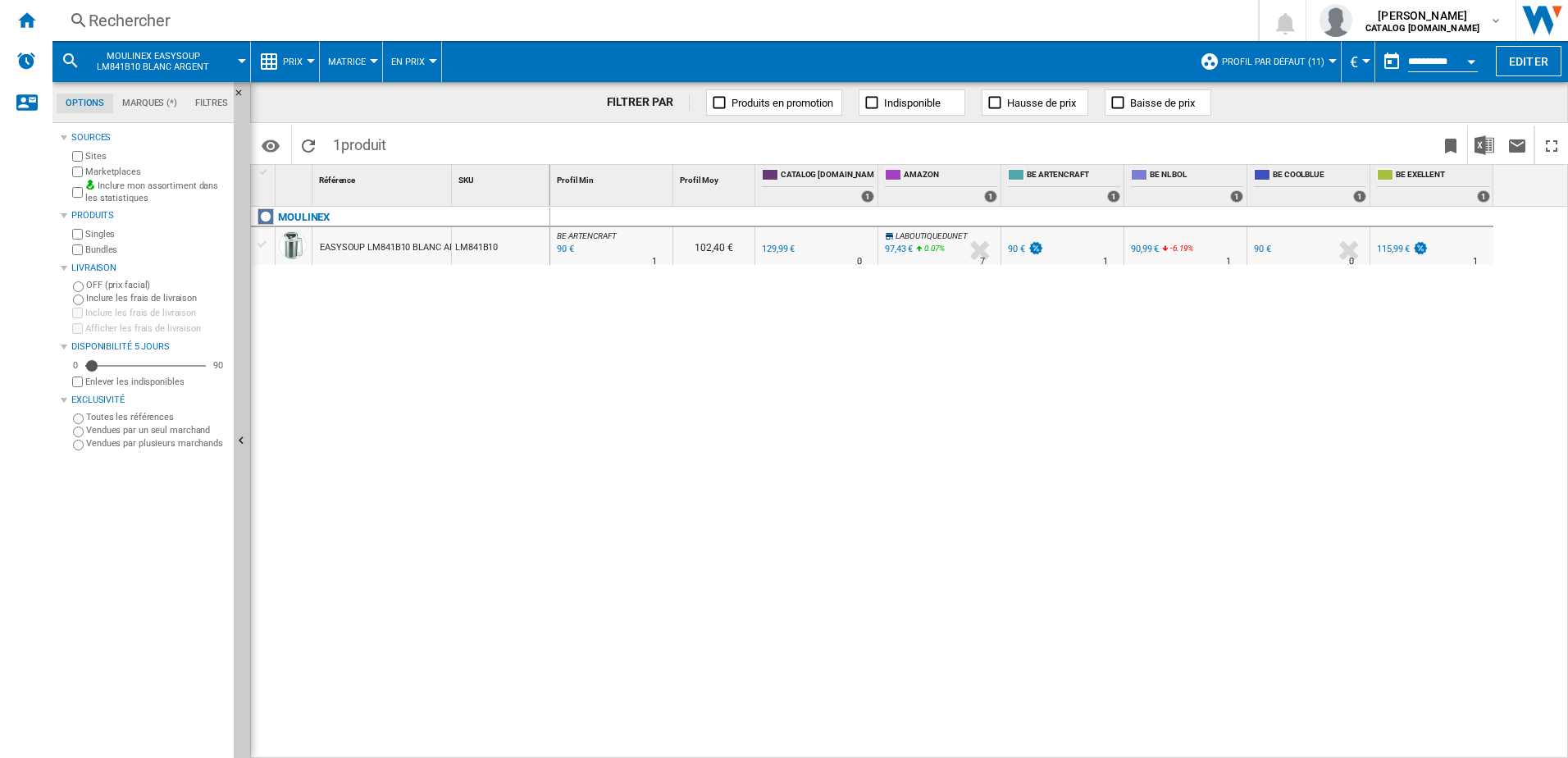
click at [563, 245] on div "90 €" at bounding box center [563, 249] width 19 height 17
click at [1148, 250] on div "90,99 €" at bounding box center [1144, 249] width 28 height 11
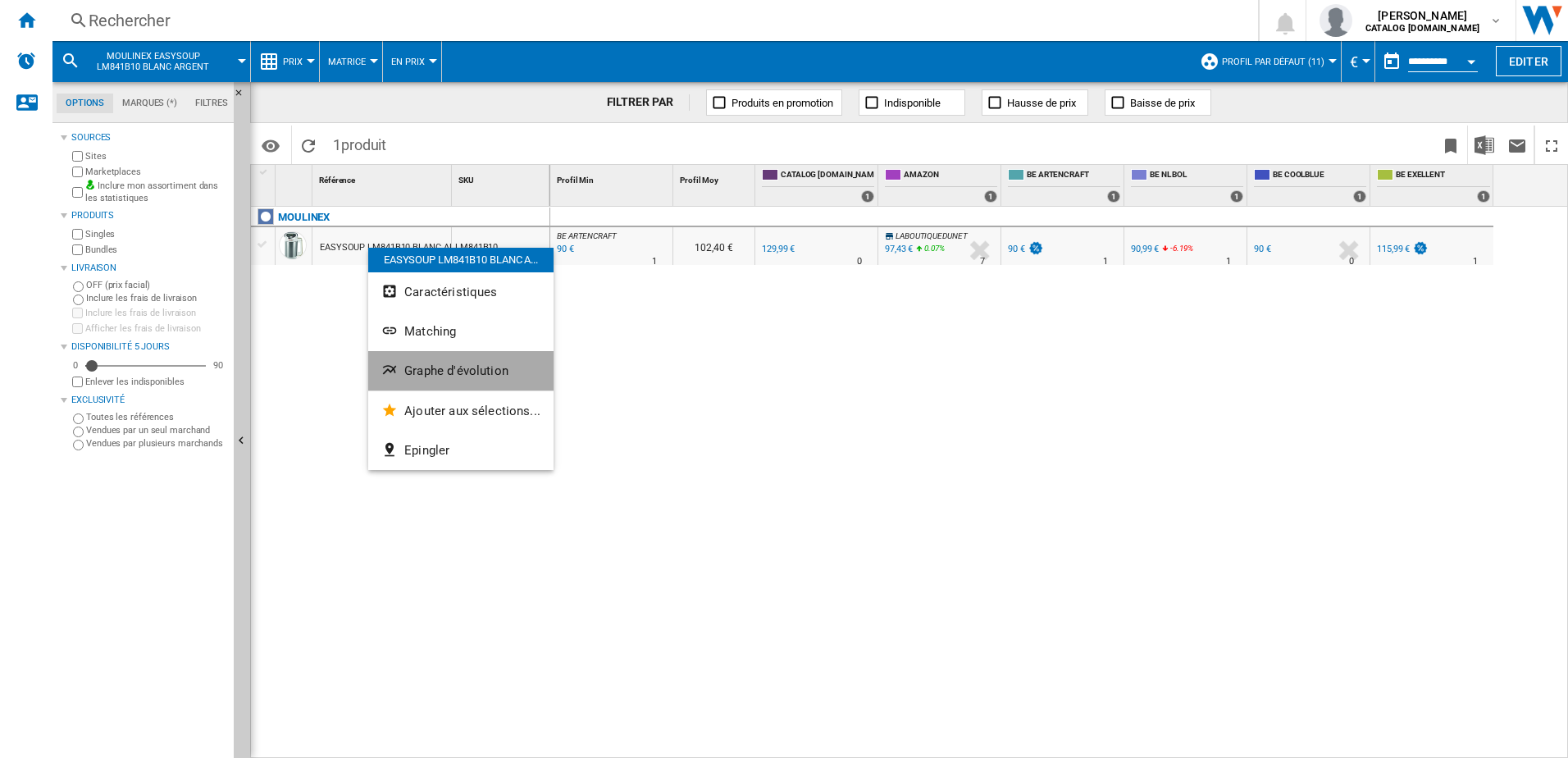
click at [475, 385] on button "Graphe d'évolution" at bounding box center [460, 371] width 185 height 40
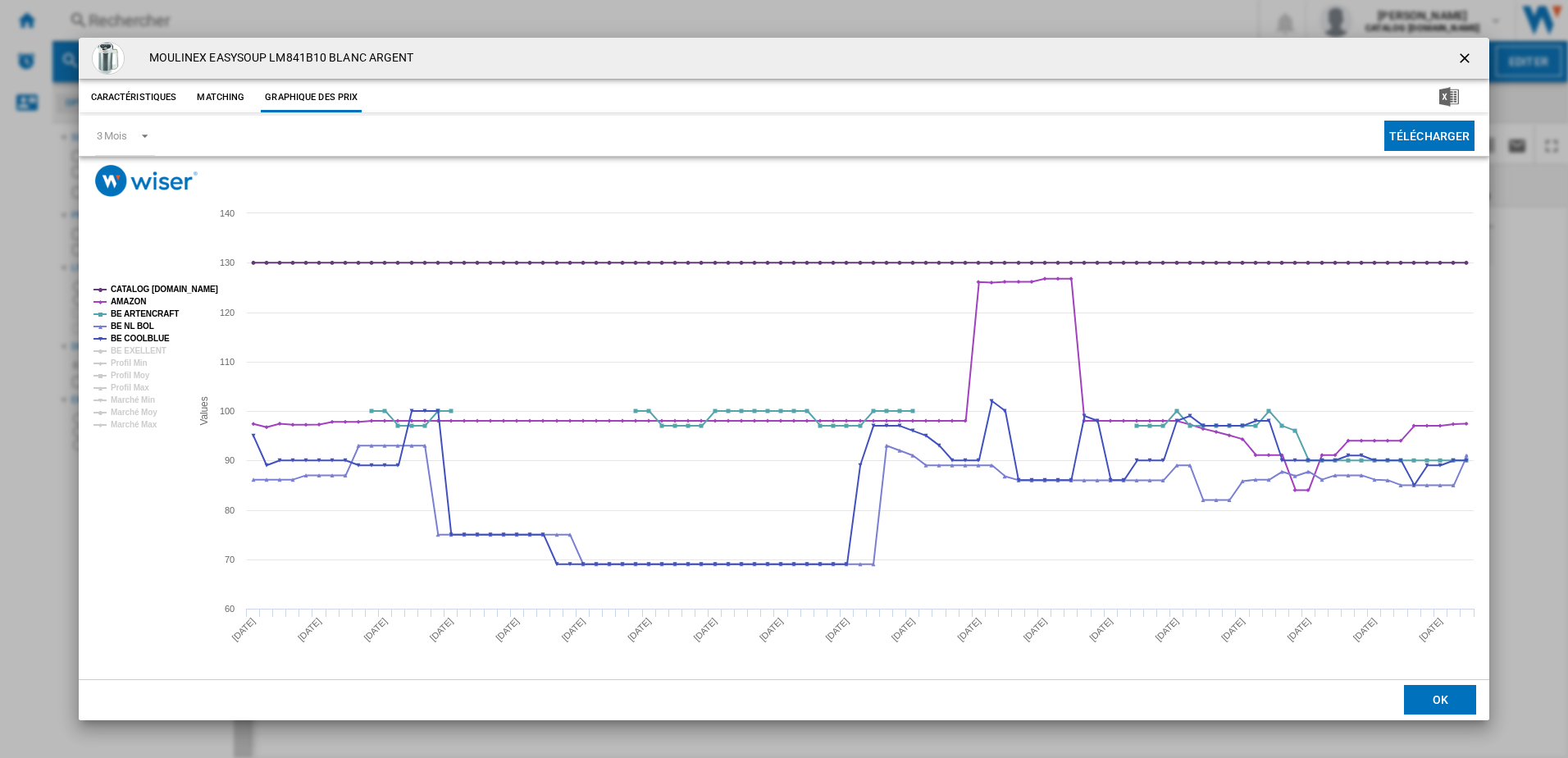
click at [152, 360] on rect "Product popup" at bounding box center [136, 357] width 98 height 157
click at [152, 350] on tspan "BE EXELLENT" at bounding box center [138, 350] width 55 height 9
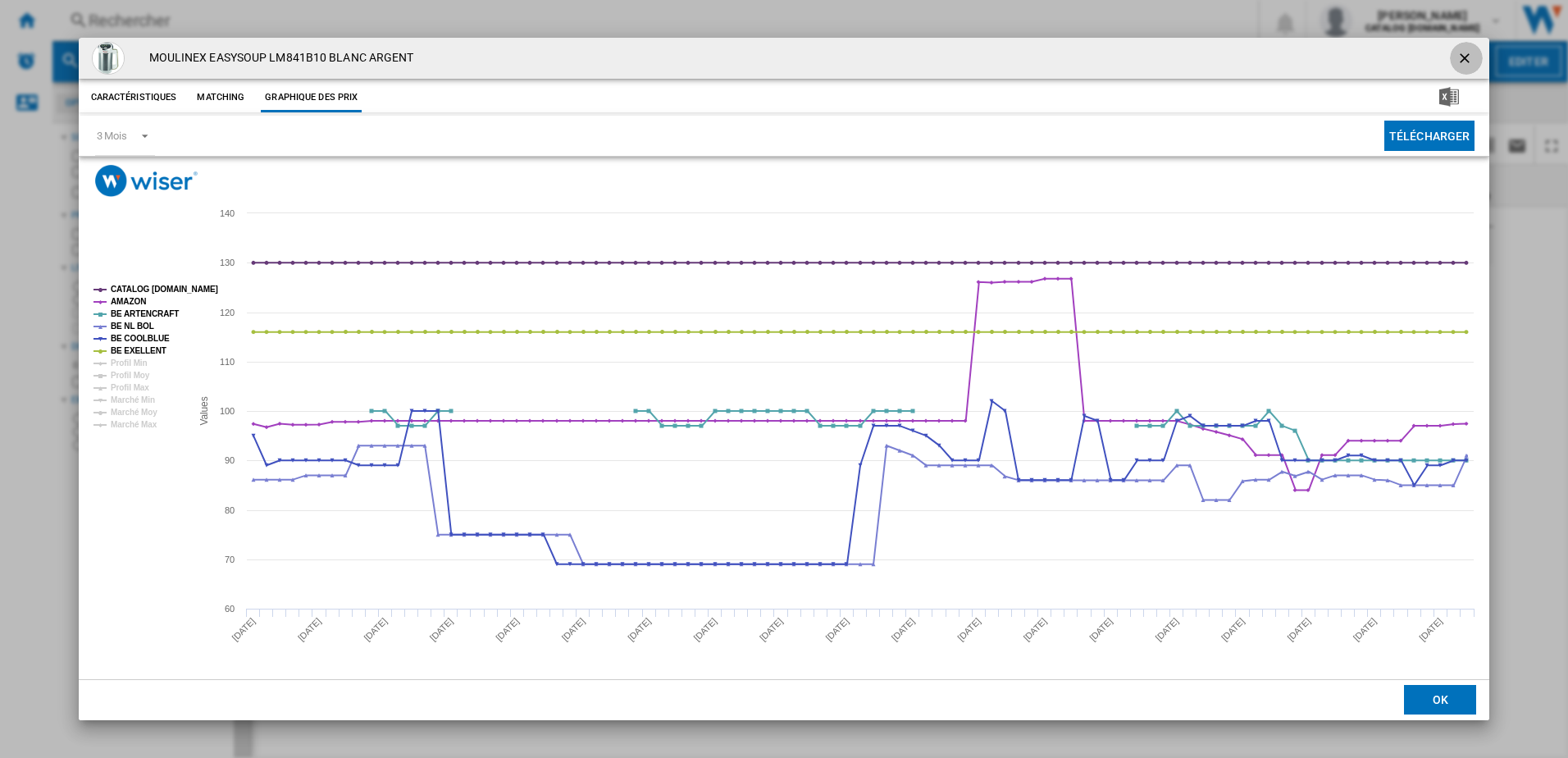
drag, startPoint x: 1461, startPoint y: 51, endPoint x: 1271, endPoint y: 4, distance: 195.7
click at [1461, 51] on ng-md-icon "getI18NText('BUTTONS.CLOSE_DIALOG')" at bounding box center [1466, 59] width 19 height 19
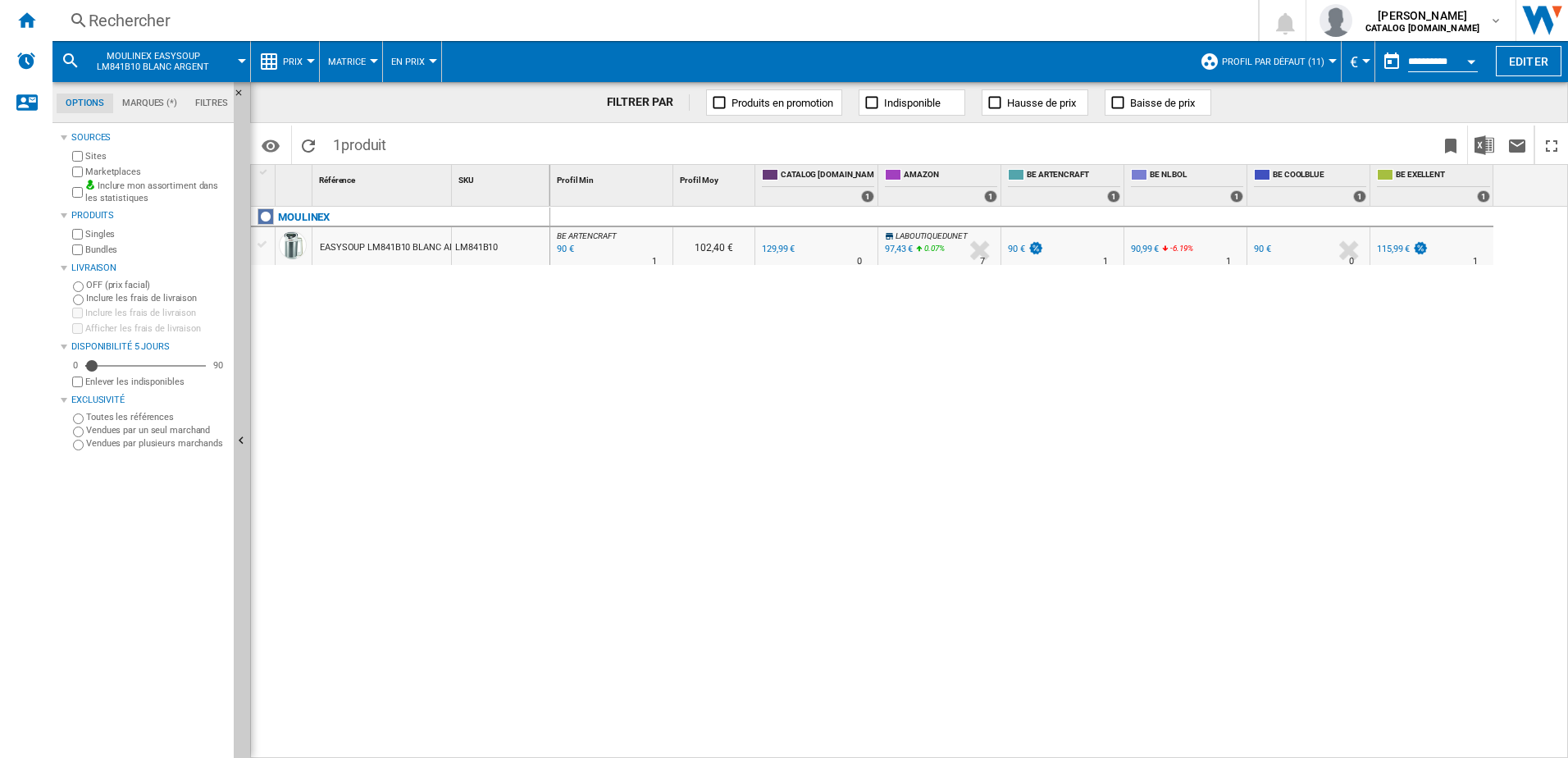
drag, startPoint x: 878, startPoint y: 545, endPoint x: 894, endPoint y: 599, distance: 56.3
click at [878, 544] on div "BE ARTENCRAFT : BE FR ARTENCRAFT -30.8 % 90 € % N/A 1 BE ARTENCRAFT : BE FR ART…" at bounding box center [1059, 482] width 1019 height 552
click at [246, 17] on div "Rechercher" at bounding box center [652, 20] width 1126 height 23
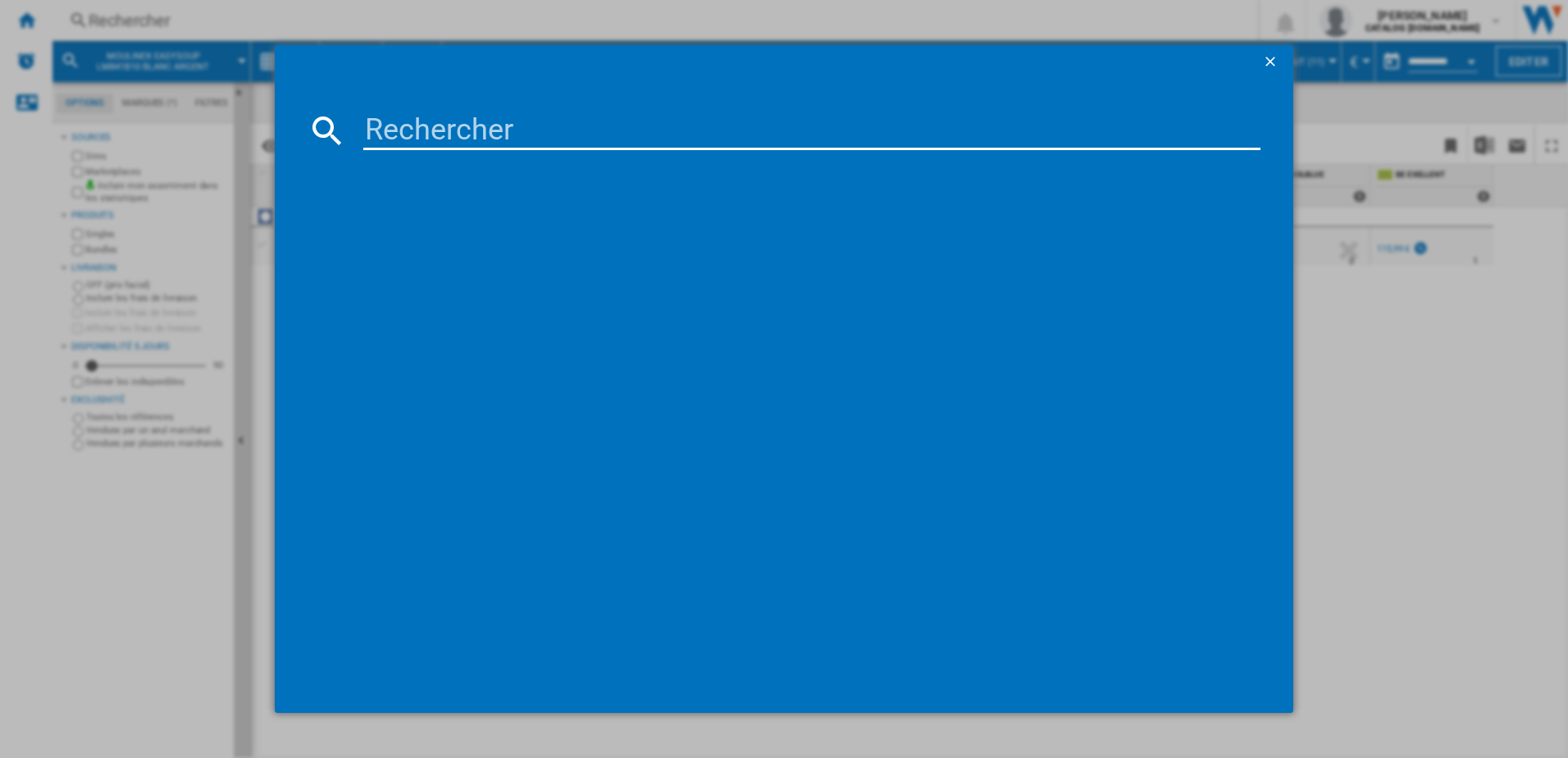
click at [407, 126] on input at bounding box center [812, 130] width 898 height 40
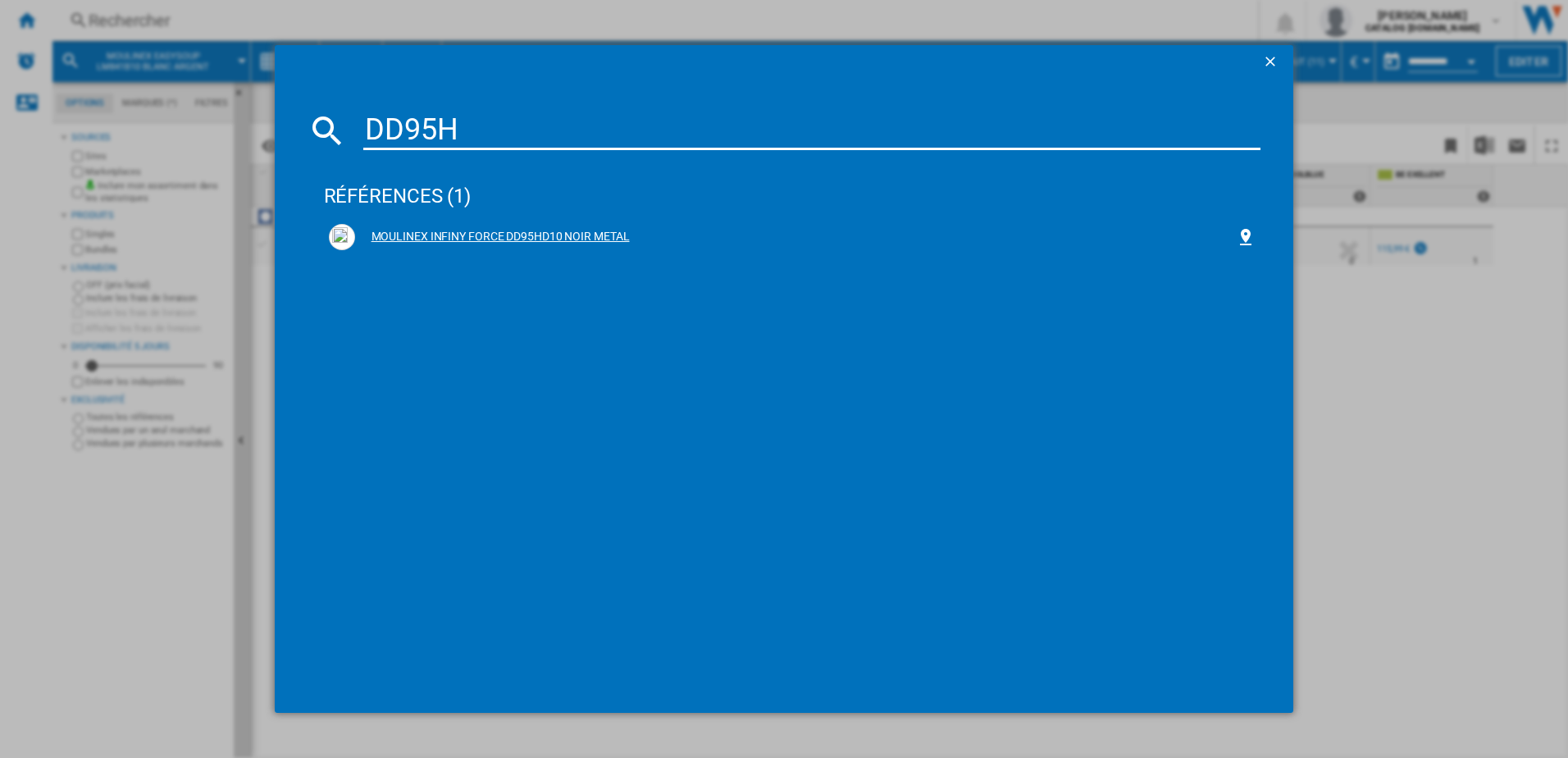
type input "DD95H"
click at [493, 236] on div "MOULINEX INFINY FORCE DD95HD10 NOIR METAL" at bounding box center [796, 237] width 881 height 17
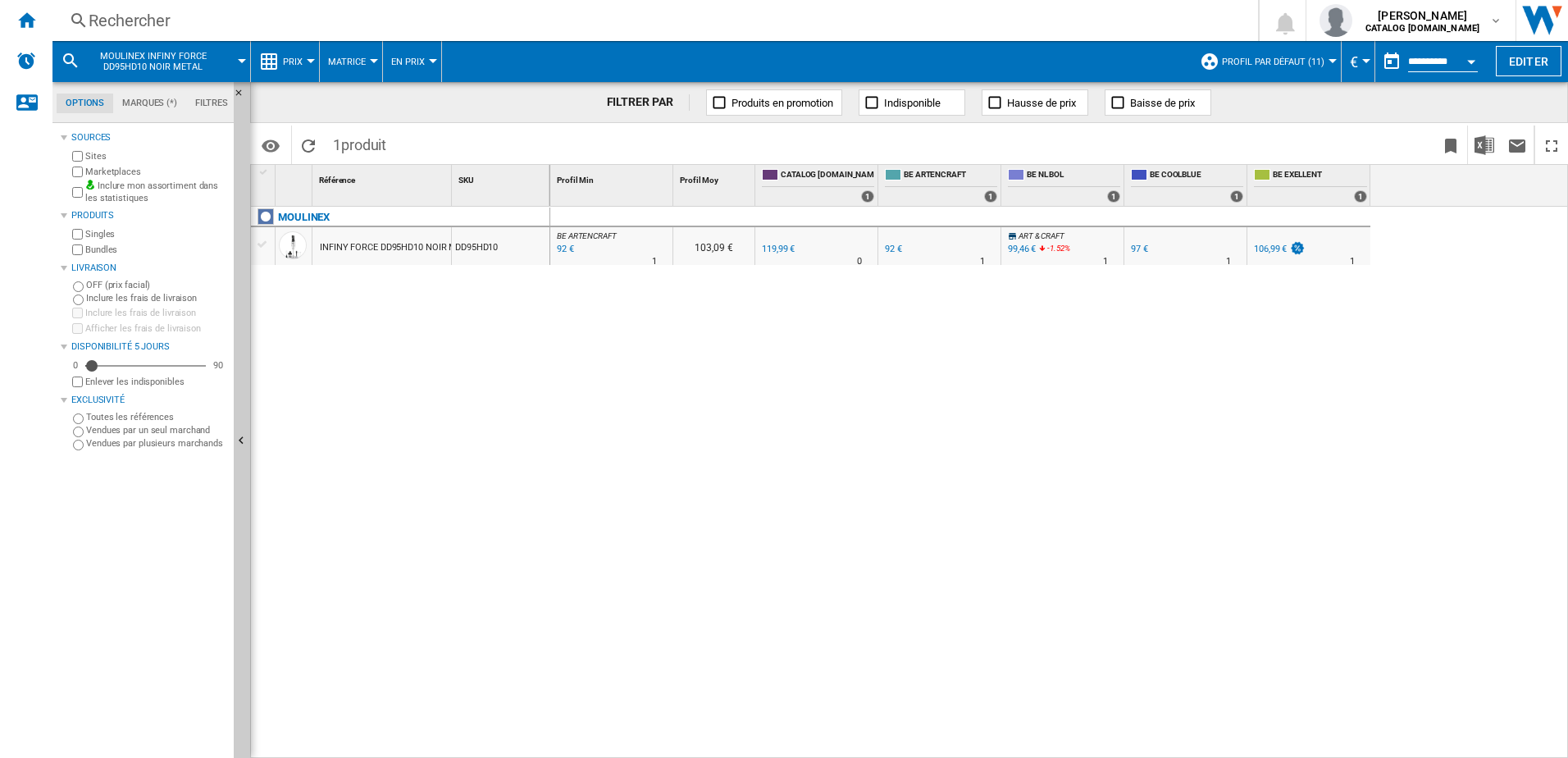
click at [561, 247] on div "92 €" at bounding box center [563, 249] width 19 height 17
click at [1020, 248] on div "99,46 €" at bounding box center [1021, 249] width 28 height 11
